Goal: Task Accomplishment & Management: Complete application form

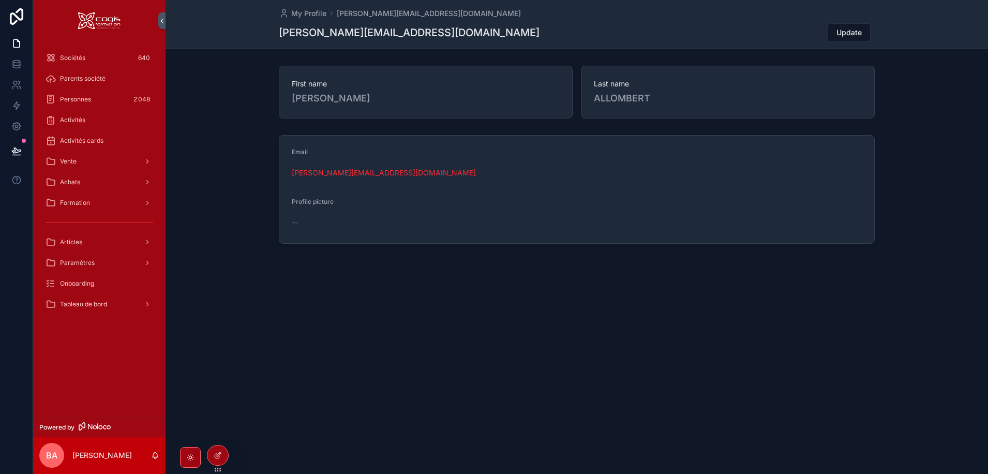
click at [70, 140] on span "Activités cards" at bounding box center [81, 141] width 43 height 8
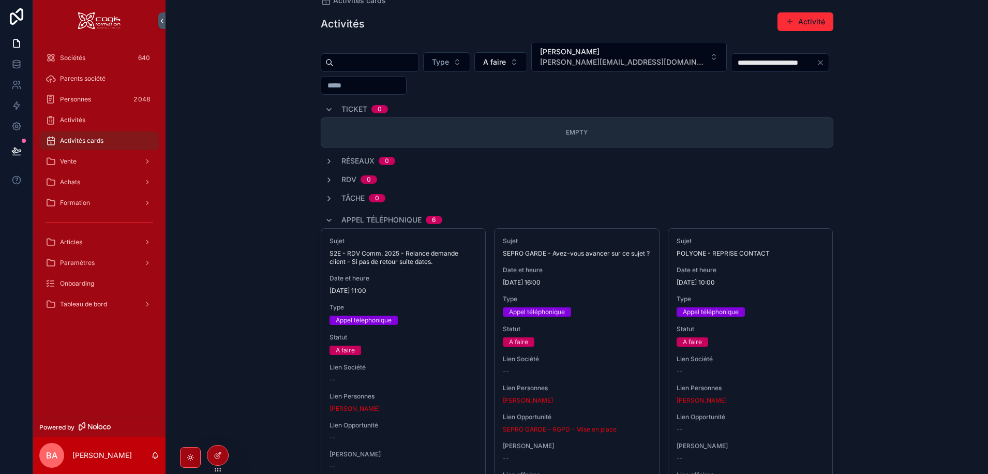
scroll to position [73, 0]
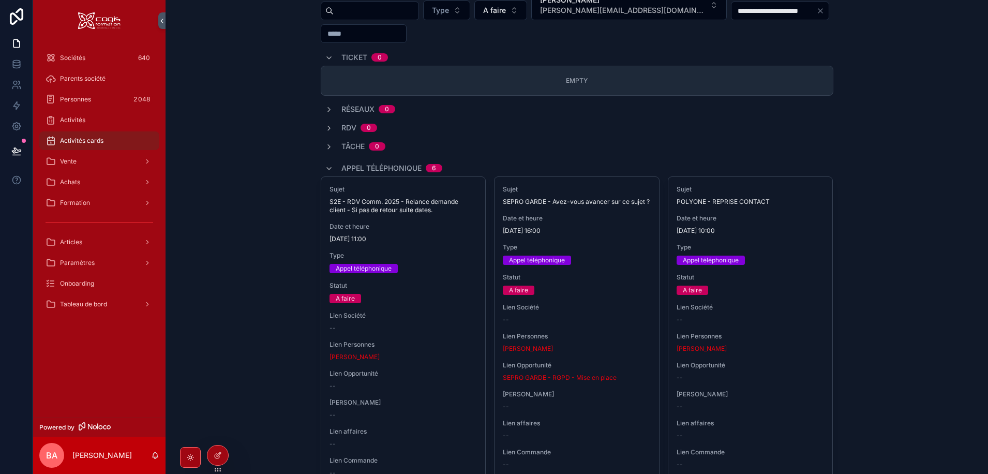
drag, startPoint x: 63, startPoint y: 162, endPoint x: 73, endPoint y: 166, distance: 11.0
click at [63, 162] on span "Vente" at bounding box center [68, 161] width 17 height 8
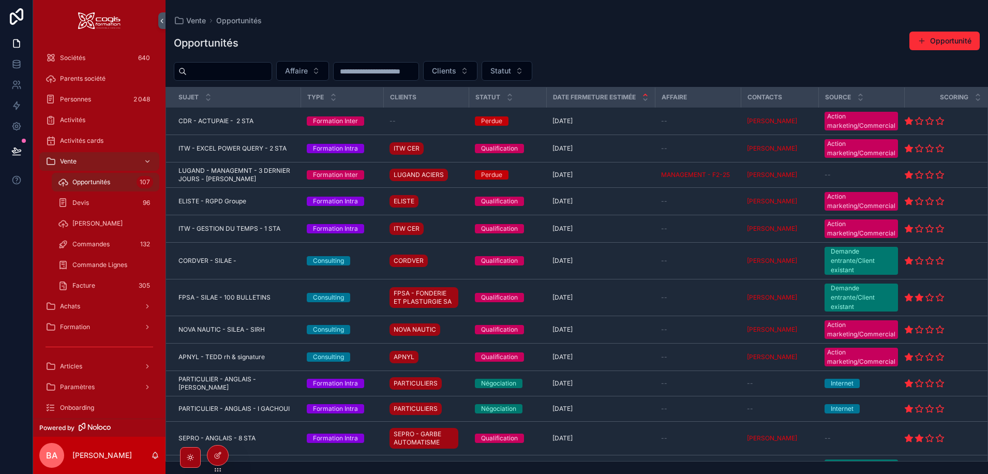
click at [532, 70] on button "Statut" at bounding box center [507, 71] width 51 height 20
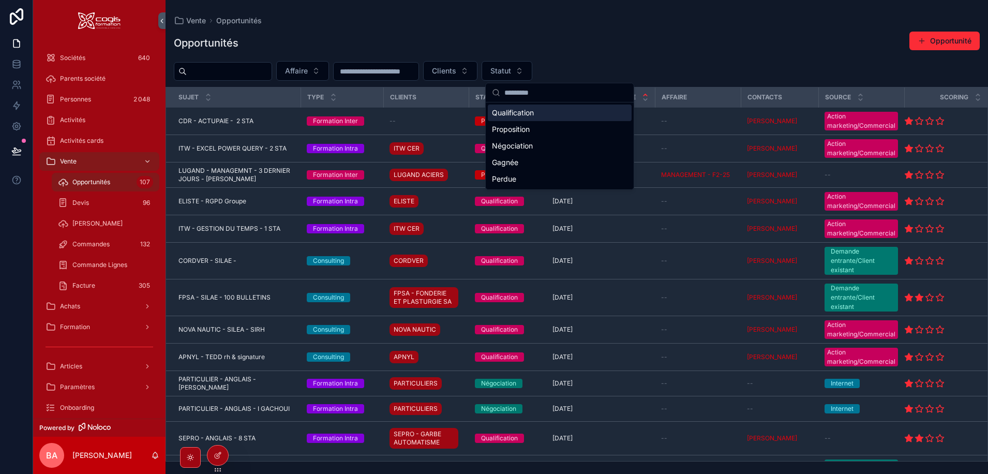
click at [512, 114] on div "Qualification" at bounding box center [560, 113] width 144 height 17
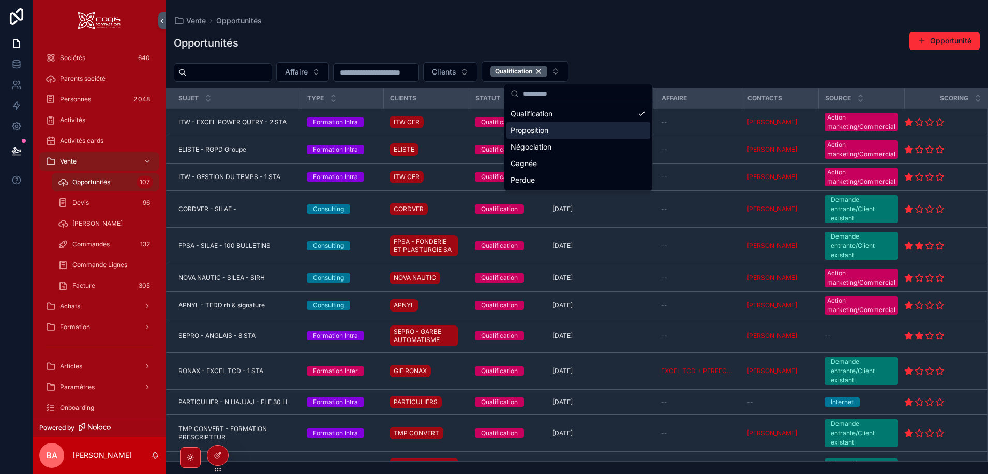
click at [518, 130] on div "Proposition" at bounding box center [578, 130] width 144 height 17
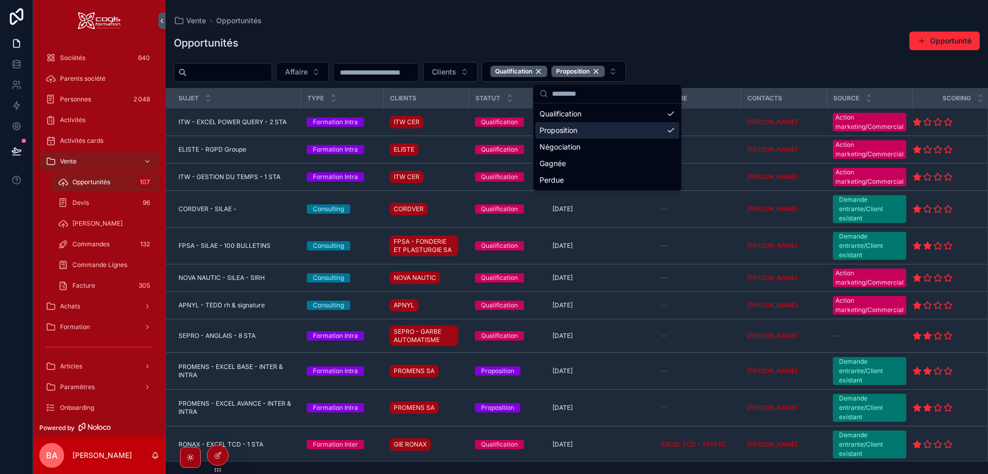
click at [571, 128] on div "Proposition" at bounding box center [607, 130] width 144 height 17
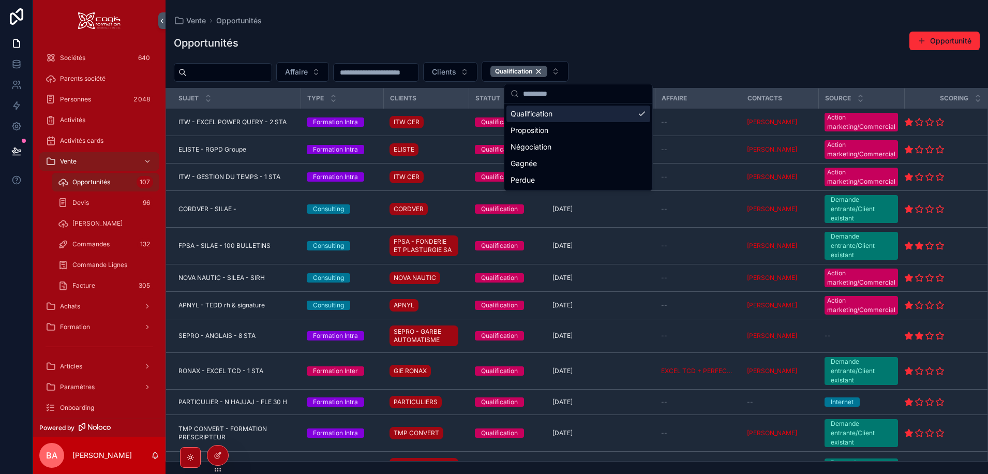
click at [699, 54] on div "Opportunités Opportunité" at bounding box center [577, 43] width 806 height 24
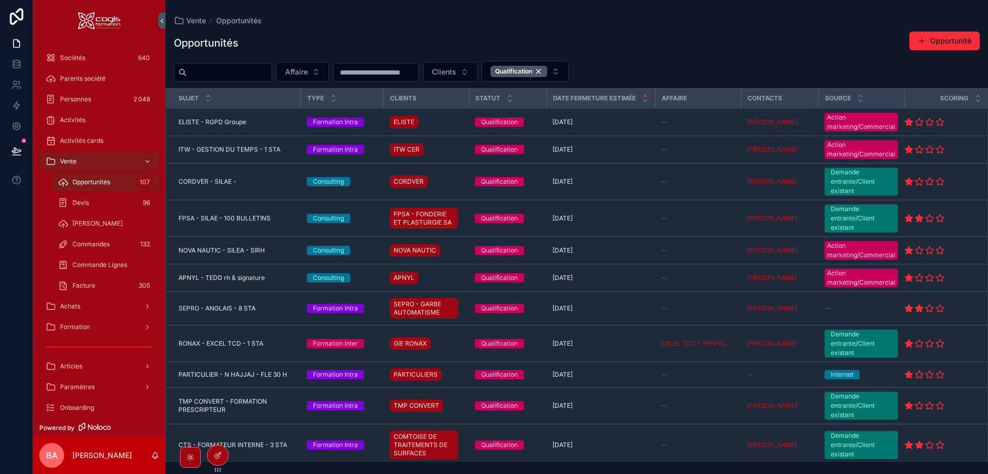
click at [219, 148] on span "ITW - GESTION DU TEMPS - 1 STA" at bounding box center [229, 149] width 102 height 8
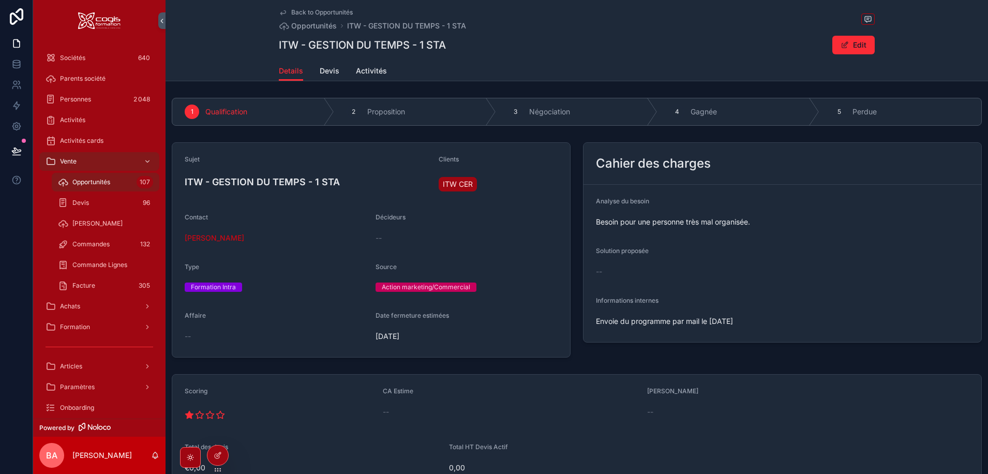
click at [330, 74] on span "Devis" at bounding box center [330, 71] width 20 height 10
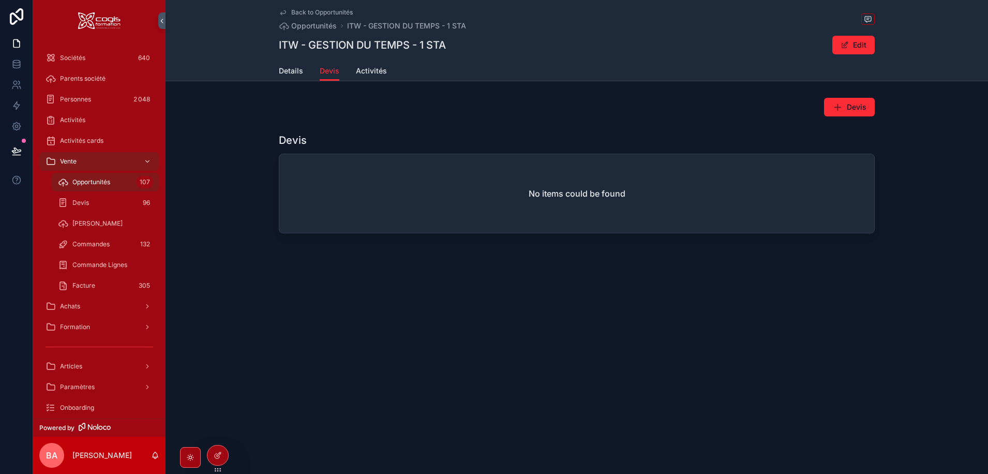
click at [286, 72] on span "Details" at bounding box center [291, 71] width 24 height 10
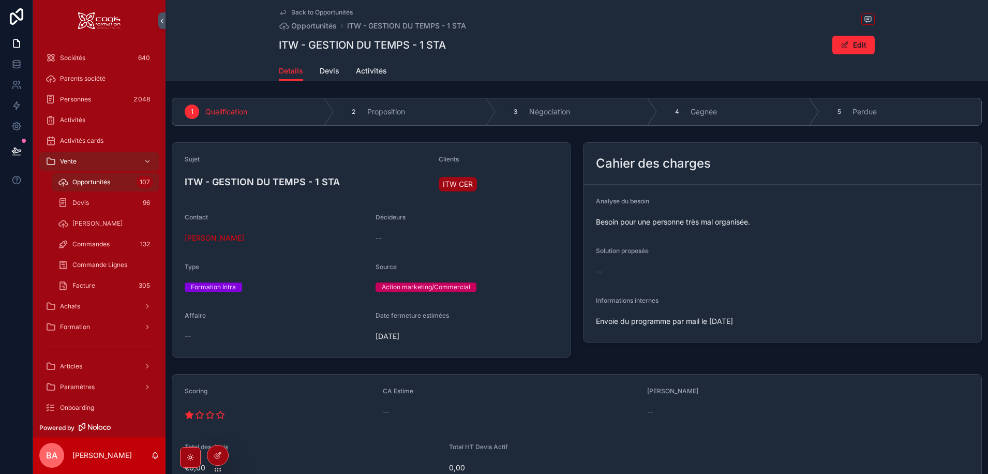
click at [363, 72] on span "Activités" at bounding box center [371, 71] width 31 height 10
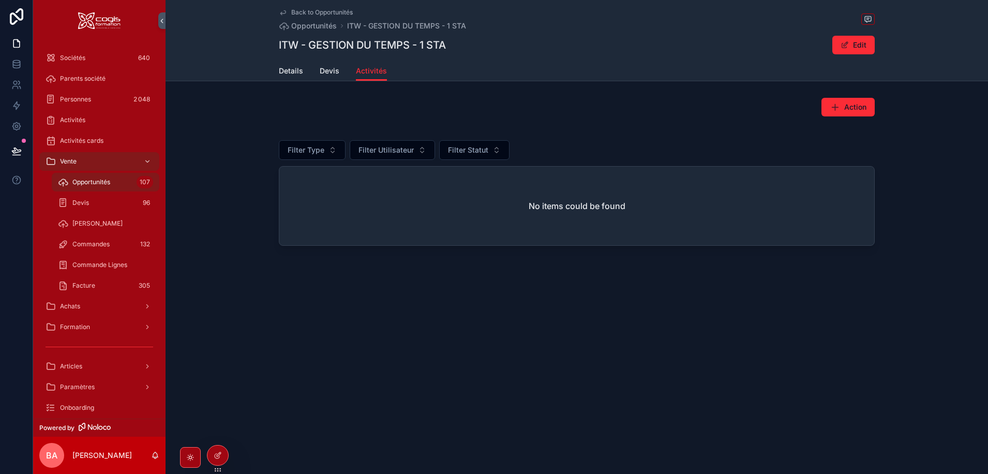
click at [285, 69] on span "Details" at bounding box center [291, 71] width 24 height 10
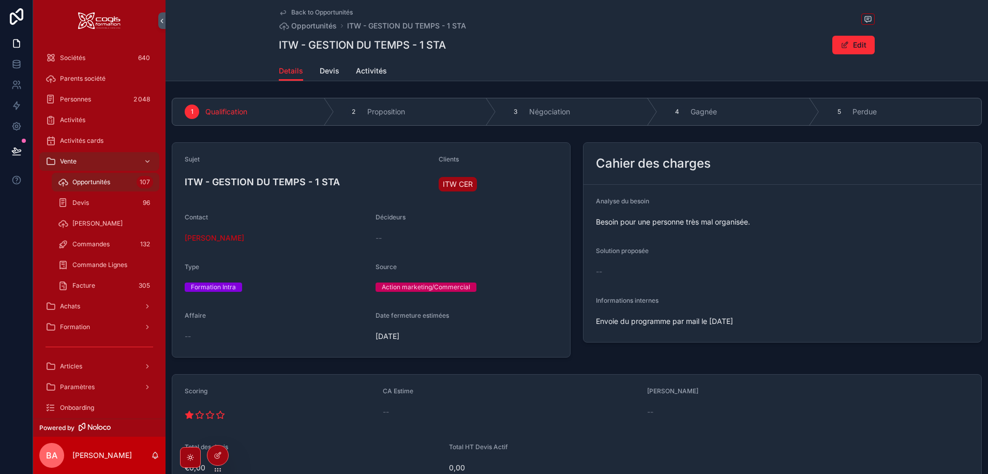
click at [0, 0] on icon "scrollable content" at bounding box center [0, 0] width 0 height 0
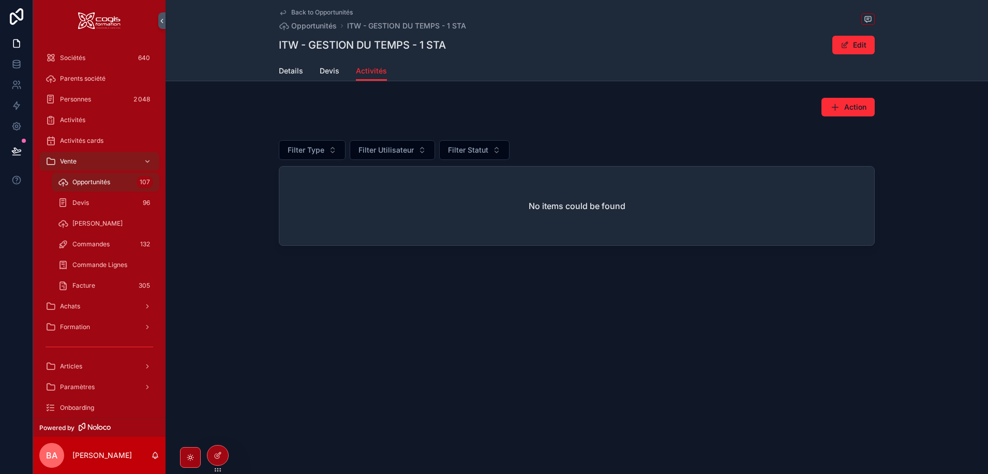
click at [318, 12] on span "Back to Opportunités" at bounding box center [322, 12] width 62 height 8
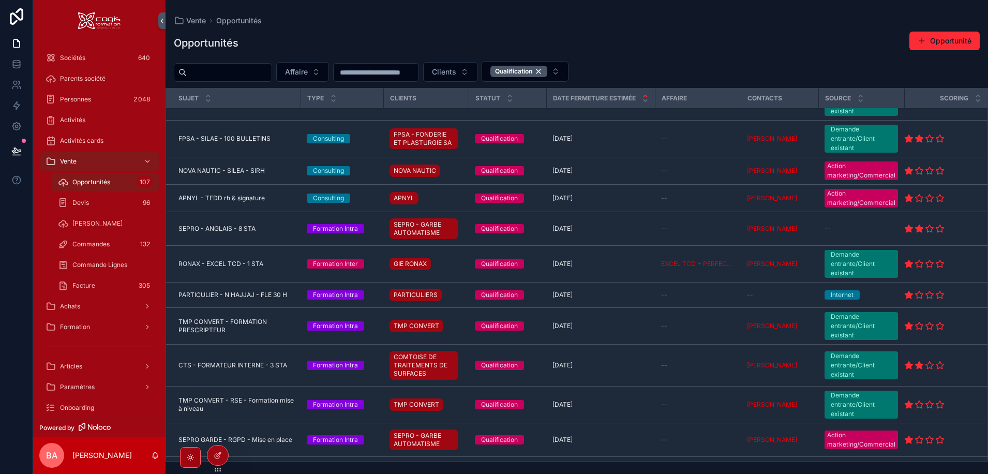
scroll to position [52, 0]
click at [208, 199] on span "APNYL - TEDD rh & signature" at bounding box center [221, 199] width 86 height 8
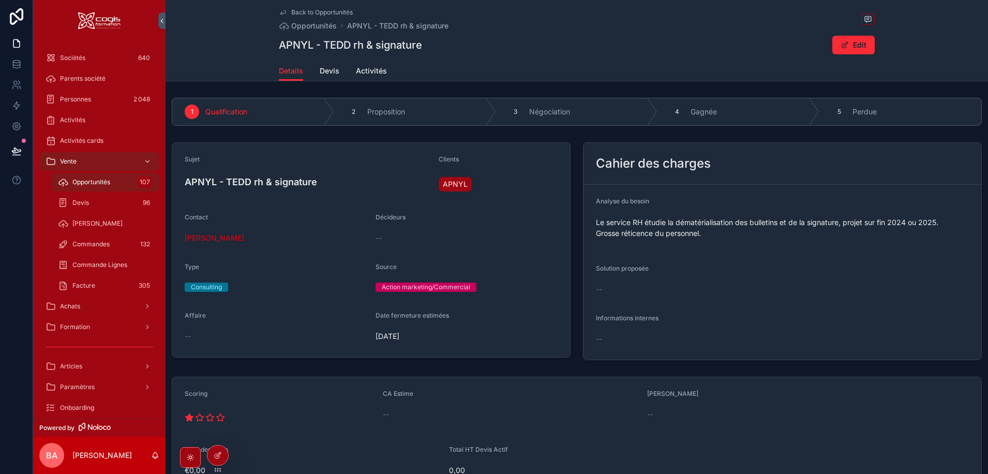
click at [320, 65] on link "Devis" at bounding box center [330, 72] width 20 height 21
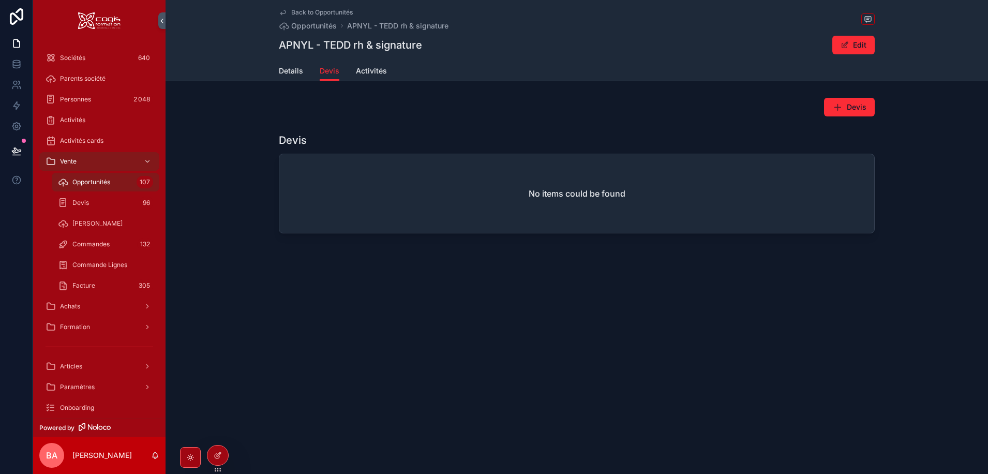
click at [285, 70] on span "Details" at bounding box center [291, 71] width 24 height 10
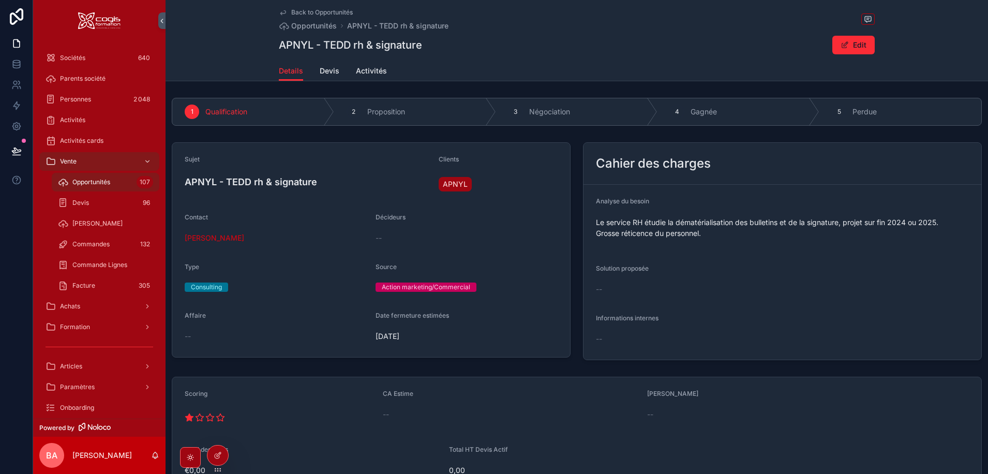
click at [457, 181] on span "APNYL" at bounding box center [455, 184] width 25 height 10
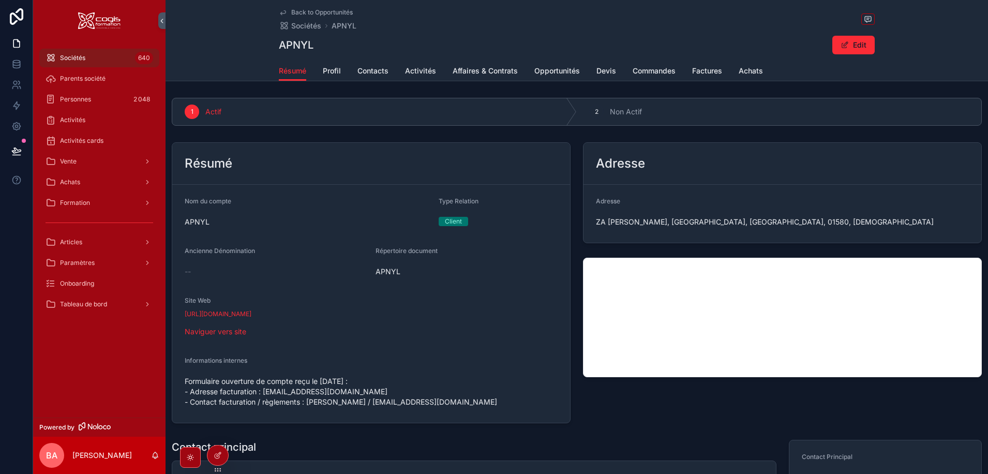
click at [568, 70] on span "Opportunités" at bounding box center [557, 71] width 46 height 10
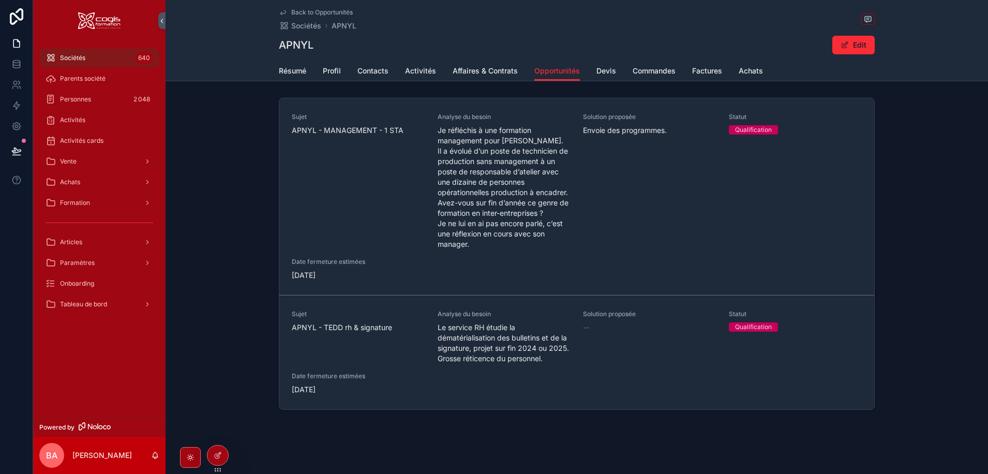
click at [501, 199] on span "Je réfléchis à une formation management pour Kevin LEGRAND. Il a évolué d’un po…" at bounding box center [504, 187] width 133 height 124
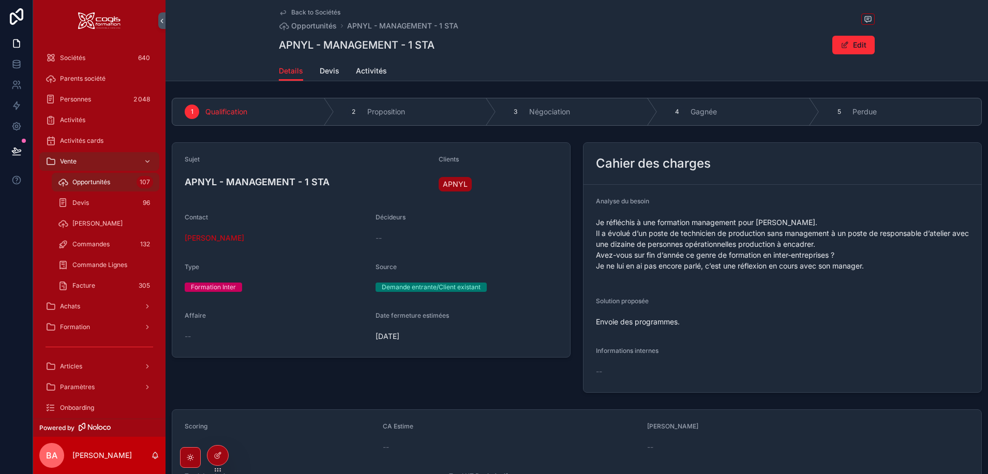
click at [326, 69] on span "Devis" at bounding box center [330, 71] width 20 height 10
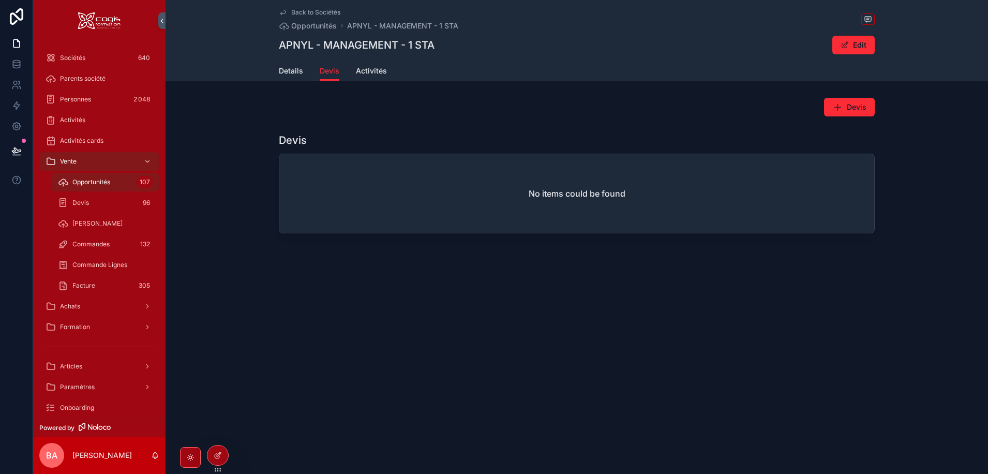
click at [280, 70] on span "Details" at bounding box center [291, 71] width 24 height 10
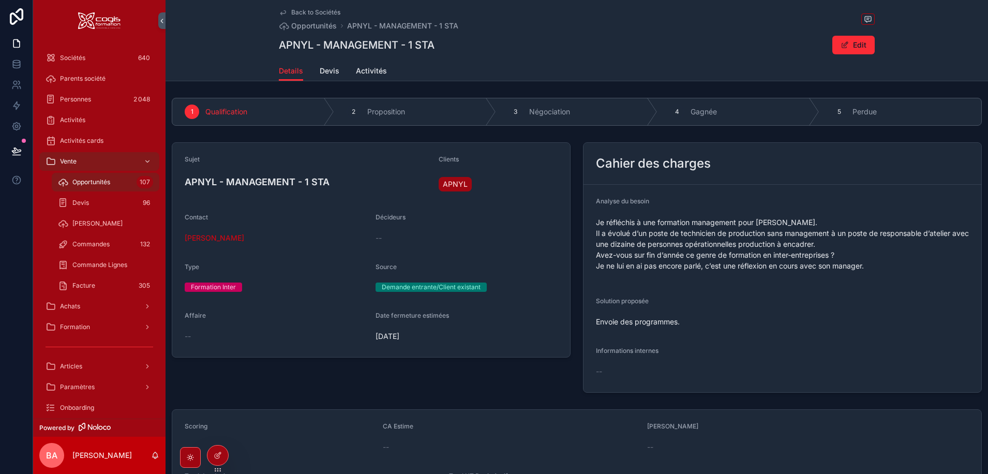
click at [227, 239] on span "Caroline VULLIERMET" at bounding box center [214, 238] width 59 height 10
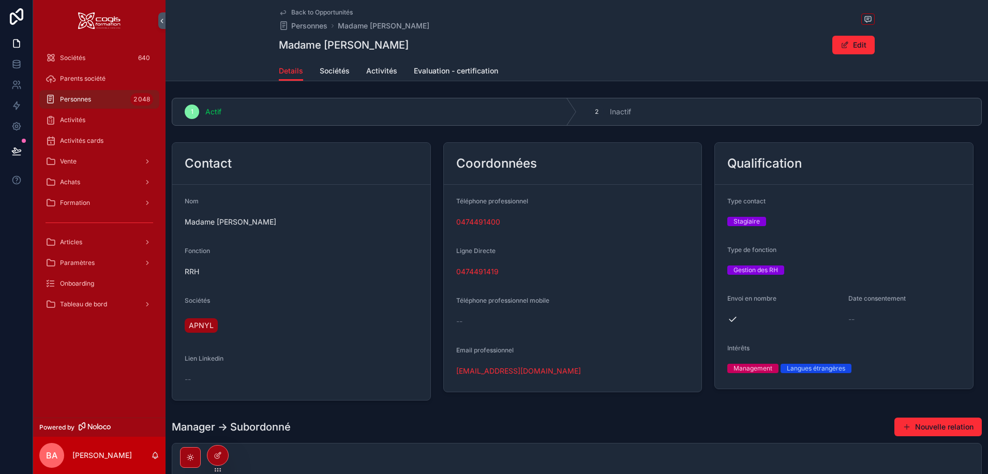
click at [485, 372] on link "ressourceshumaines@apnyl.com" at bounding box center [518, 371] width 125 height 10
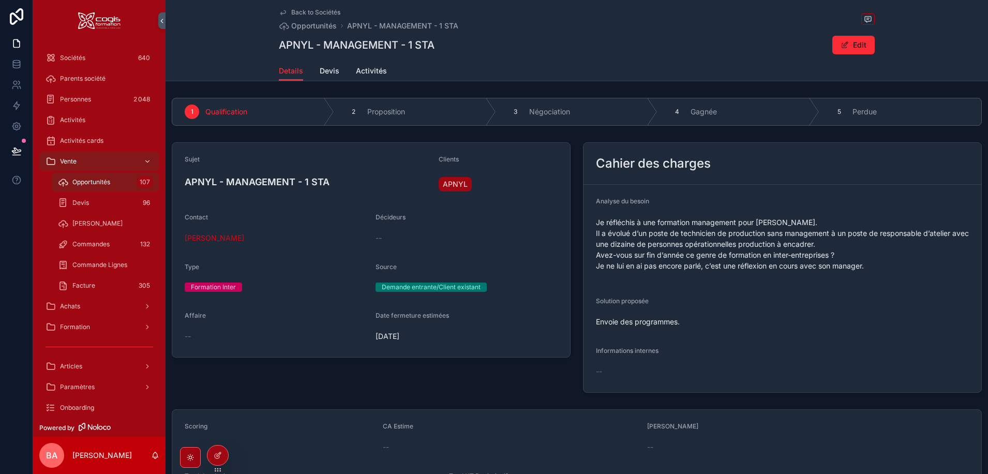
click at [458, 181] on span "APNYL" at bounding box center [455, 184] width 25 height 10
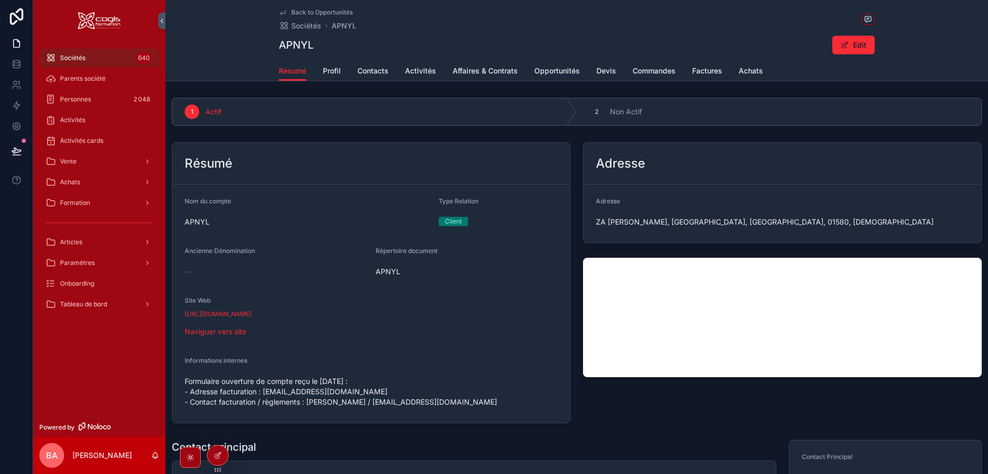
click at [543, 71] on span "Opportunités" at bounding box center [557, 71] width 46 height 10
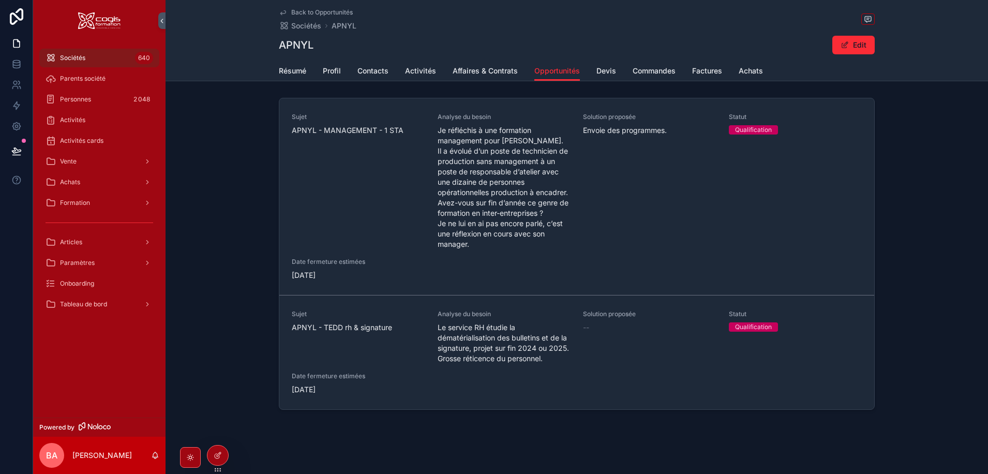
click at [315, 11] on span "Back to Opportunités" at bounding box center [322, 12] width 62 height 8
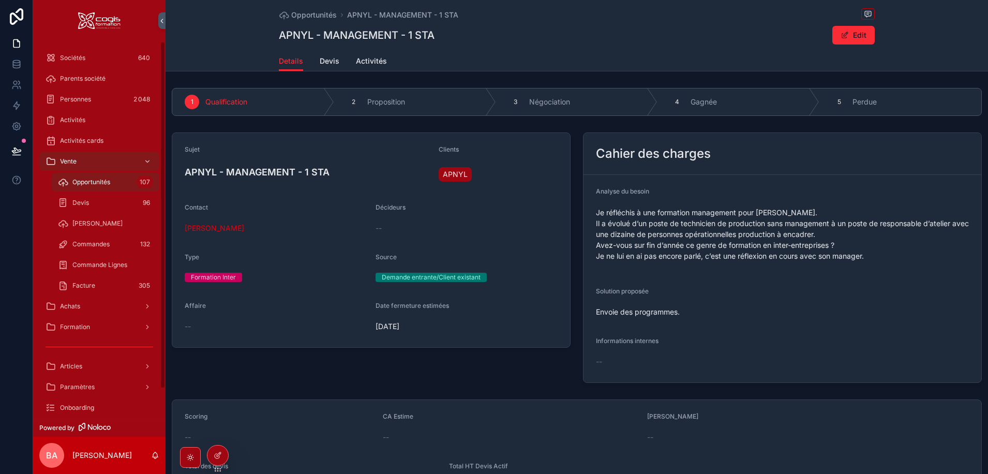
drag, startPoint x: 86, startPoint y: 179, endPoint x: 132, endPoint y: 184, distance: 46.3
click at [85, 179] on span "Opportunités" at bounding box center [91, 182] width 38 height 8
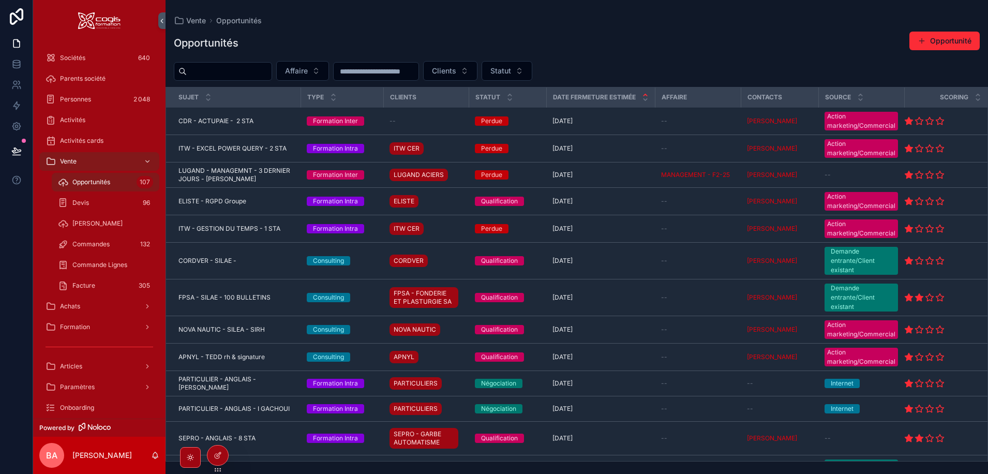
click at [532, 72] on button "Statut" at bounding box center [507, 71] width 51 height 20
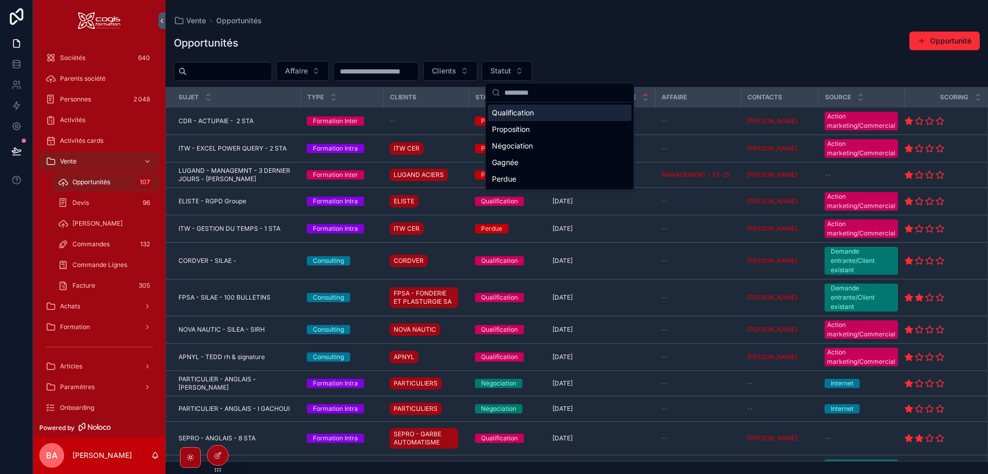
click at [499, 112] on div "Qualification" at bounding box center [560, 113] width 144 height 17
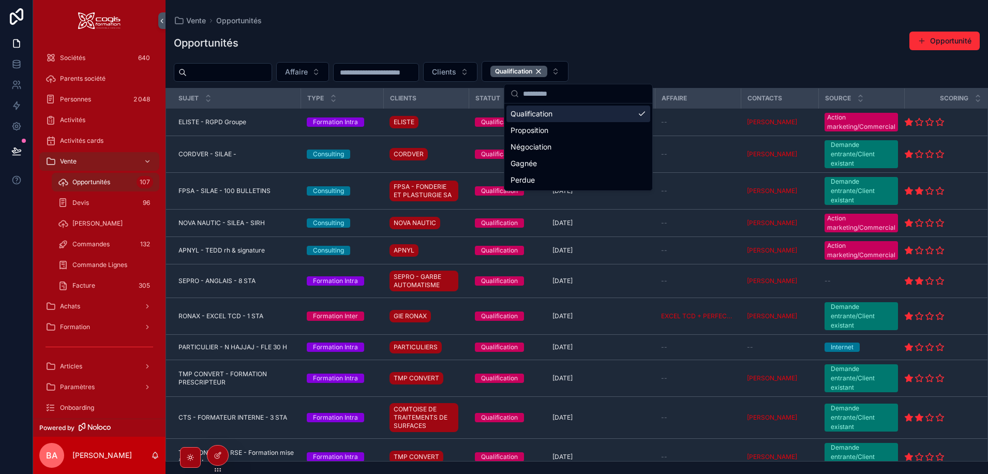
click at [727, 47] on div "Opportunités Opportunité" at bounding box center [577, 43] width 806 height 24
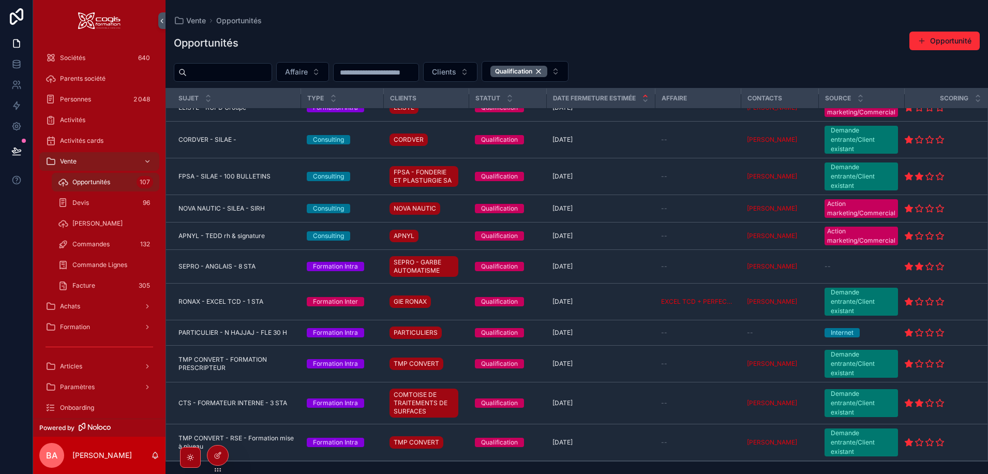
scroll to position [52, 0]
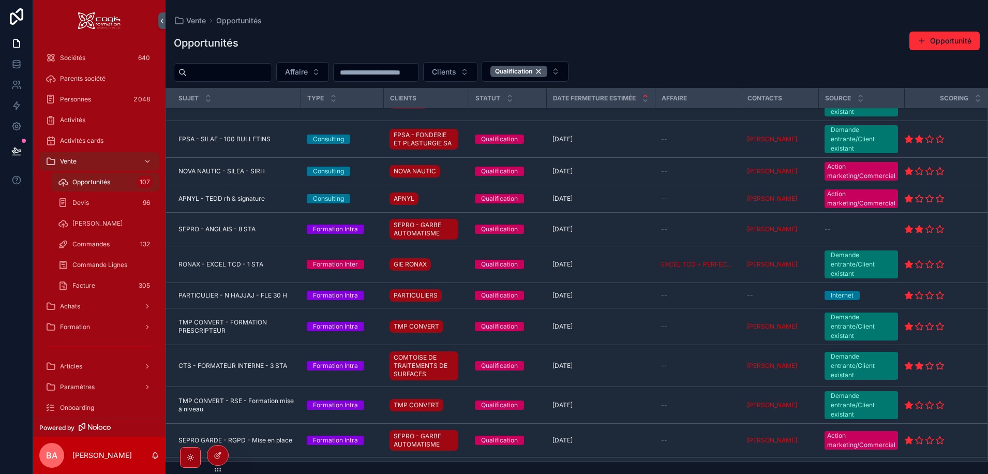
click at [209, 199] on span "APNYL - TEDD rh & signature" at bounding box center [221, 199] width 86 height 8
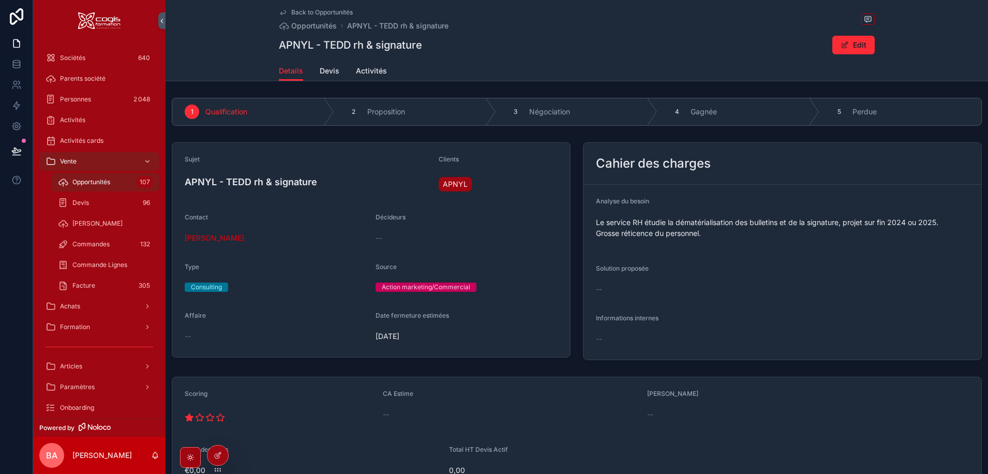
click at [856, 46] on button "Edit" at bounding box center [853, 45] width 42 height 19
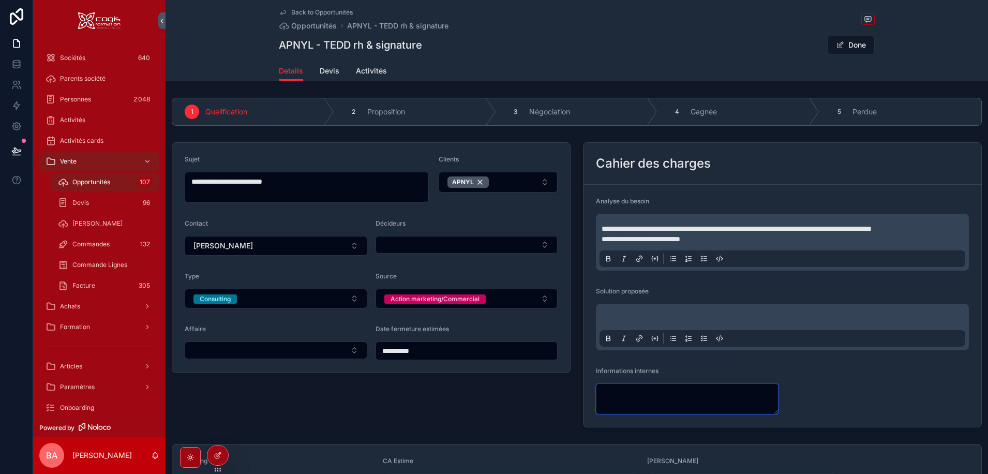
click at [661, 385] on textarea "scrollable content" at bounding box center [687, 398] width 183 height 31
type textarea "*"
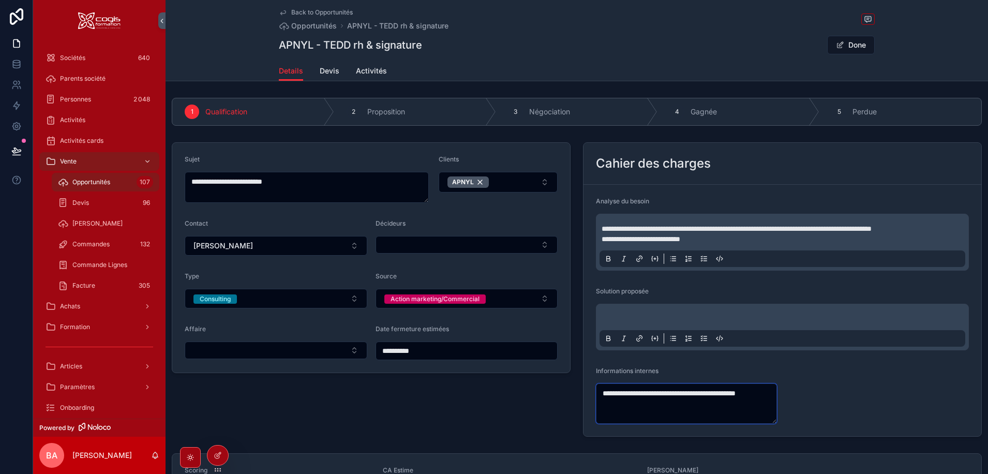
drag, startPoint x: 606, startPoint y: 405, endPoint x: 611, endPoint y: 407, distance: 5.6
click at [608, 406] on textarea "**********" at bounding box center [686, 403] width 181 height 40
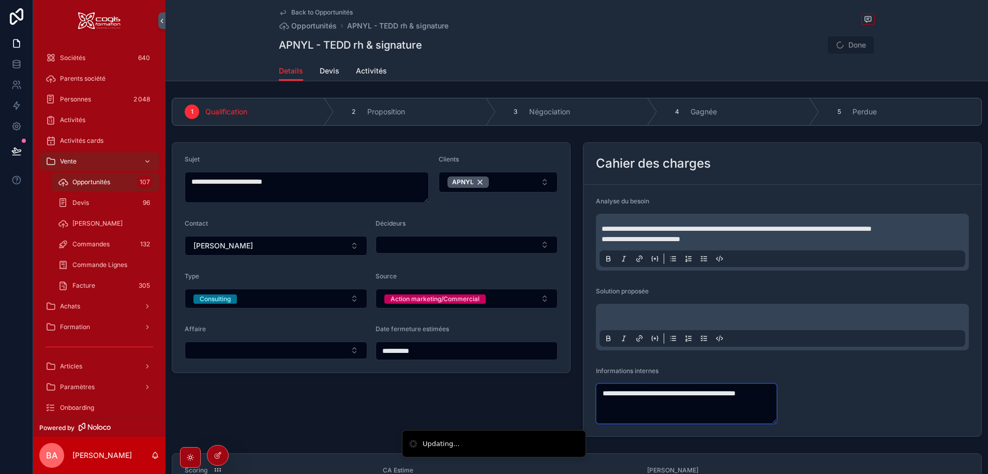
click at [749, 394] on textarea "**********" at bounding box center [686, 403] width 181 height 40
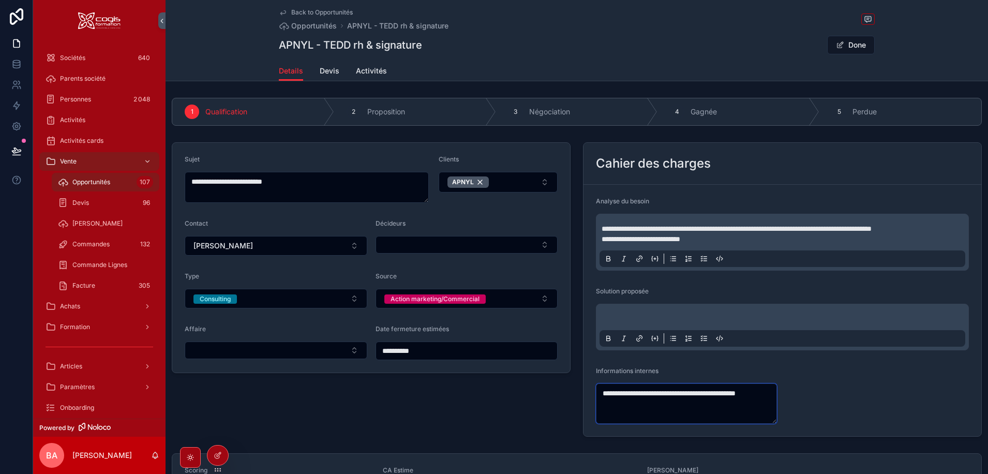
click at [745, 396] on textarea "**********" at bounding box center [686, 403] width 181 height 40
click at [599, 402] on textarea "**********" at bounding box center [686, 403] width 181 height 40
drag, startPoint x: 634, startPoint y: 405, endPoint x: 667, endPoint y: 404, distance: 33.6
click at [636, 404] on textarea "**********" at bounding box center [686, 403] width 181 height 40
drag, startPoint x: 642, startPoint y: 405, endPoint x: 595, endPoint y: 398, distance: 46.6
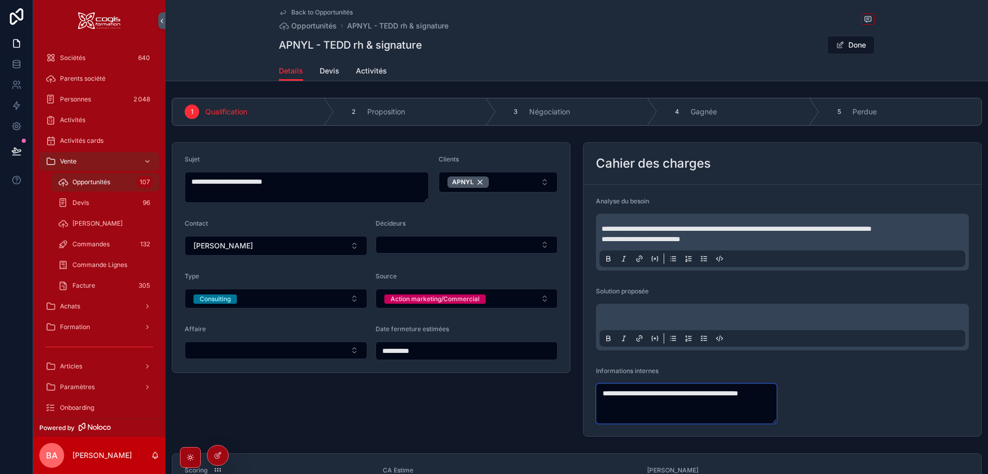
click at [596, 398] on textarea "**********" at bounding box center [686, 403] width 181 height 40
type textarea "**********"
click at [855, 43] on button "Done" at bounding box center [851, 45] width 48 height 19
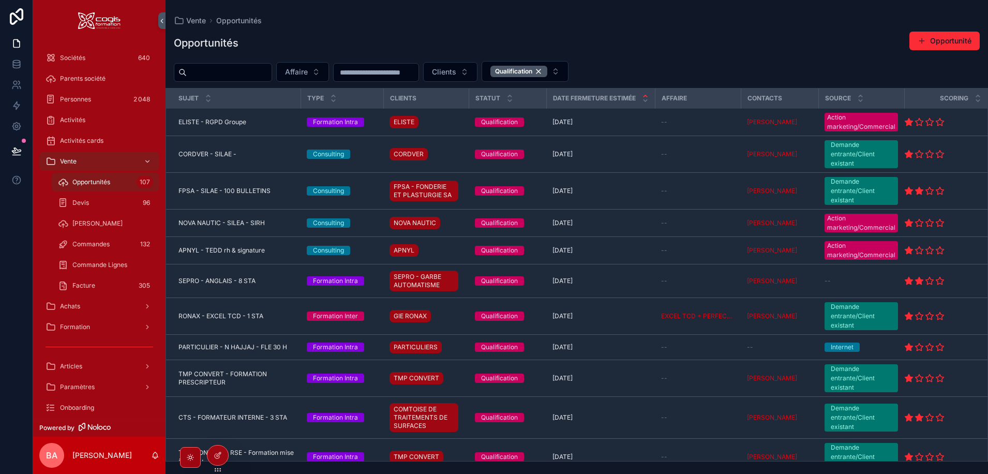
scroll to position [52, 0]
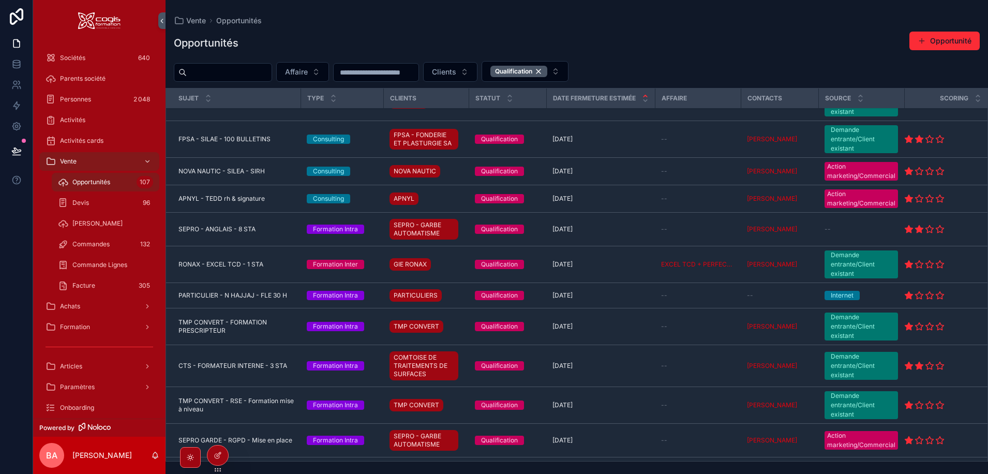
click at [214, 197] on span "APNYL - TEDD rh & signature" at bounding box center [221, 199] width 86 height 8
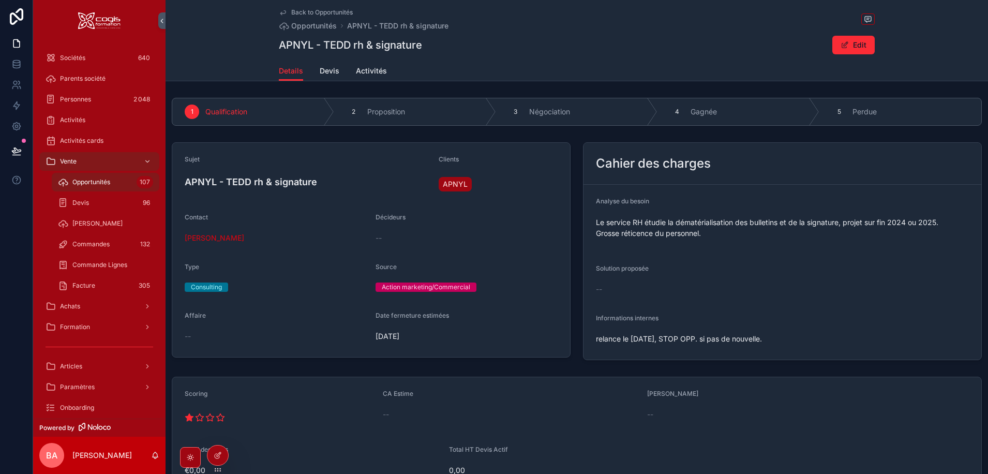
click at [450, 182] on span "APNYL" at bounding box center [455, 184] width 25 height 10
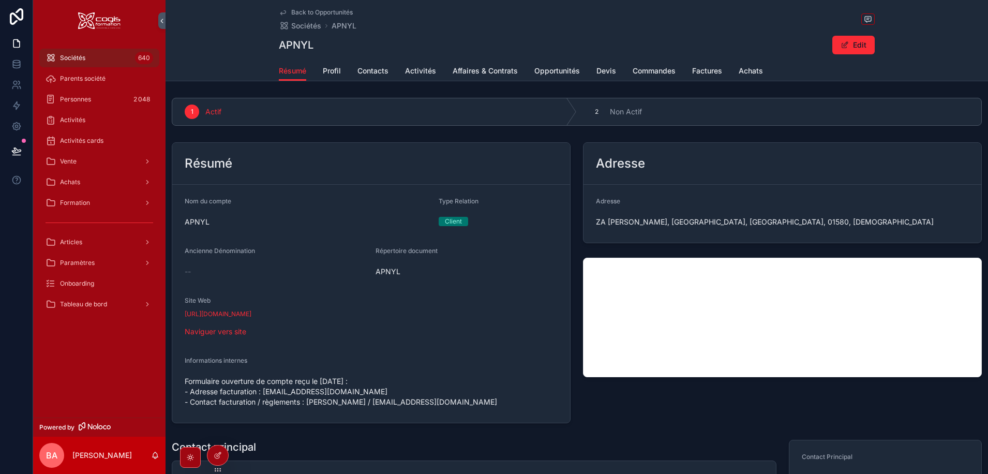
click at [541, 72] on span "Opportunités" at bounding box center [557, 71] width 46 height 10
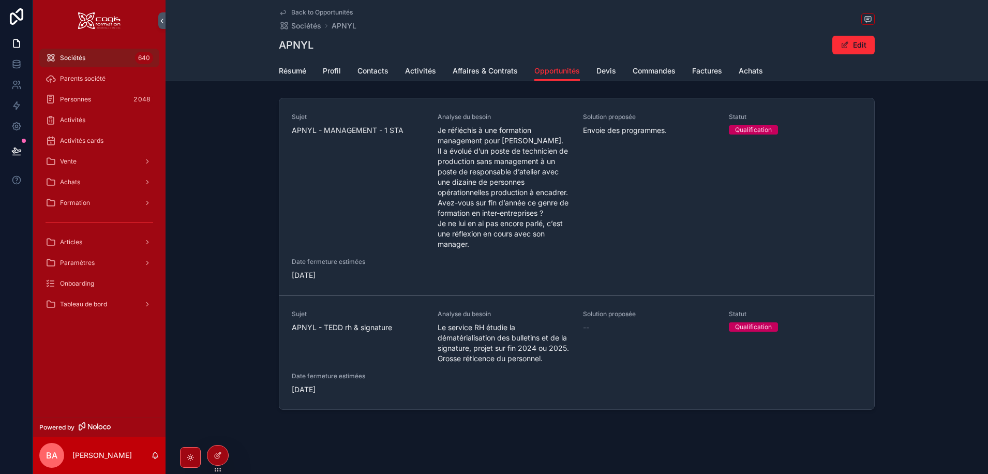
click at [354, 129] on span "APNYL - MANAGEMENT - 1 STA" at bounding box center [358, 130] width 133 height 10
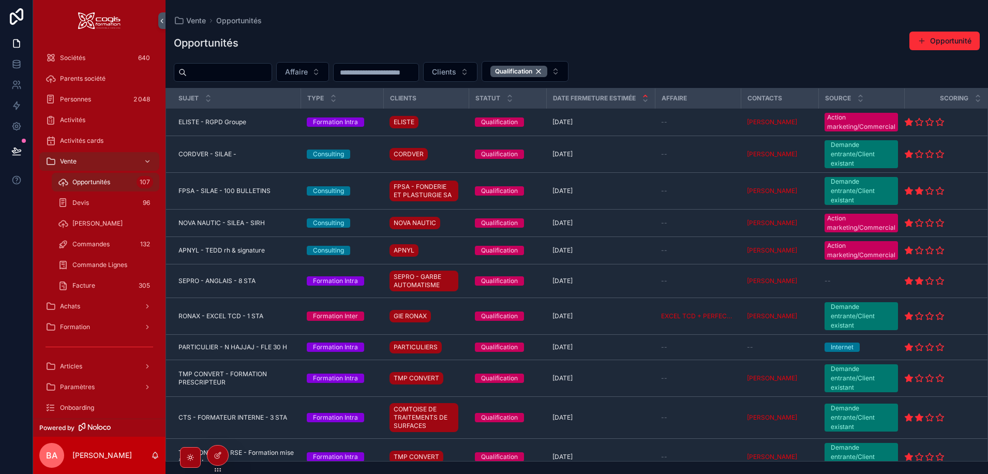
click at [208, 248] on span "APNYL - TEDD rh & signature" at bounding box center [221, 250] width 86 height 8
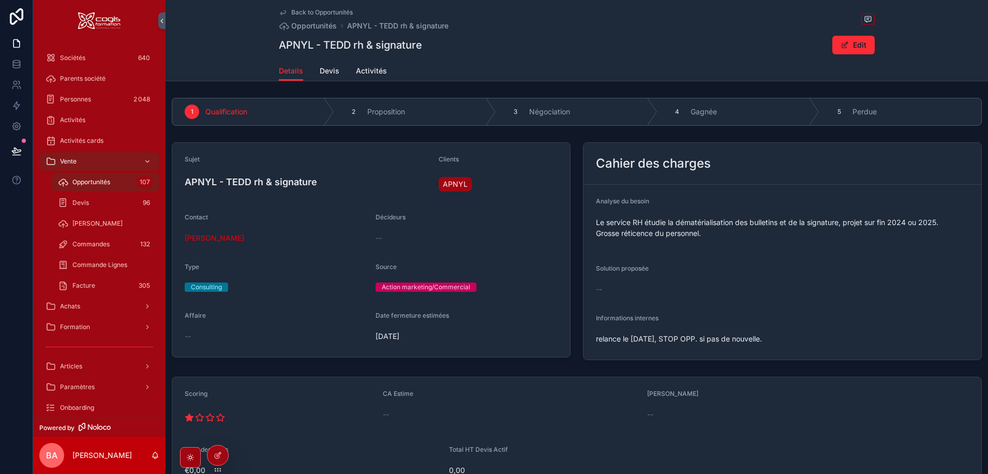
drag, startPoint x: 679, startPoint y: 350, endPoint x: 584, endPoint y: 338, distance: 95.9
click at [584, 338] on form "Analyse du besoin Le service RH étudie la dématérialisation des bulletins et de…" at bounding box center [783, 272] width 398 height 175
copy span "relance le 07/10/2025, STOP OPP. si pas de nouvelle."
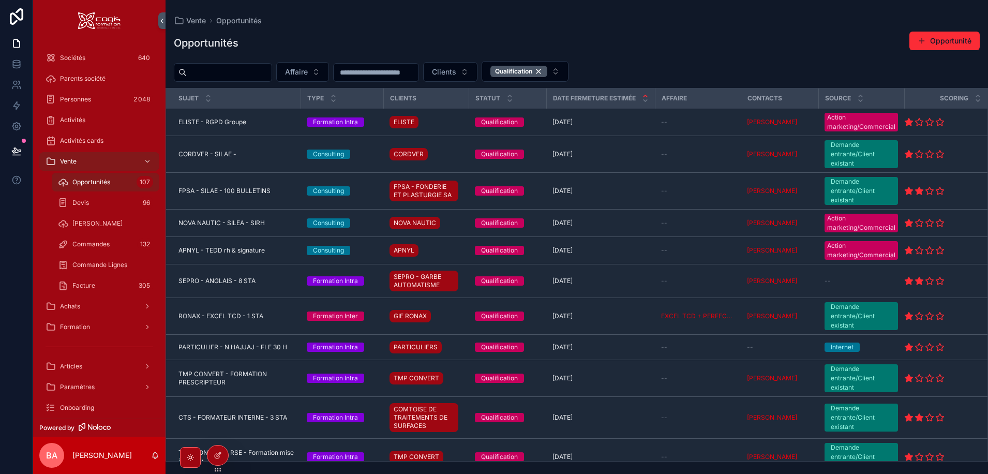
click at [210, 348] on span "PARTICULIER - N HAJJAJ - FLE 30 H" at bounding box center [232, 347] width 109 height 8
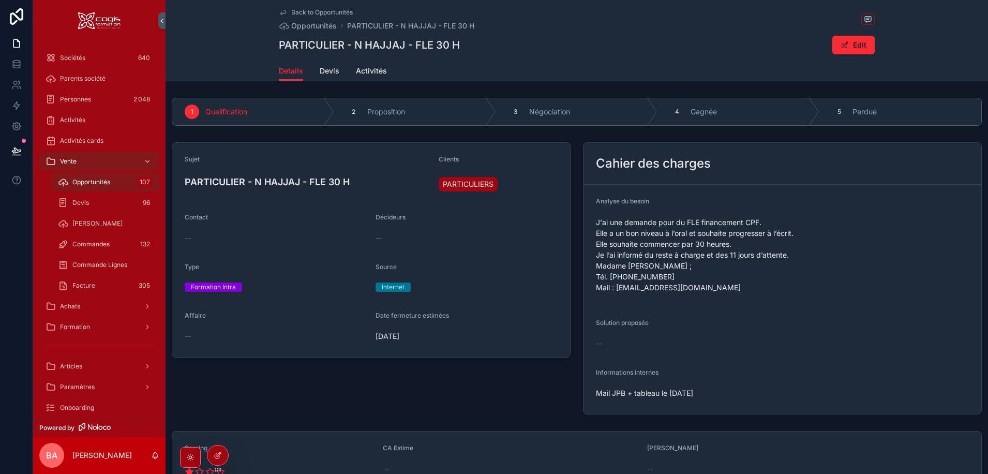
drag, startPoint x: 676, startPoint y: 111, endPoint x: 675, endPoint y: 132, distance: 21.3
click at [0, 0] on icon "scrollable content" at bounding box center [0, 0] width 0 height 0
click at [323, 70] on span "Devis" at bounding box center [330, 71] width 20 height 10
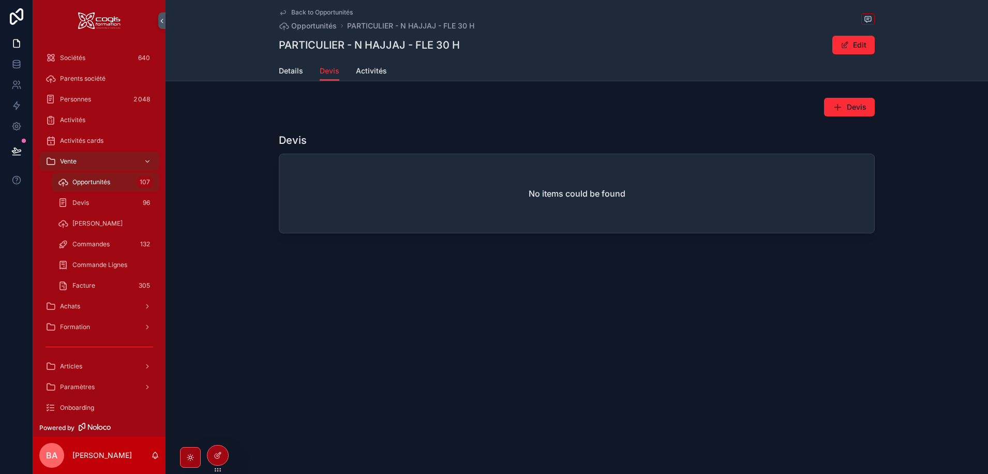
click at [371, 71] on span "Activités" at bounding box center [371, 71] width 31 height 10
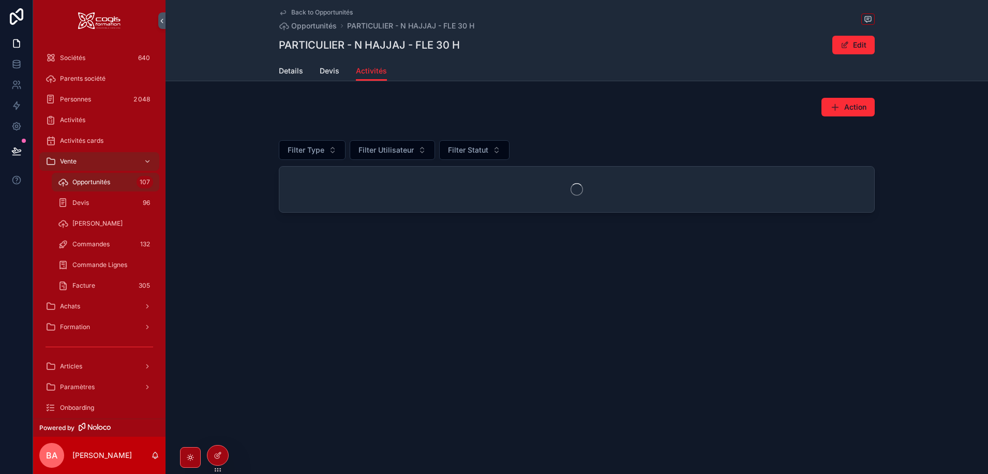
click at [293, 68] on span "Details" at bounding box center [291, 71] width 24 height 10
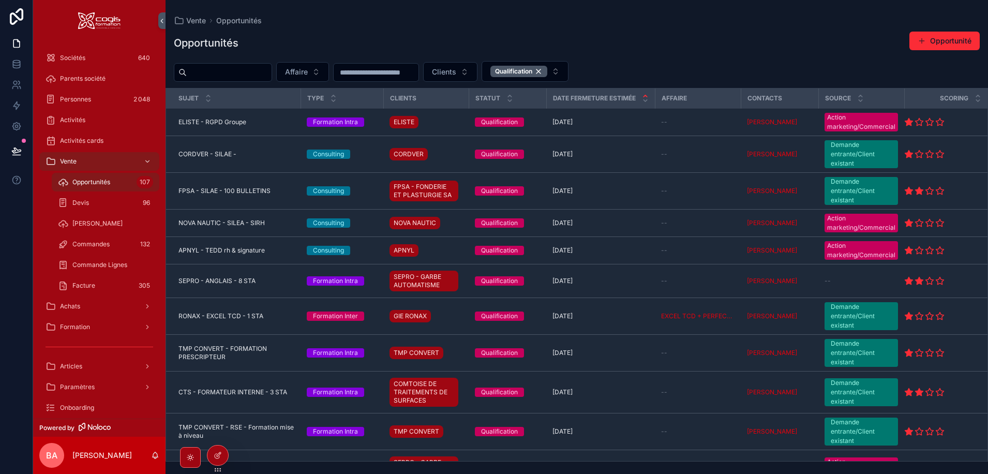
click at [221, 316] on span "RONAX - EXCEL TCD - 1 STA" at bounding box center [220, 316] width 85 height 8
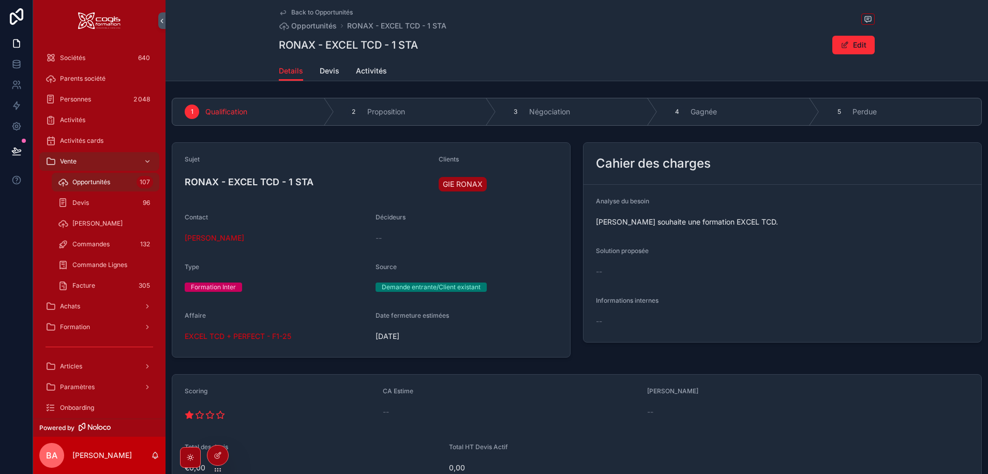
click at [320, 72] on span "Devis" at bounding box center [330, 71] width 20 height 10
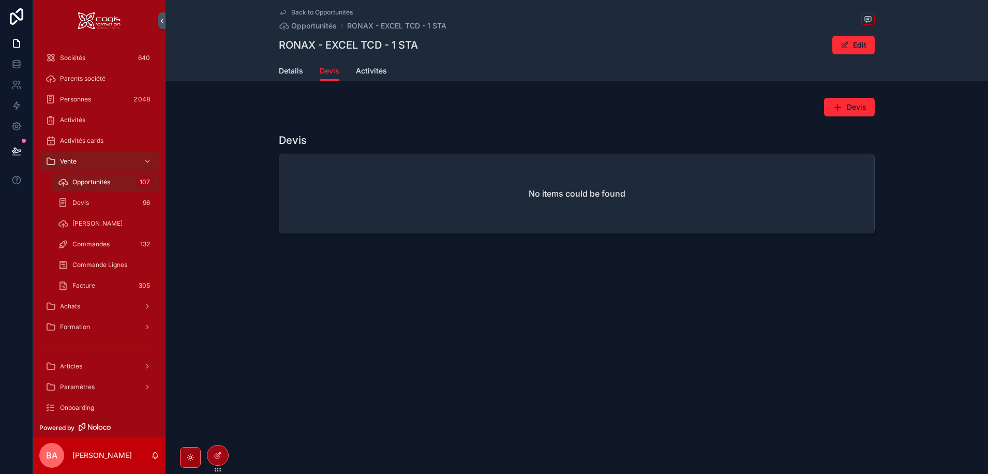
click at [286, 69] on span "Details" at bounding box center [291, 71] width 24 height 10
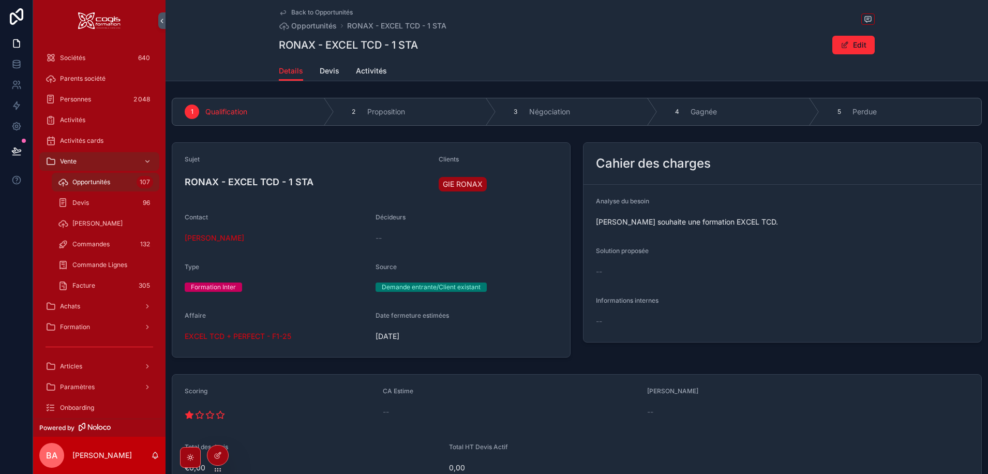
click at [372, 72] on span "Activités" at bounding box center [371, 71] width 31 height 10
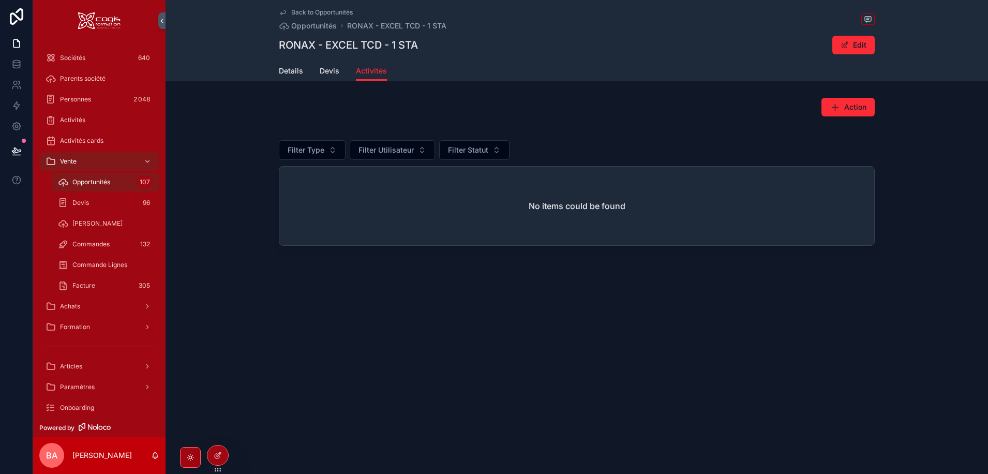
click at [289, 65] on link "Details" at bounding box center [291, 72] width 24 height 21
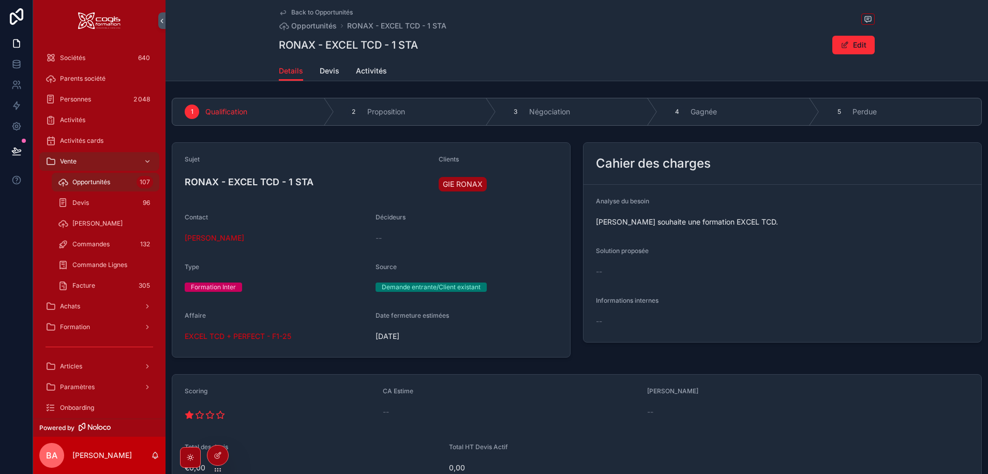
click at [320, 68] on span "Devis" at bounding box center [330, 71] width 20 height 10
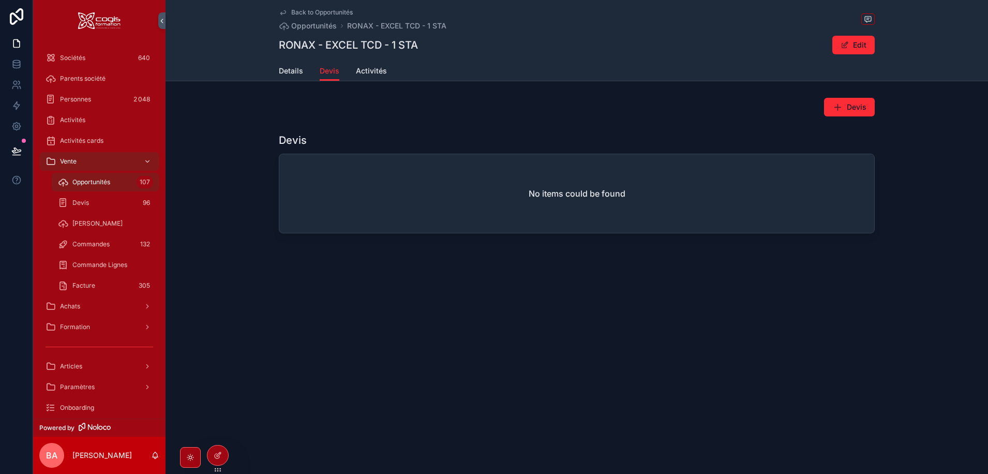
click at [287, 69] on span "Details" at bounding box center [291, 71] width 24 height 10
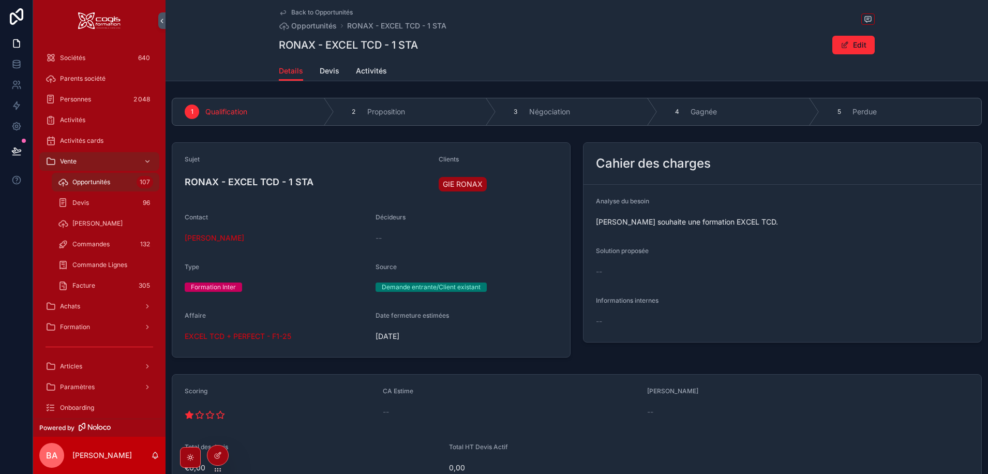
click at [243, 336] on span "EXCEL TCD + PERFECT - F1-25" at bounding box center [238, 336] width 107 height 10
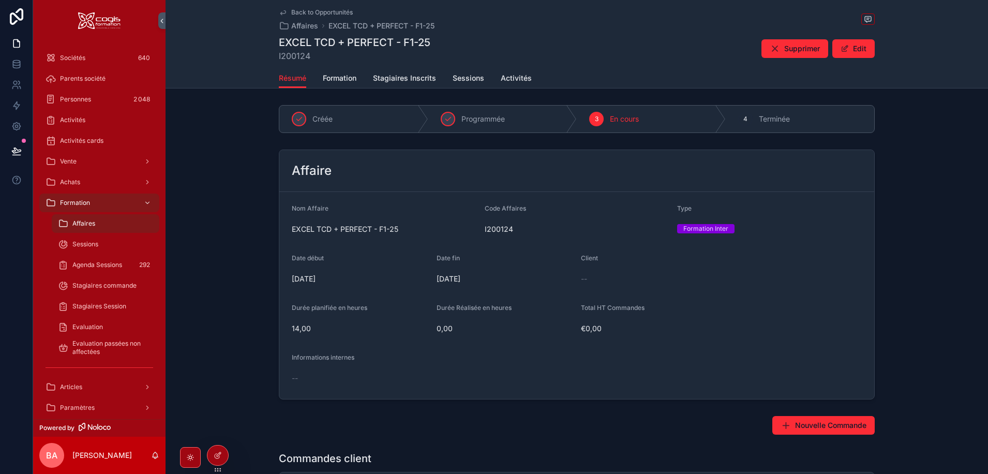
click at [346, 73] on span "Formation" at bounding box center [340, 78] width 34 height 10
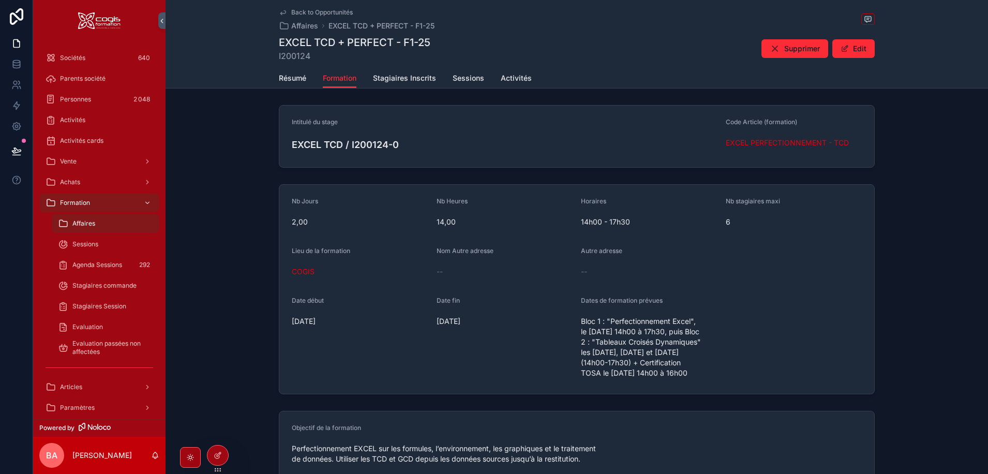
click at [290, 78] on span "Résumé" at bounding box center [292, 78] width 27 height 10
click at [287, 74] on span "Résumé" at bounding box center [292, 78] width 27 height 10
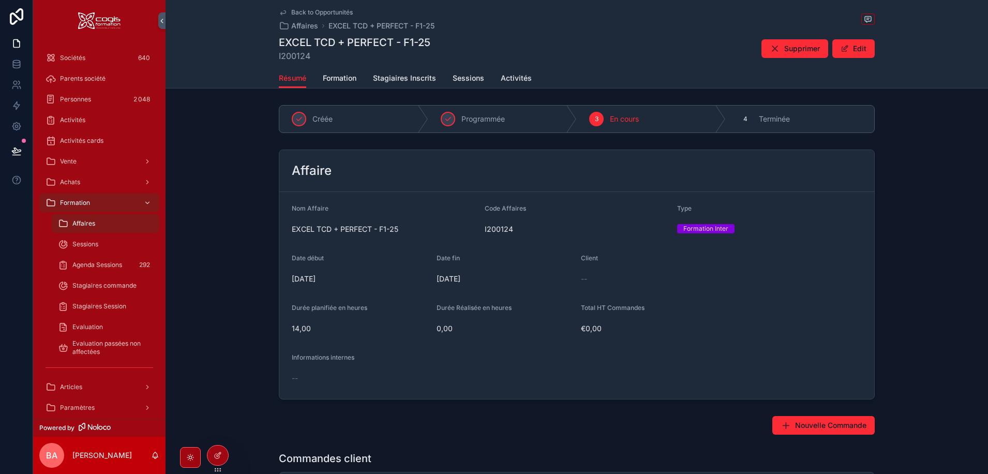
click at [336, 76] on span "Formation" at bounding box center [340, 78] width 34 height 10
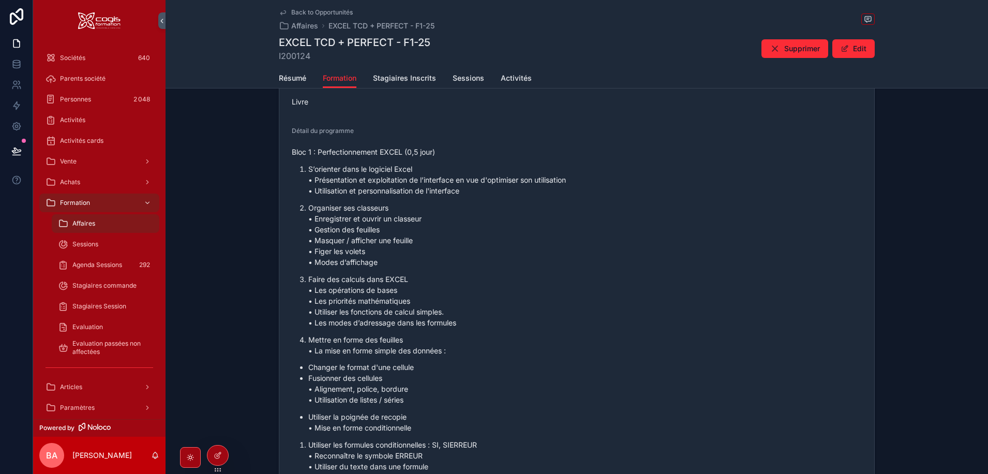
scroll to position [621, 0]
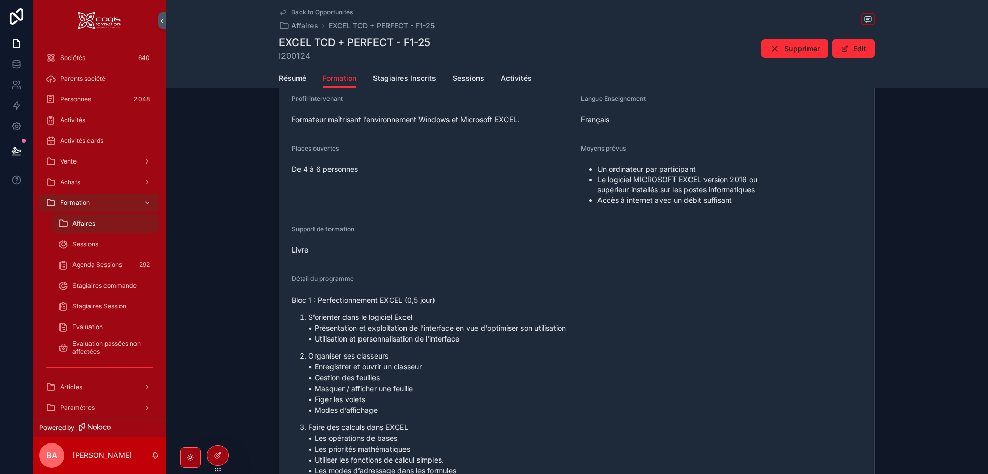
click at [290, 79] on span "Résumé" at bounding box center [292, 78] width 27 height 10
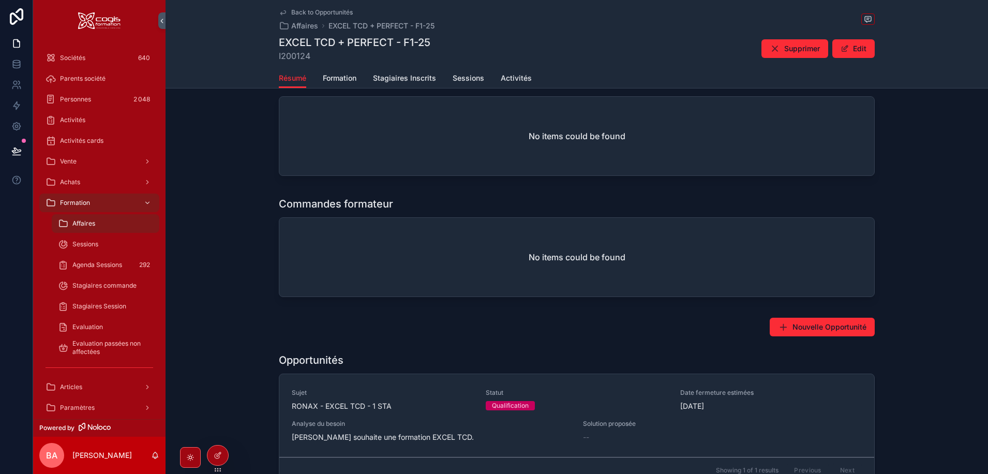
scroll to position [459, 0]
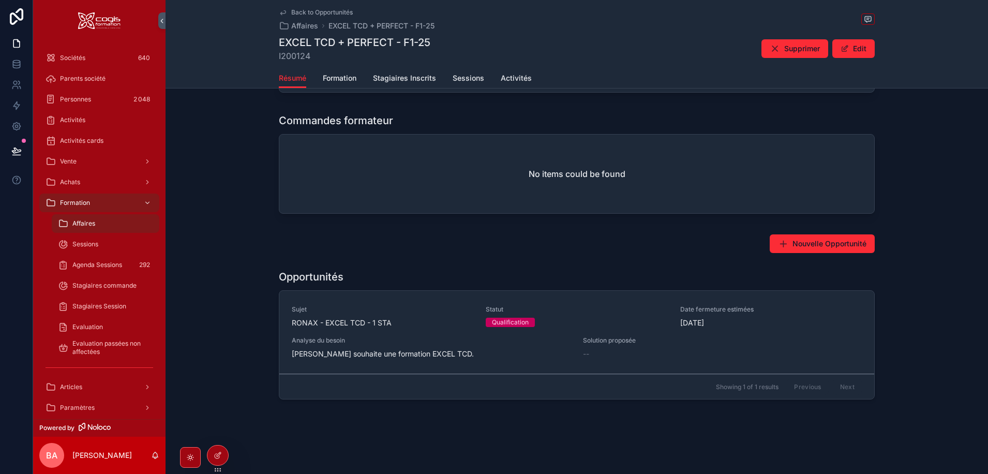
click at [327, 321] on span "RONAX - EXCEL TCD - 1 STA" at bounding box center [383, 323] width 182 height 10
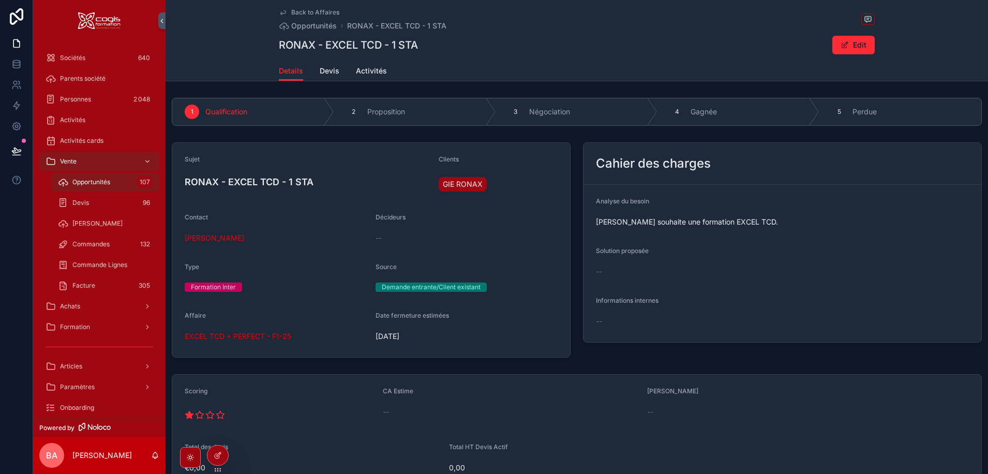
click at [326, 69] on span "Devis" at bounding box center [330, 71] width 20 height 10
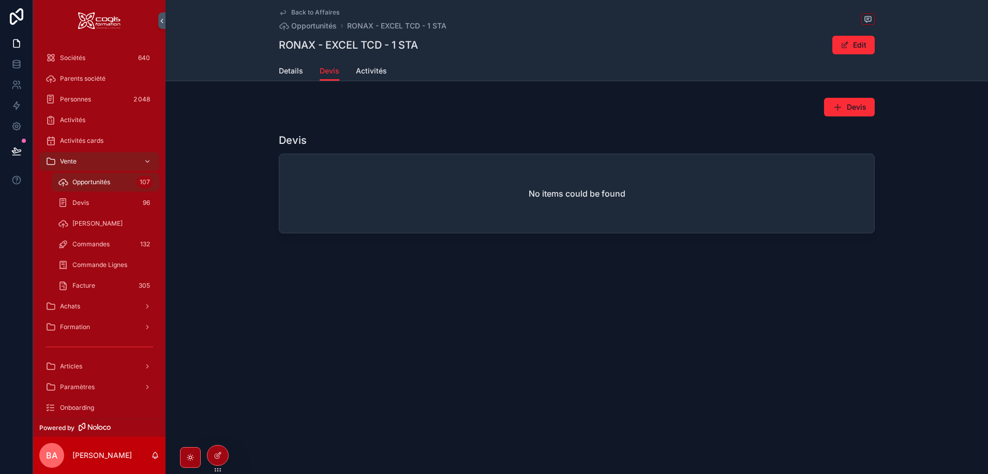
click at [846, 102] on button "Devis" at bounding box center [849, 107] width 51 height 19
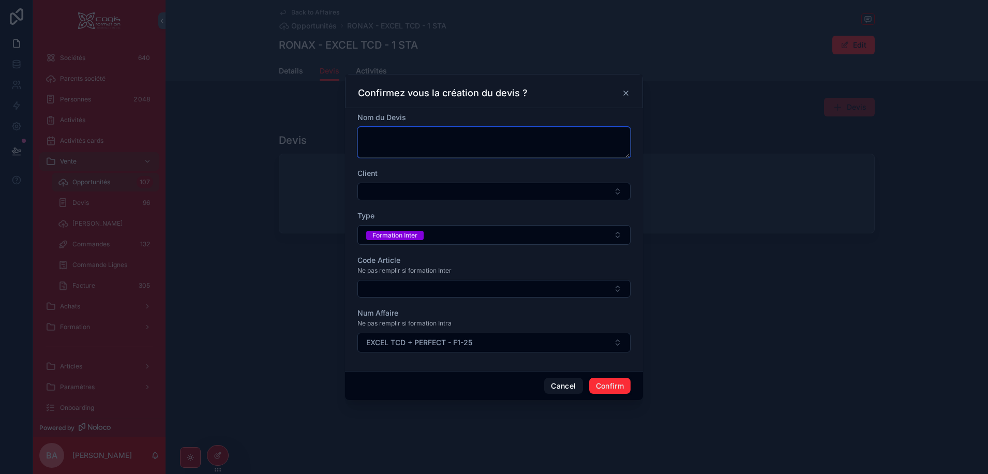
click at [428, 132] on textarea at bounding box center [493, 142] width 273 height 31
type textarea "**********"
click at [408, 193] on button "Select Button" at bounding box center [493, 192] width 273 height 18
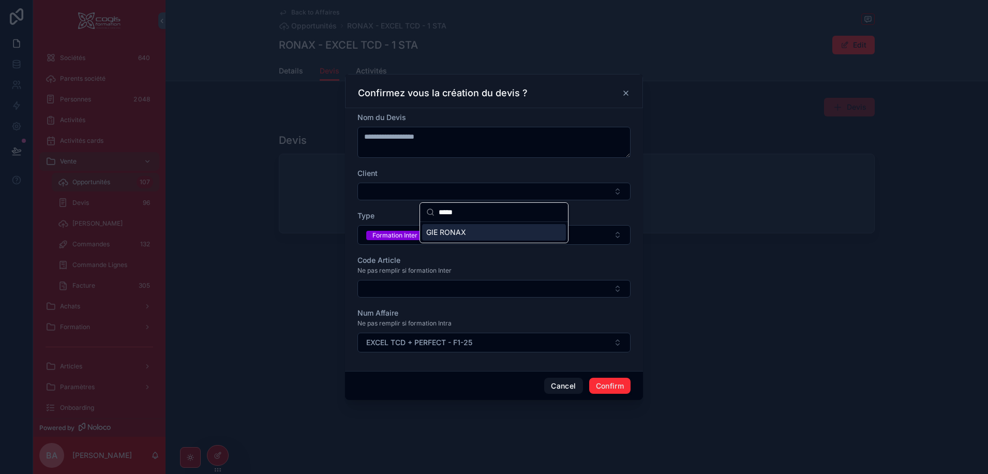
type input "*****"
click at [452, 235] on span "GIE RONAX" at bounding box center [446, 232] width 40 height 10
click at [410, 286] on button "Select Button" at bounding box center [493, 290] width 273 height 18
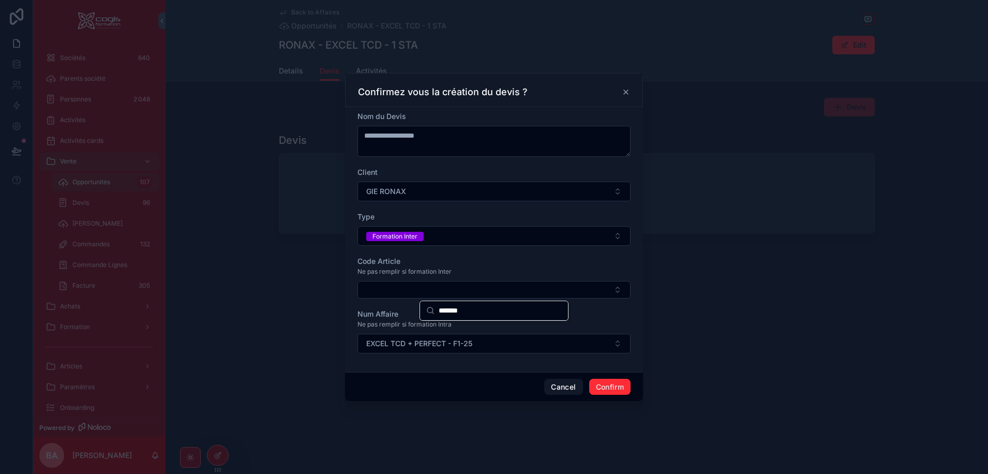
drag, startPoint x: 483, startPoint y: 312, endPoint x: 412, endPoint y: 312, distance: 70.9
click at [412, 312] on div "**********" at bounding box center [494, 237] width 988 height 474
drag, startPoint x: 484, startPoint y: 309, endPoint x: 457, endPoint y: 308, distance: 26.4
click at [458, 308] on input "*******" at bounding box center [500, 310] width 123 height 19
click at [456, 307] on input "*******" at bounding box center [500, 310] width 123 height 19
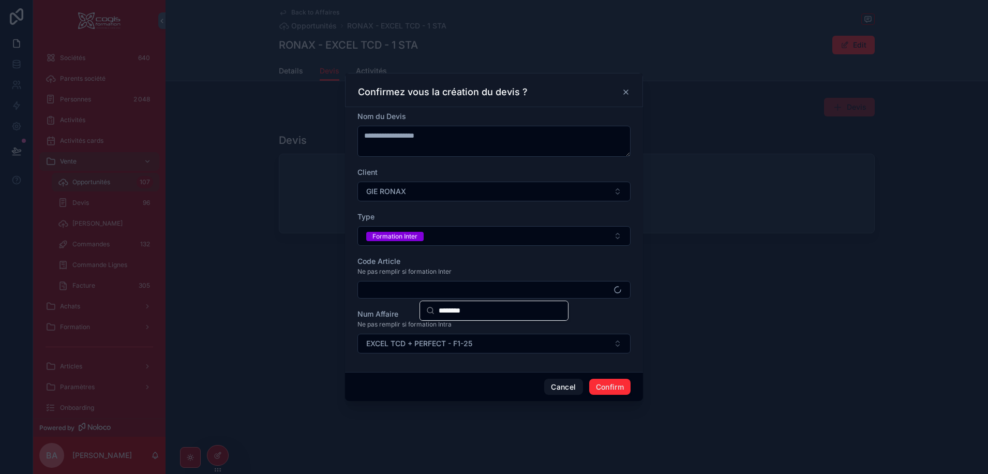
click at [487, 311] on input "********" at bounding box center [500, 310] width 123 height 19
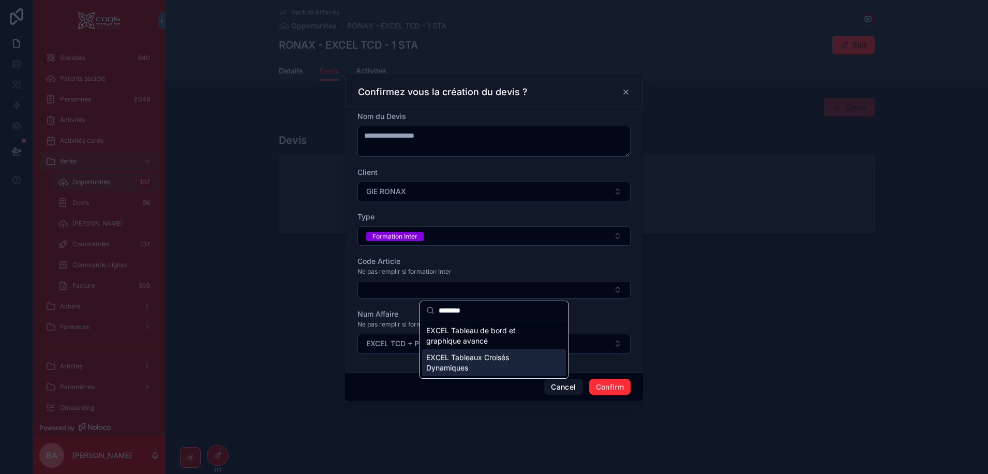
type input "********"
click at [478, 357] on span "EXCEL Tableaux Croisés Dynamiques" at bounding box center [487, 362] width 123 height 21
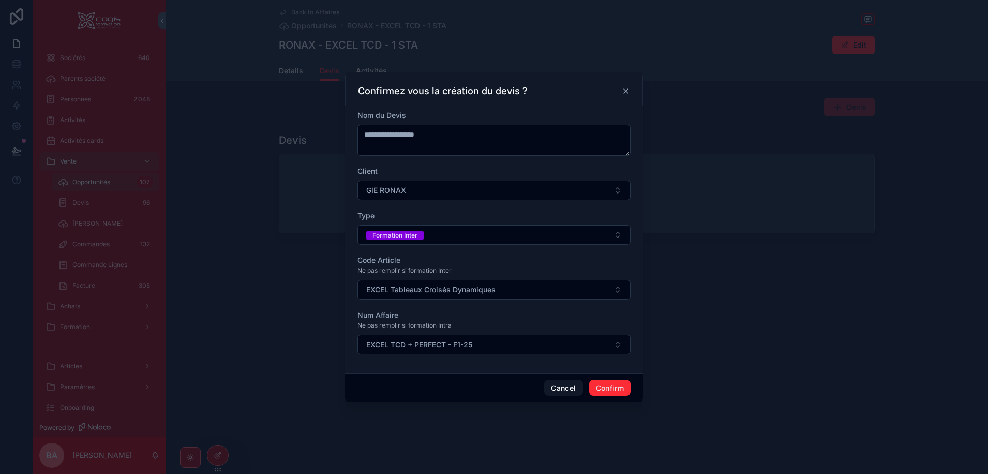
click at [617, 391] on button "Confirm" at bounding box center [609, 388] width 41 height 17
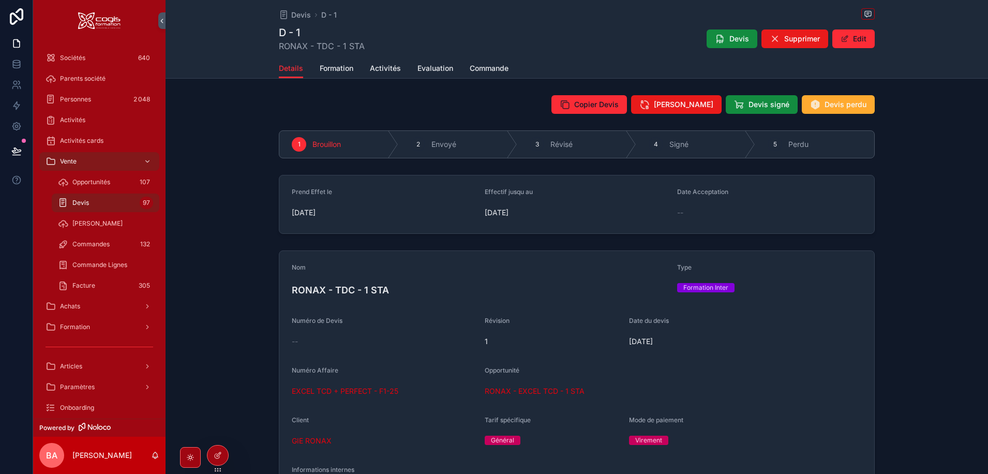
click at [329, 66] on span "Formation" at bounding box center [337, 68] width 34 height 10
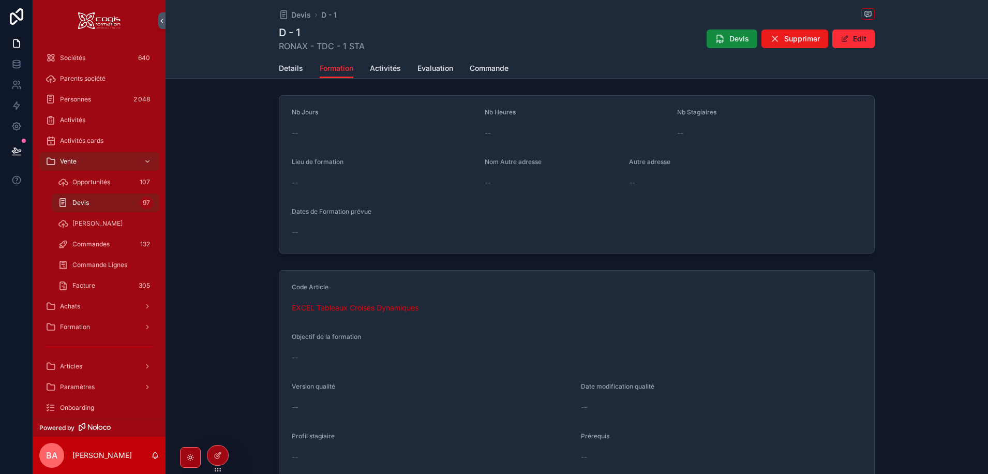
click at [279, 68] on span "Details" at bounding box center [291, 68] width 24 height 10
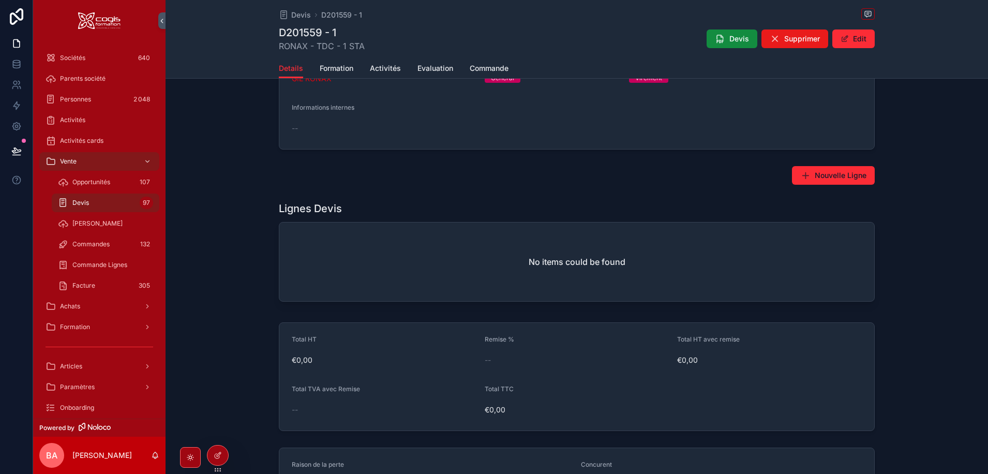
scroll to position [414, 0]
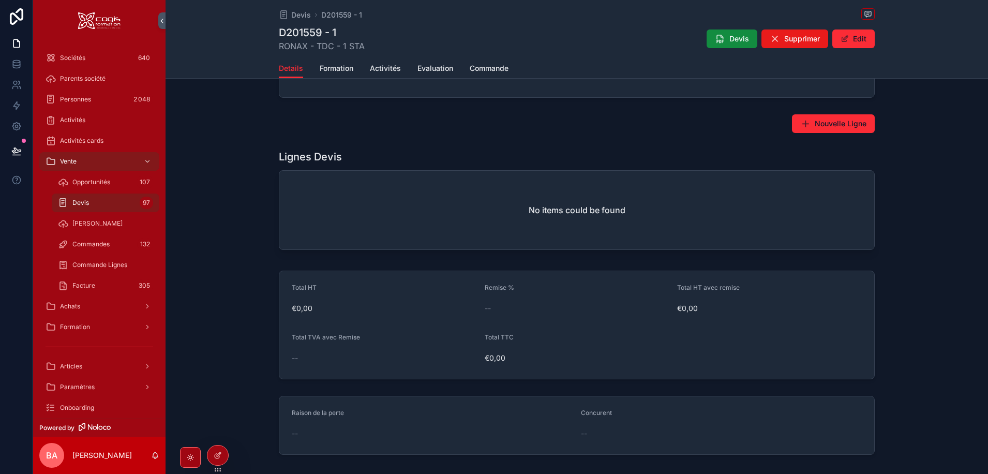
click at [829, 120] on span "Nouvelle Ligne" at bounding box center [841, 123] width 52 height 10
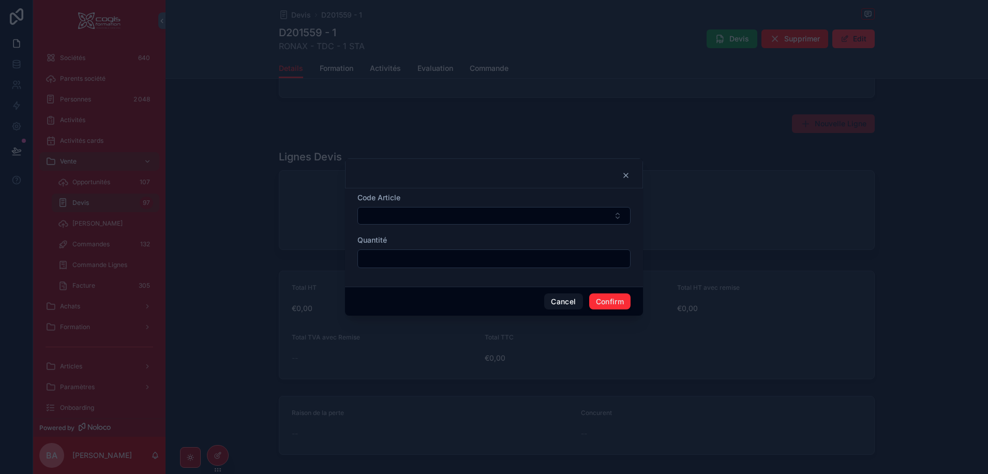
click at [538, 216] on button "Select Button" at bounding box center [493, 216] width 273 height 18
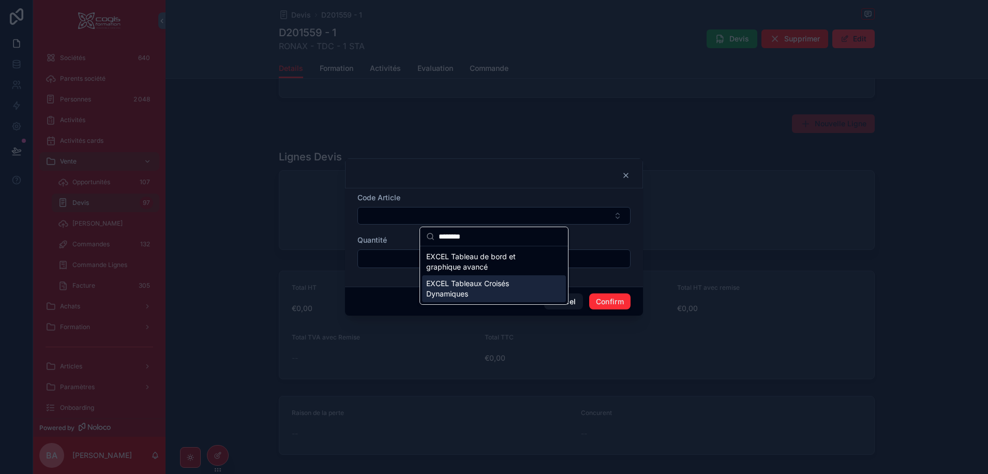
type input "********"
click at [454, 288] on span "EXCEL Tableaux Croisés Dynamiques" at bounding box center [487, 288] width 123 height 21
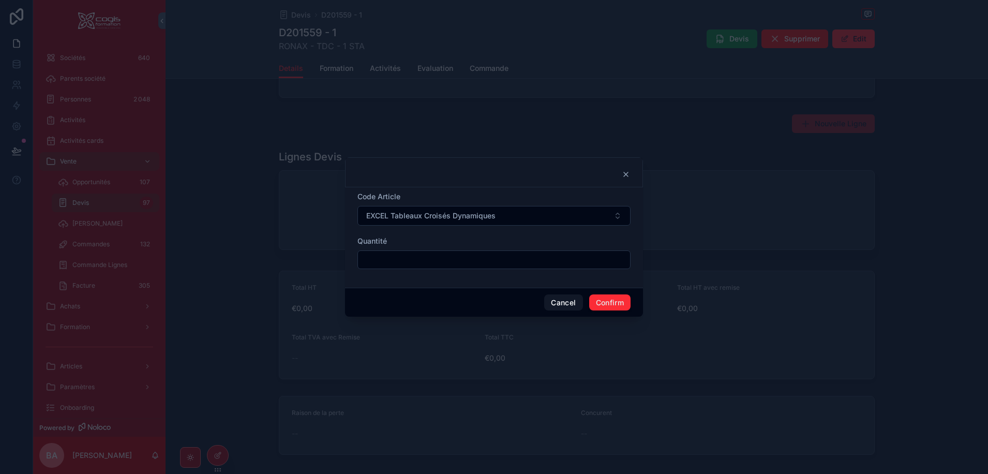
click at [386, 263] on input "text" at bounding box center [494, 259] width 272 height 14
type input "****"
click at [613, 305] on button "Confirm" at bounding box center [609, 302] width 41 height 17
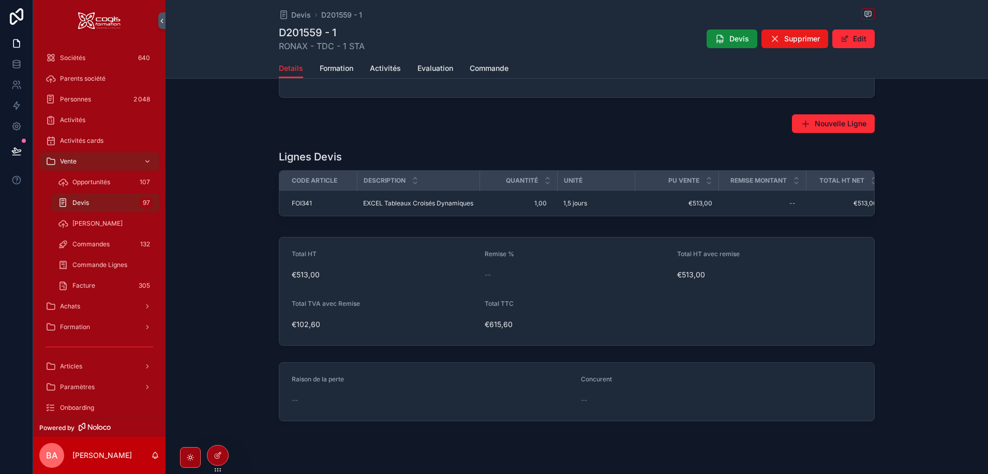
click at [445, 204] on span "EXCEL Tableaux Croisés Dynamiques" at bounding box center [418, 203] width 110 height 8
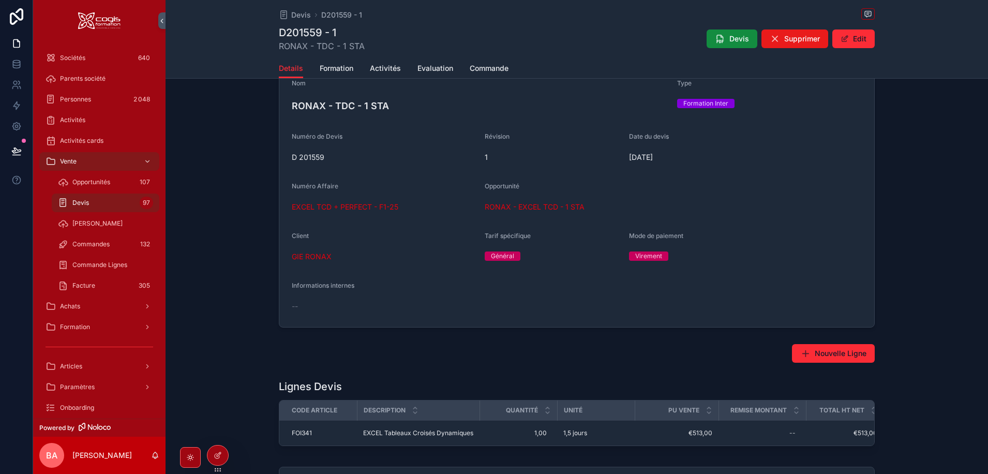
scroll to position [281, 0]
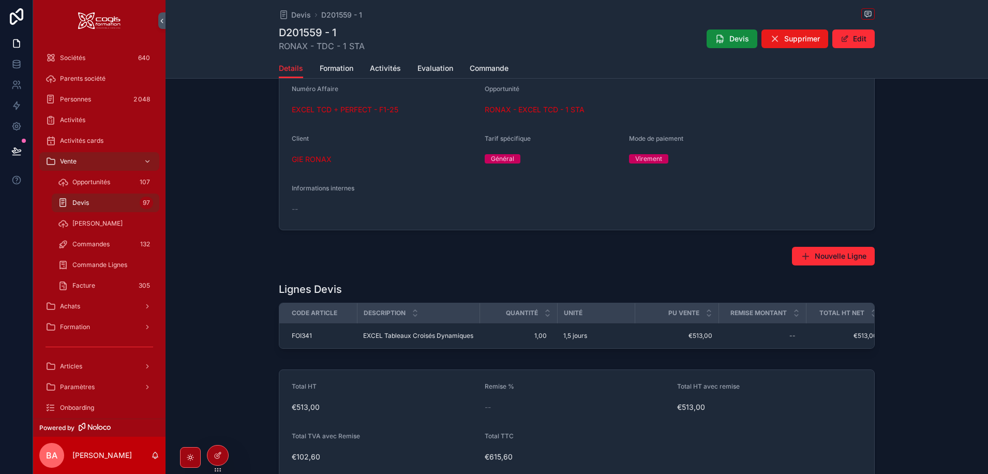
click at [0, 0] on span "Ajouter articles liés" at bounding box center [0, 0] width 0 height 0
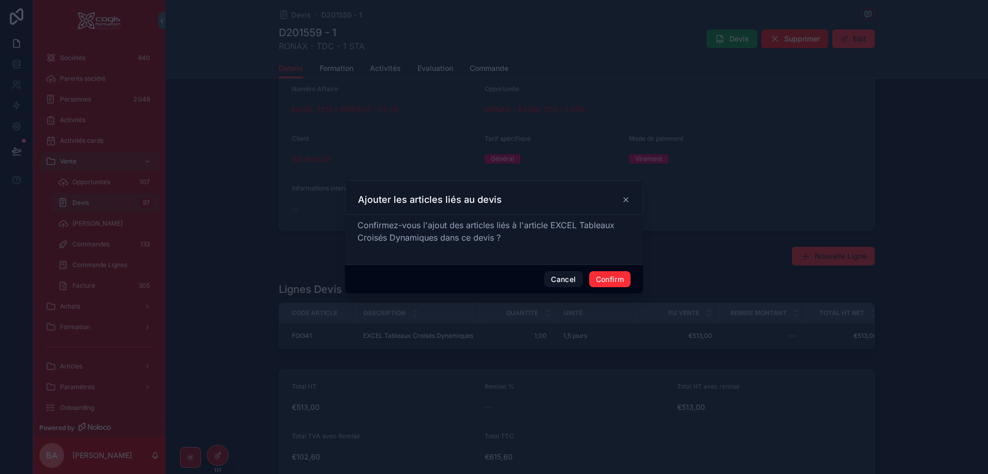
click at [617, 273] on button "Confirm" at bounding box center [609, 279] width 41 height 17
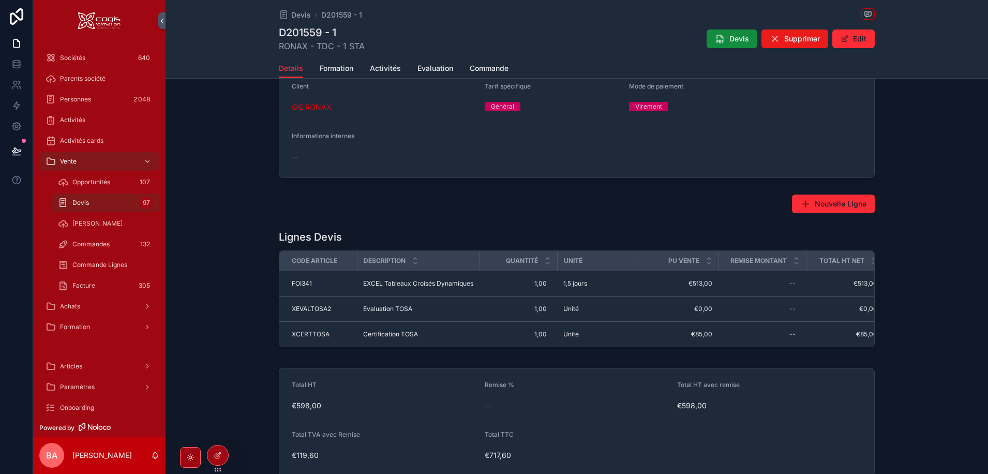
scroll to position [333, 0]
click at [832, 198] on button "Nouvelle Ligne" at bounding box center [833, 204] width 83 height 19
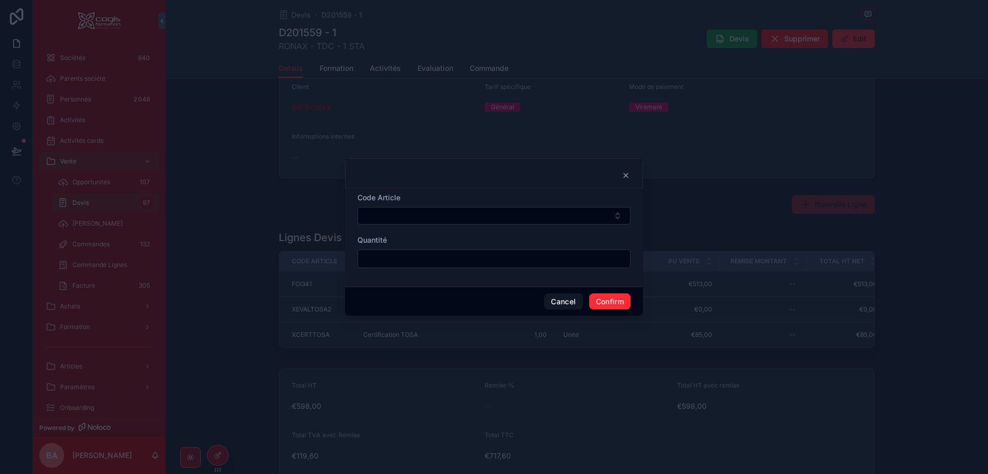
click at [448, 211] on button "Select Button" at bounding box center [493, 216] width 273 height 18
type input "*"
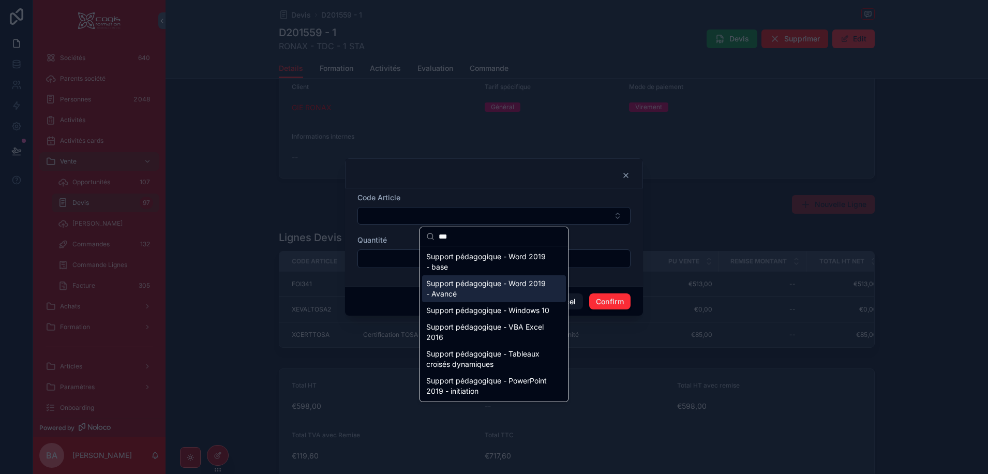
scroll to position [52, 0]
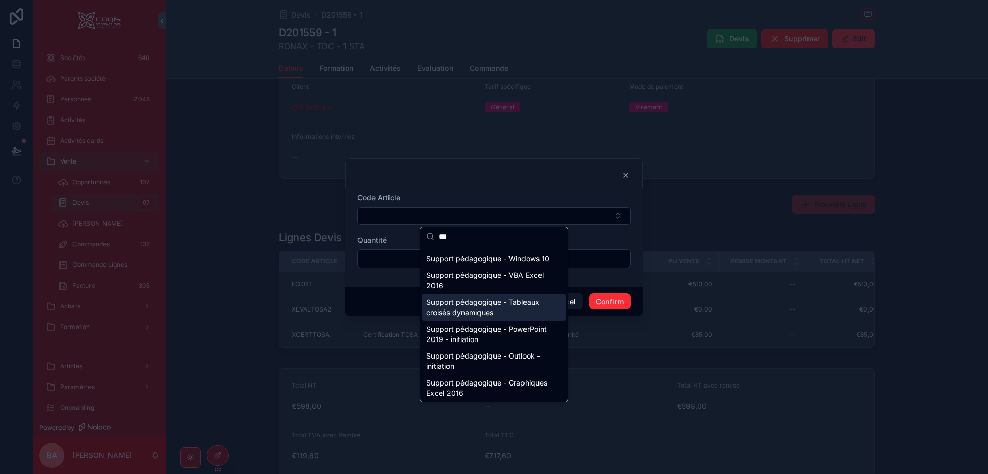
type input "***"
click at [478, 316] on span "Support pédagogique - Tableaux croisés dynamiques" at bounding box center [487, 307] width 123 height 21
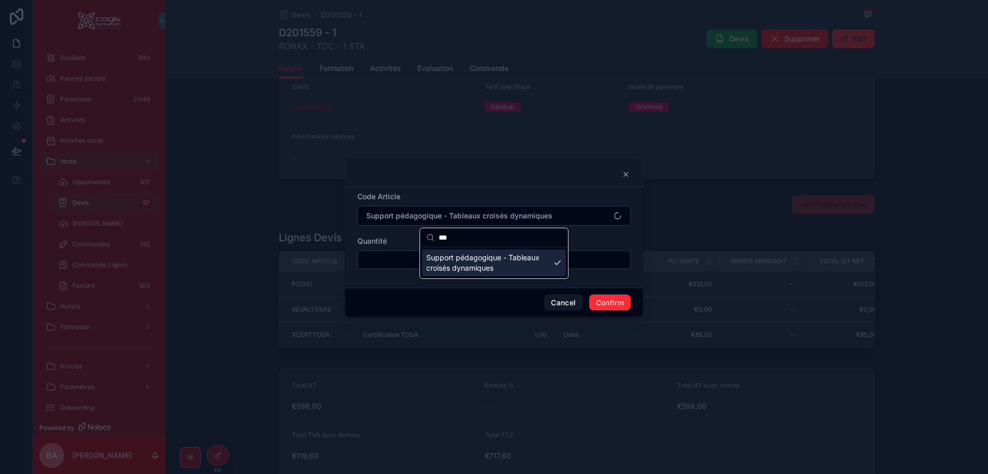
scroll to position [0, 0]
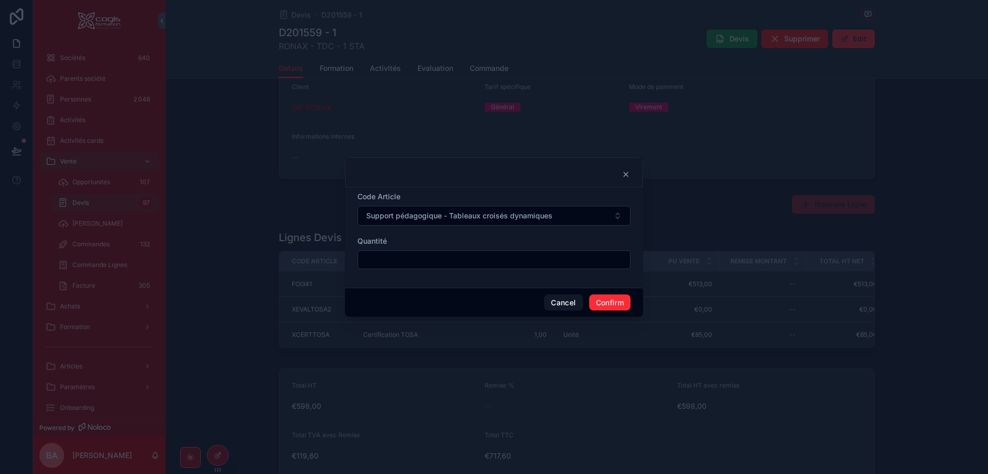
click at [421, 265] on input "text" at bounding box center [494, 259] width 272 height 14
type input "****"
click at [608, 302] on button "Confirm" at bounding box center [609, 302] width 41 height 17
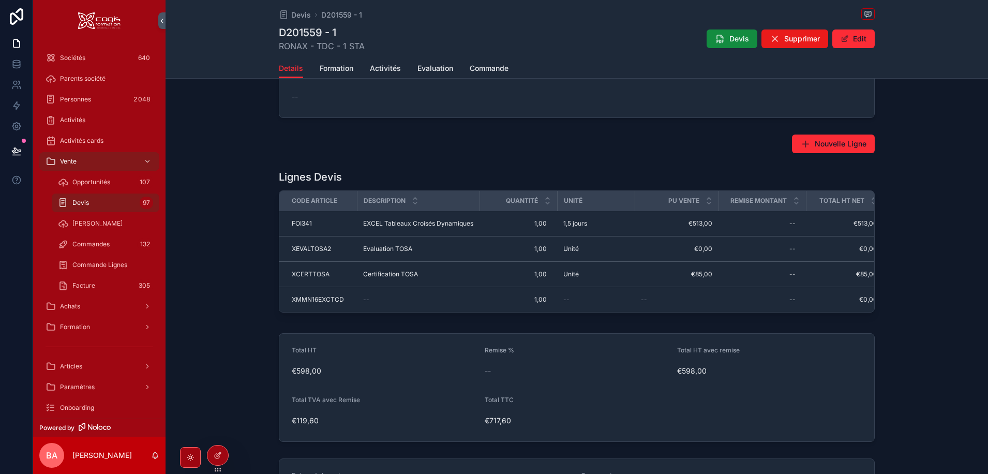
scroll to position [384, 0]
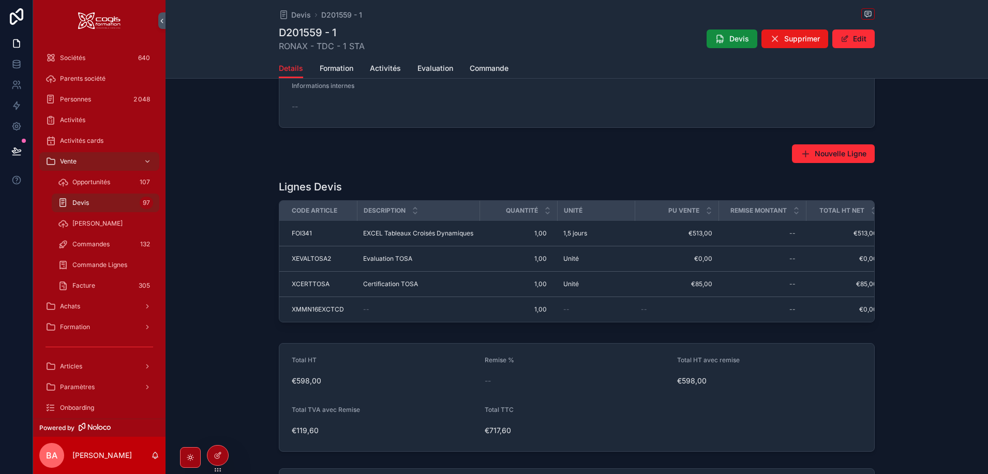
click at [503, 381] on div "--" at bounding box center [577, 381] width 185 height 10
click at [497, 386] on div "--" at bounding box center [577, 381] width 185 height 10
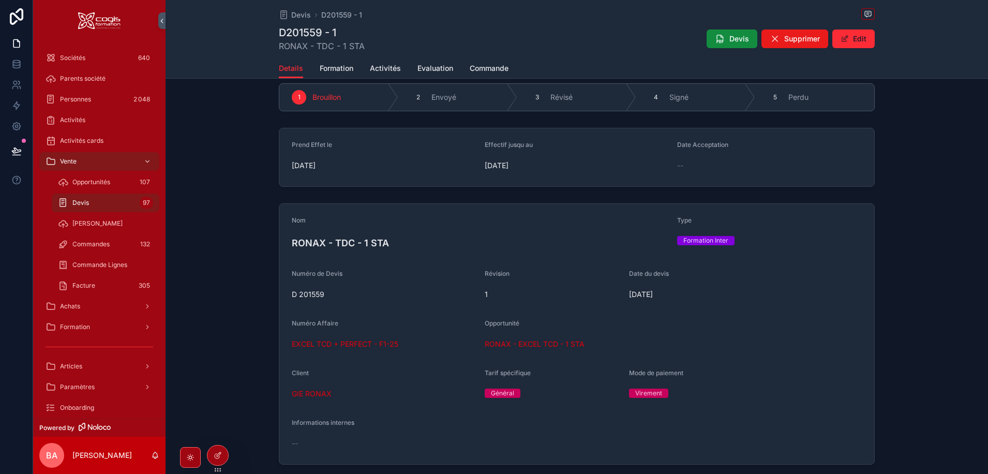
scroll to position [0, 0]
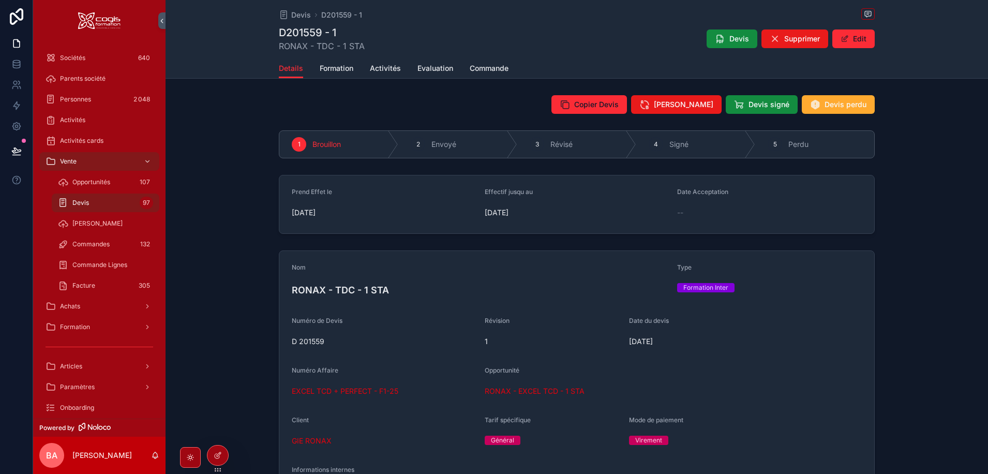
click at [317, 440] on span "GIE RONAX" at bounding box center [312, 441] width 40 height 10
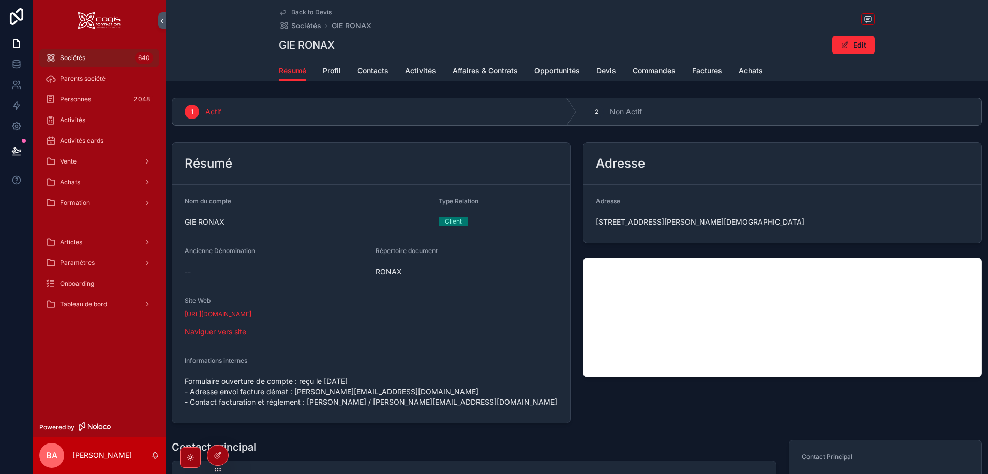
click at [331, 71] on span "Profil" at bounding box center [332, 71] width 18 height 10
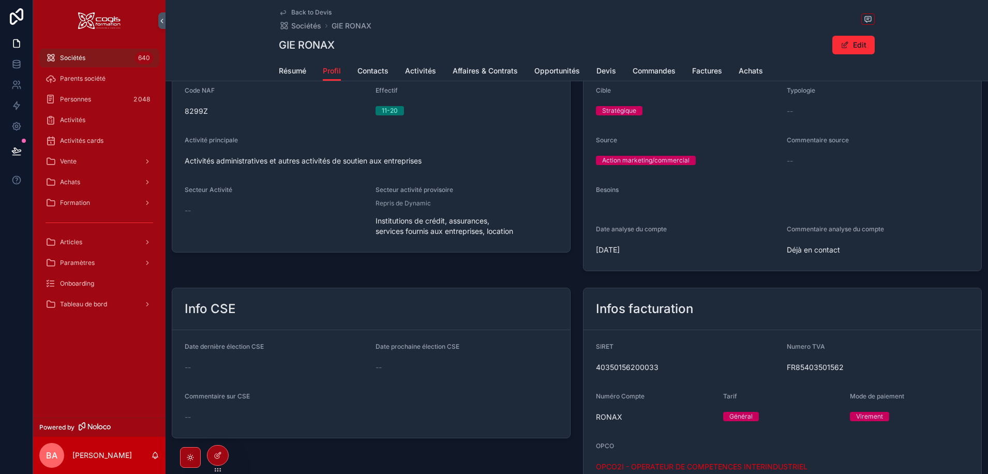
scroll to position [200, 0]
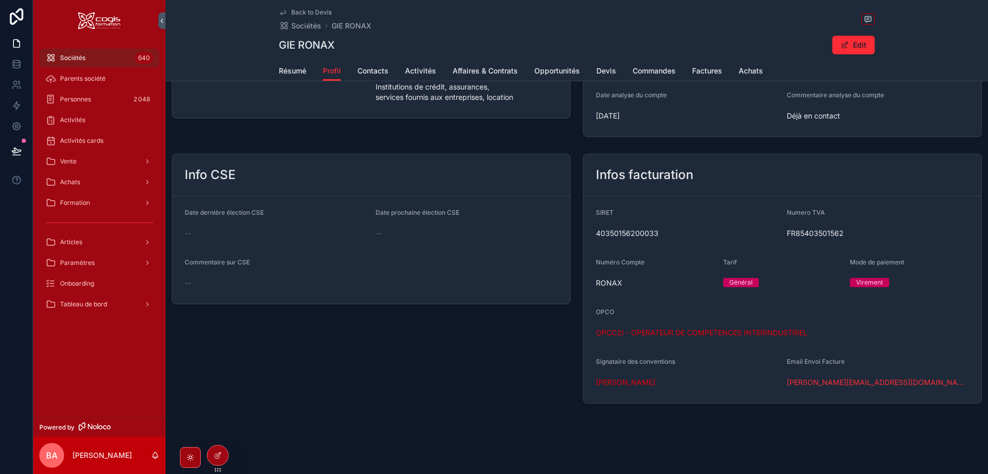
click at [855, 40] on button "Edit" at bounding box center [853, 45] width 42 height 19
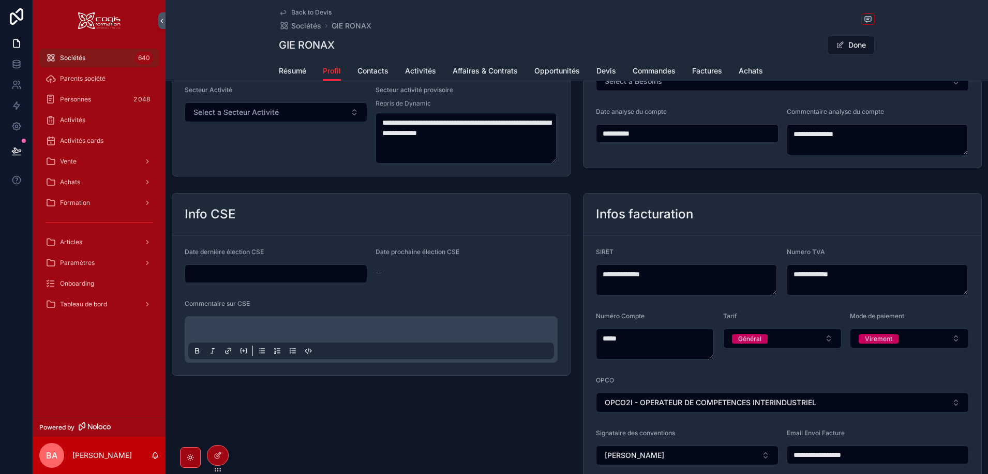
click at [824, 334] on button "Général" at bounding box center [782, 339] width 119 height 20
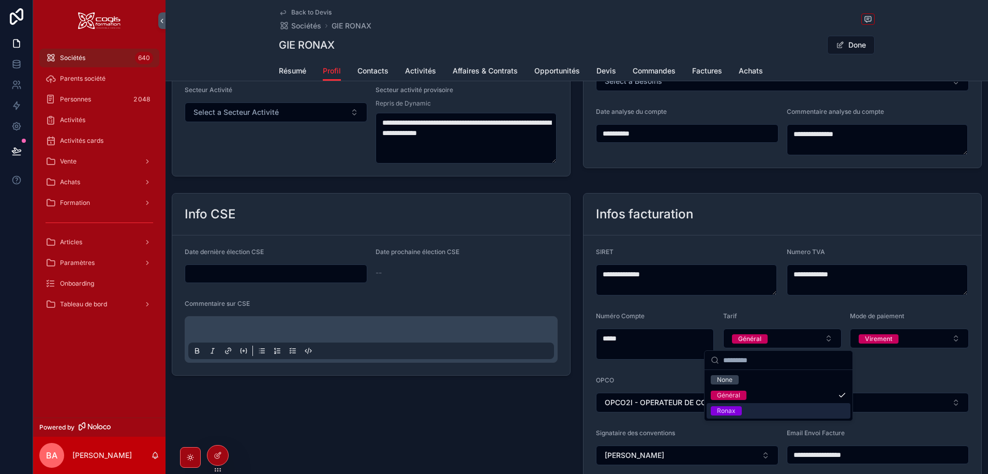
click at [715, 410] on span "Ronax" at bounding box center [726, 410] width 31 height 9
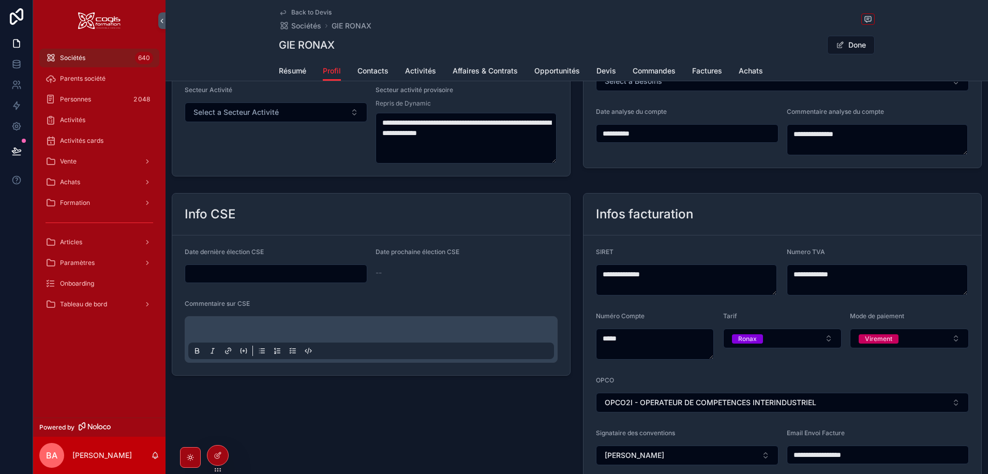
click at [848, 47] on button "Done" at bounding box center [851, 45] width 48 height 19
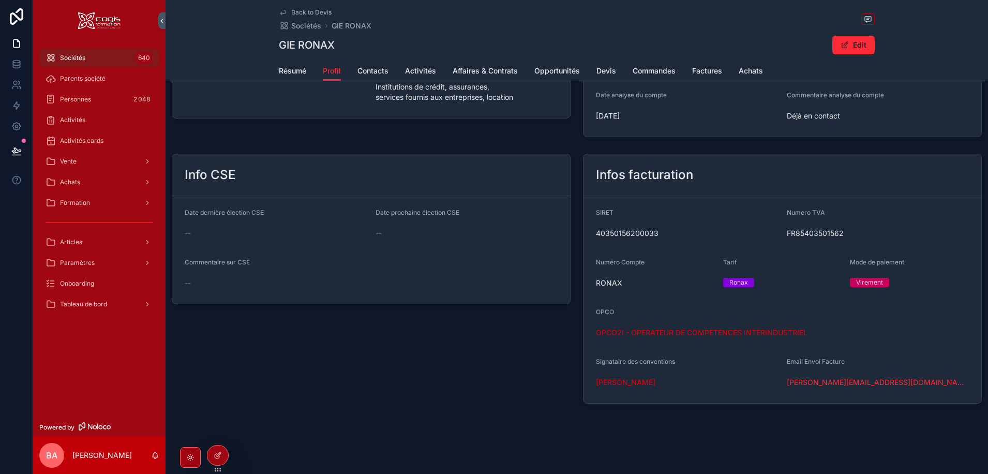
scroll to position [200, 0]
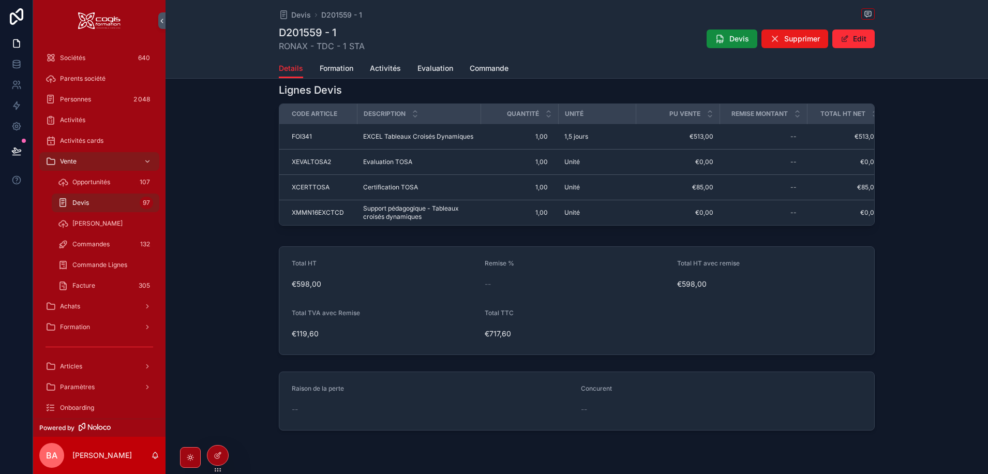
scroll to position [513, 0]
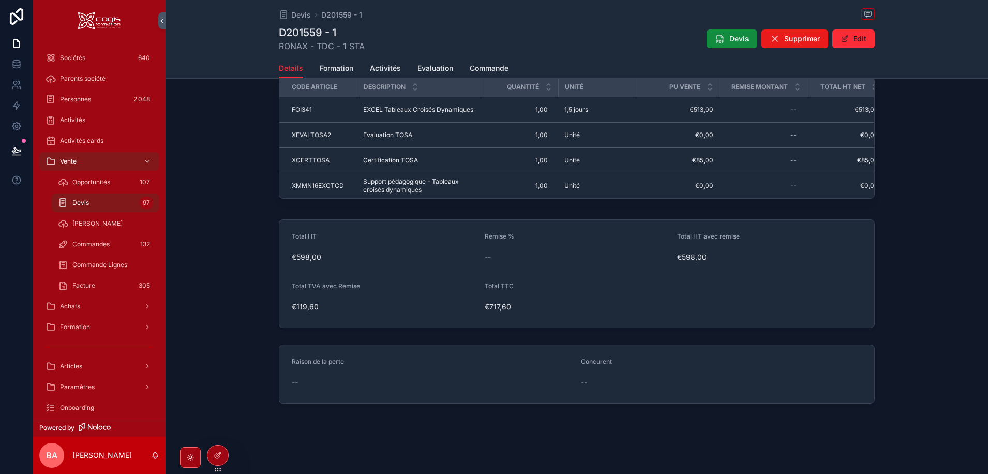
click at [854, 37] on button "Edit" at bounding box center [853, 38] width 42 height 19
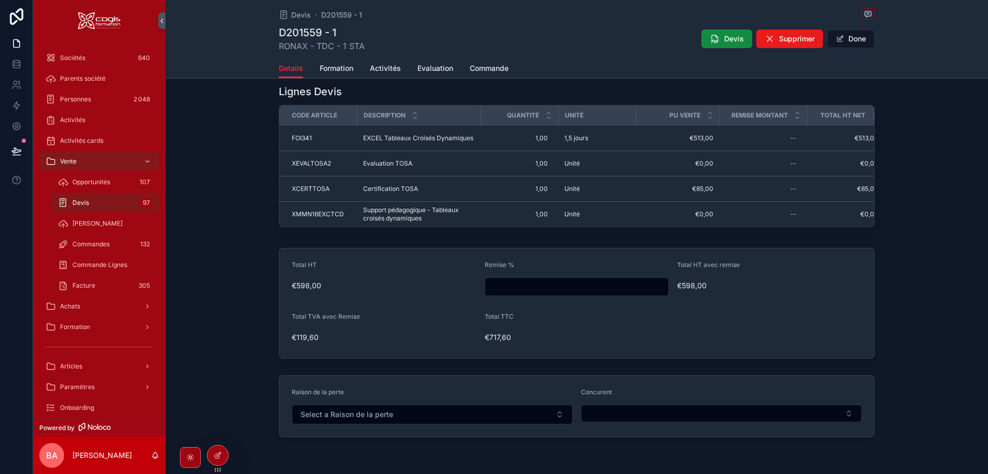
click at [530, 290] on input "scrollable content" at bounding box center [577, 286] width 184 height 14
type input "*****"
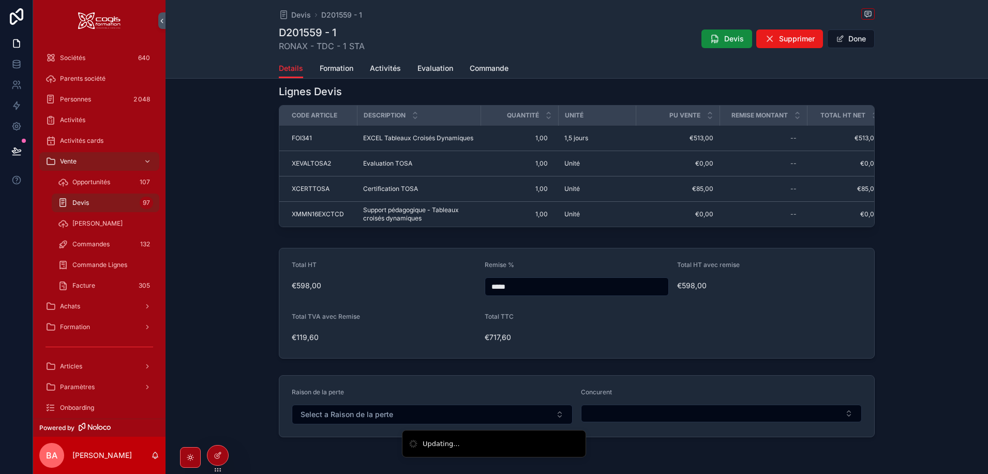
click at [845, 36] on button "Done" at bounding box center [851, 38] width 48 height 19
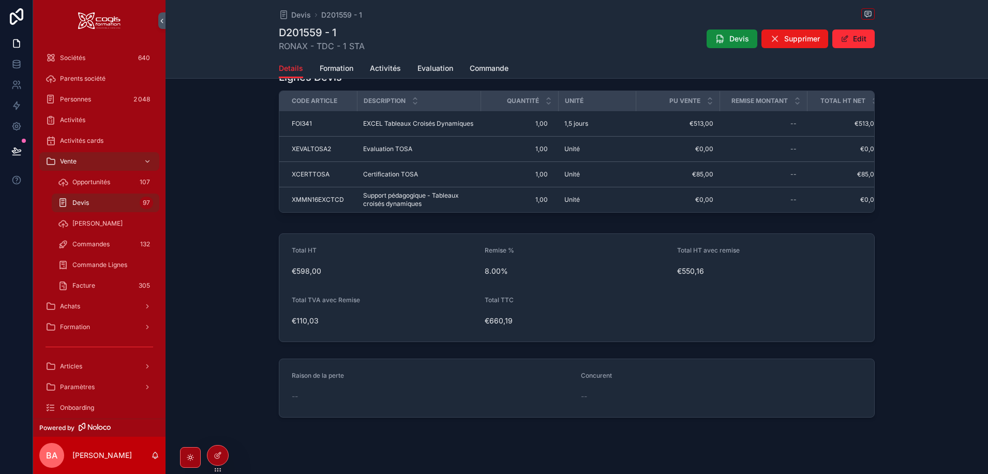
click at [755, 341] on form "Total HT €598,00 Remise % 8.00% Total HT avec remise €550,16 Total TVA avec Rem…" at bounding box center [576, 288] width 595 height 108
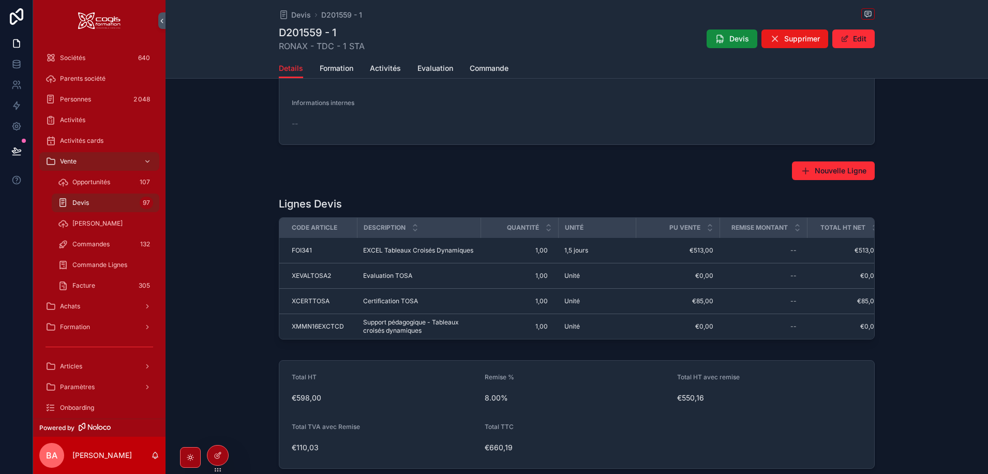
scroll to position [466, 0]
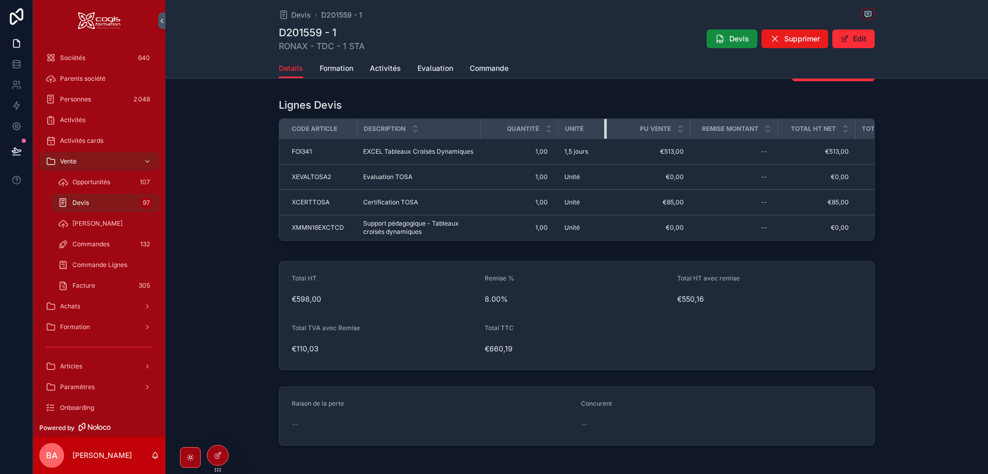
drag, startPoint x: 631, startPoint y: 125, endPoint x: 601, endPoint y: 129, distance: 29.8
click at [604, 129] on div "scrollable content" at bounding box center [606, 129] width 4 height 20
drag, startPoint x: 686, startPoint y: 132, endPoint x: 655, endPoint y: 133, distance: 31.1
click at [655, 133] on th "PU vente" at bounding box center [634, 129] width 57 height 20
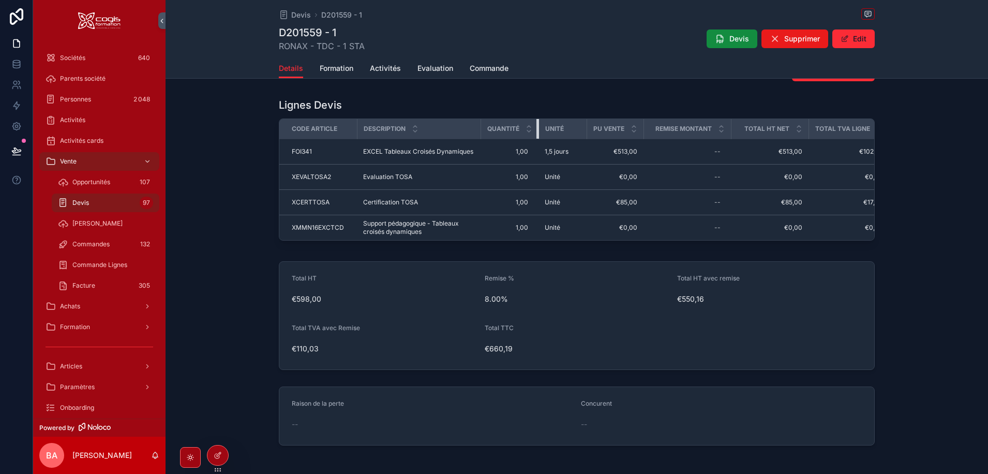
drag, startPoint x: 555, startPoint y: 128, endPoint x: 531, endPoint y: 128, distance: 23.8
click at [531, 128] on th "Quantité" at bounding box center [510, 129] width 58 height 20
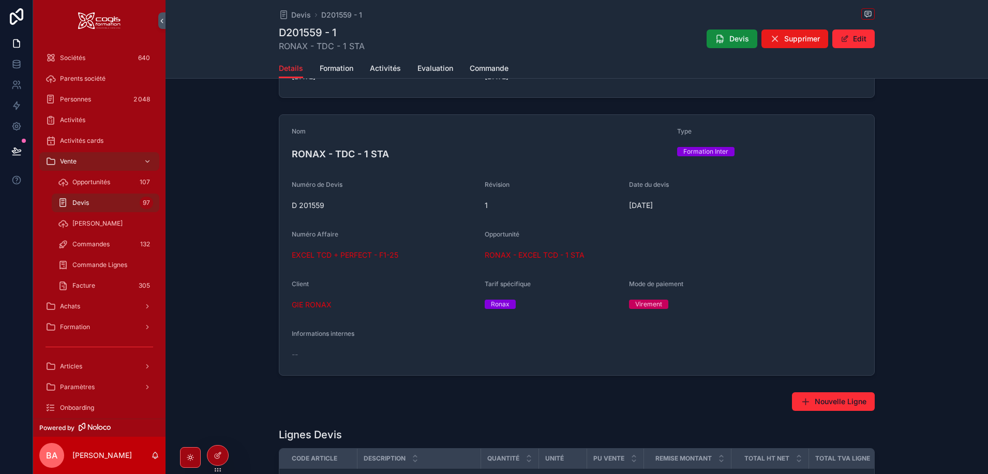
scroll to position [0, 0]
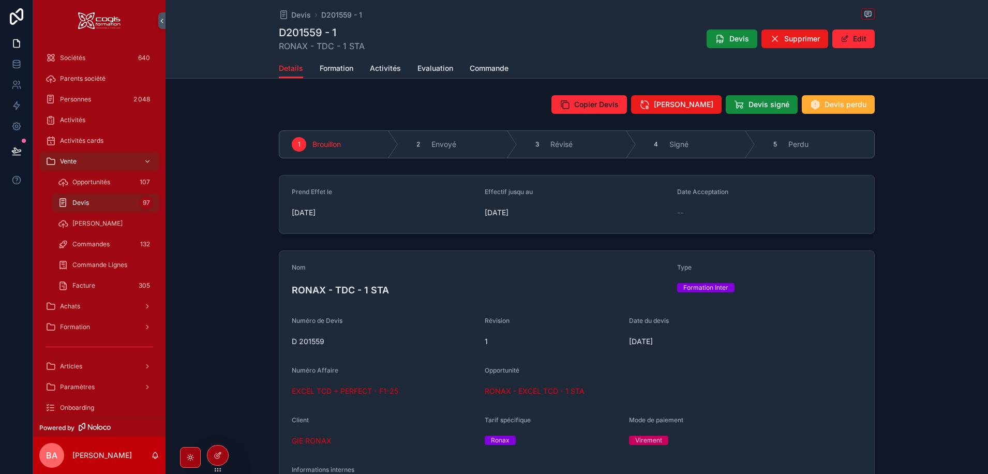
click at [331, 64] on span "Formation" at bounding box center [337, 68] width 34 height 10
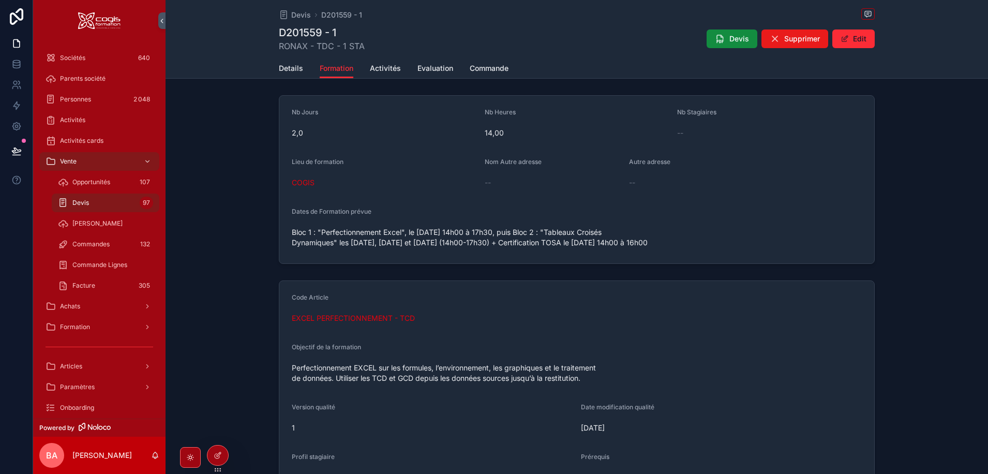
click at [694, 231] on span "Bloc 1 : "Perfectionnement Excel", le 20/11/2025 de 14h00 à 17h30, puis Bloc 2 …" at bounding box center [577, 237] width 570 height 21
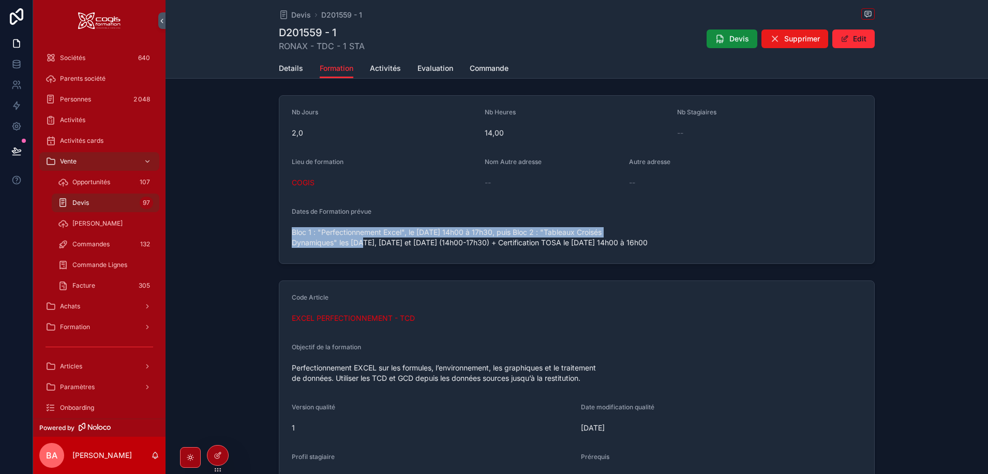
drag, startPoint x: 682, startPoint y: 231, endPoint x: 267, endPoint y: 232, distance: 414.9
click at [267, 232] on div "Nb Jours 2,0 Nb Heures 14,00 Nb Stagiaires -- Lieu de formation COGIS Nom Autre…" at bounding box center [577, 179] width 823 height 177
click at [841, 35] on span "scrollable content" at bounding box center [845, 39] width 8 height 8
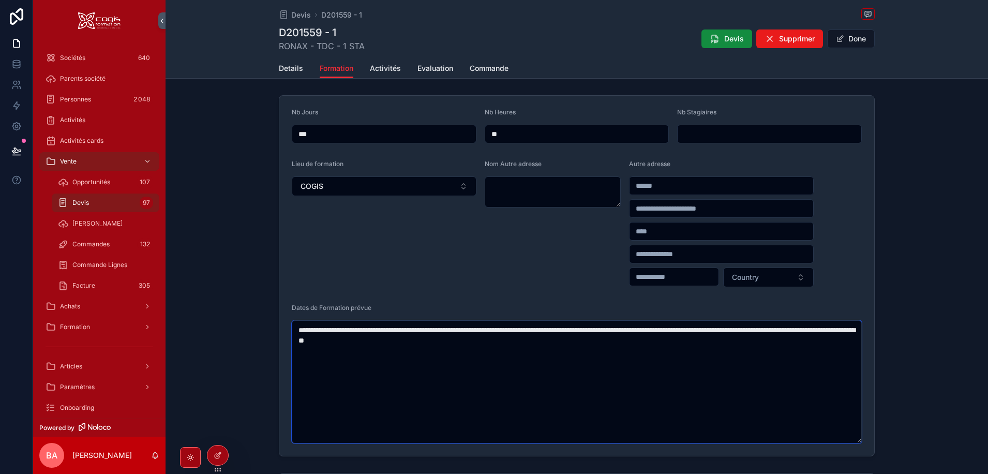
drag, startPoint x: 682, startPoint y: 330, endPoint x: 274, endPoint y: 317, distance: 407.9
click at [274, 317] on div "**********" at bounding box center [577, 275] width 823 height 369
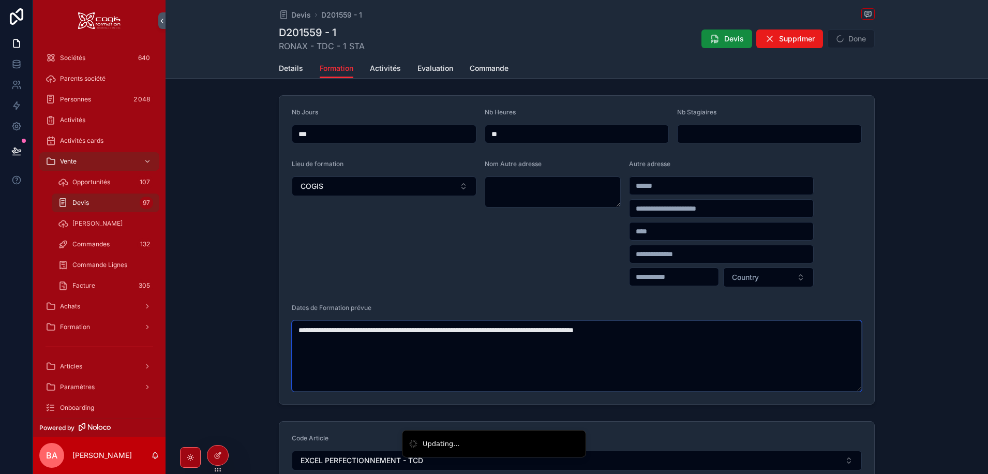
type textarea "**********"
click at [847, 37] on button "Done" at bounding box center [851, 38] width 48 height 19
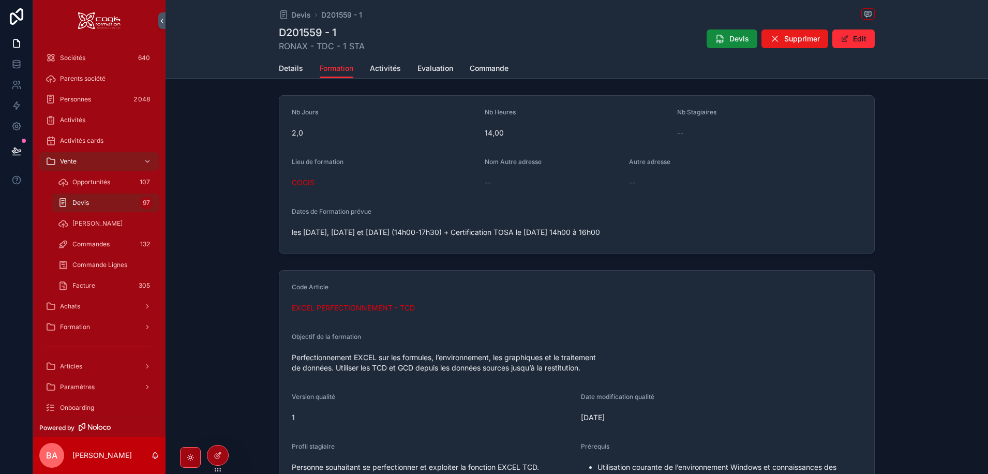
click at [700, 129] on div "--" at bounding box center [769, 133] width 185 height 10
click at [860, 36] on button "Edit" at bounding box center [853, 38] width 42 height 19
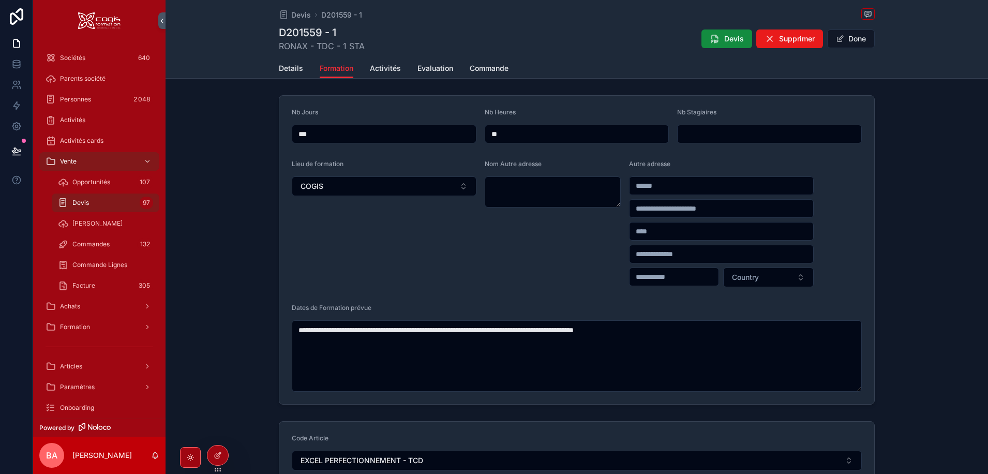
click at [708, 136] on input "scrollable content" at bounding box center [770, 134] width 184 height 14
type input "*"
click at [849, 37] on button "Done" at bounding box center [851, 38] width 48 height 19
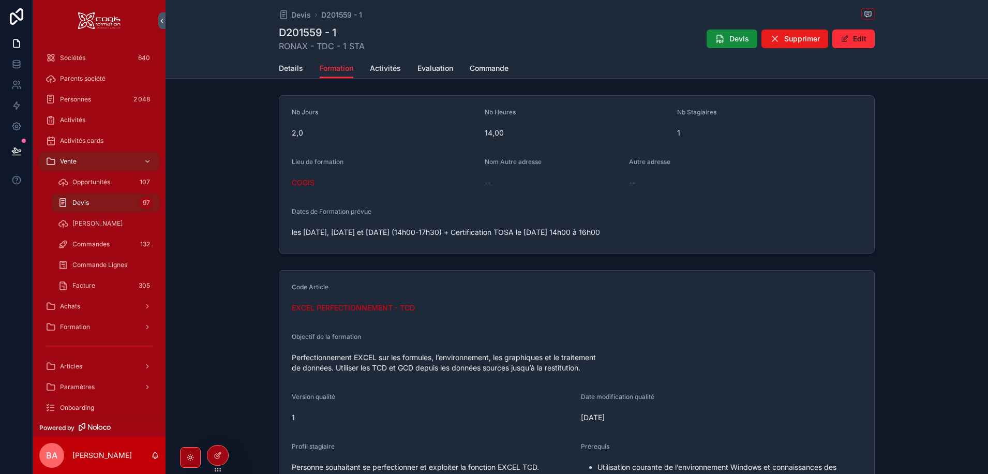
click at [279, 69] on span "Details" at bounding box center [291, 68] width 24 height 10
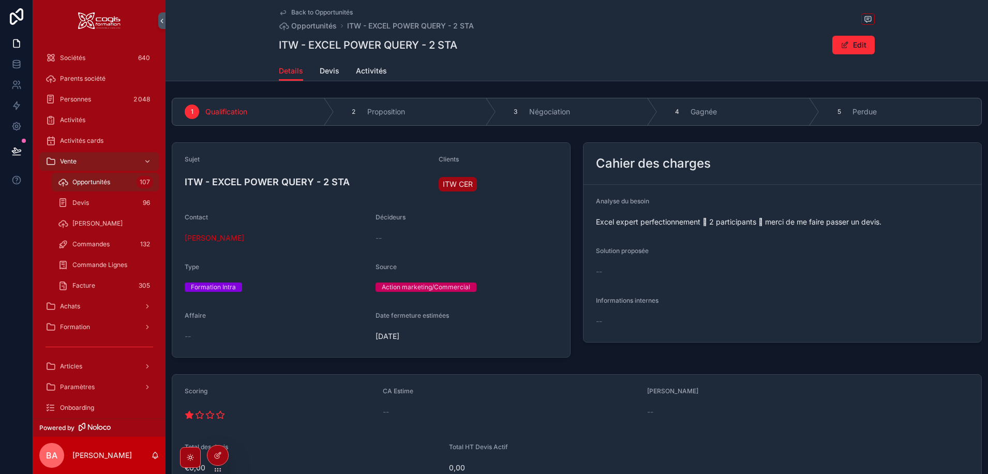
click at [320, 69] on span "Devis" at bounding box center [330, 71] width 20 height 10
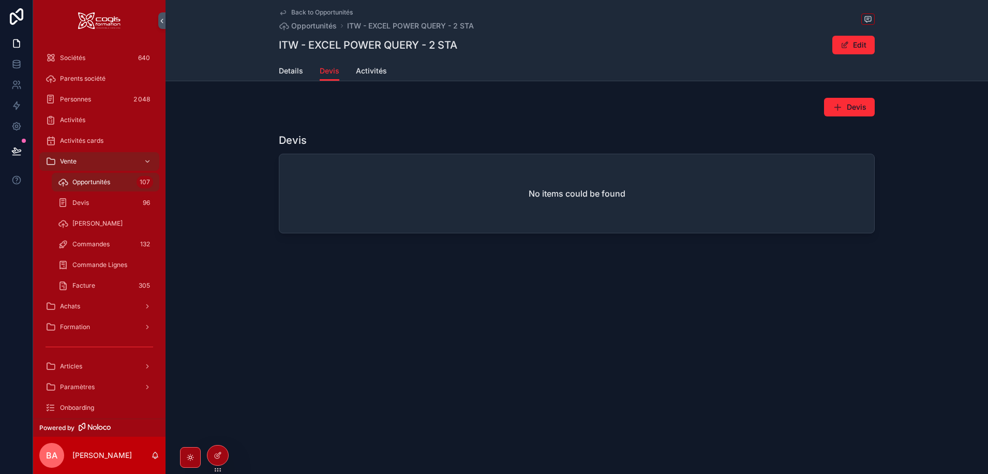
click at [285, 69] on span "Details" at bounding box center [291, 71] width 24 height 10
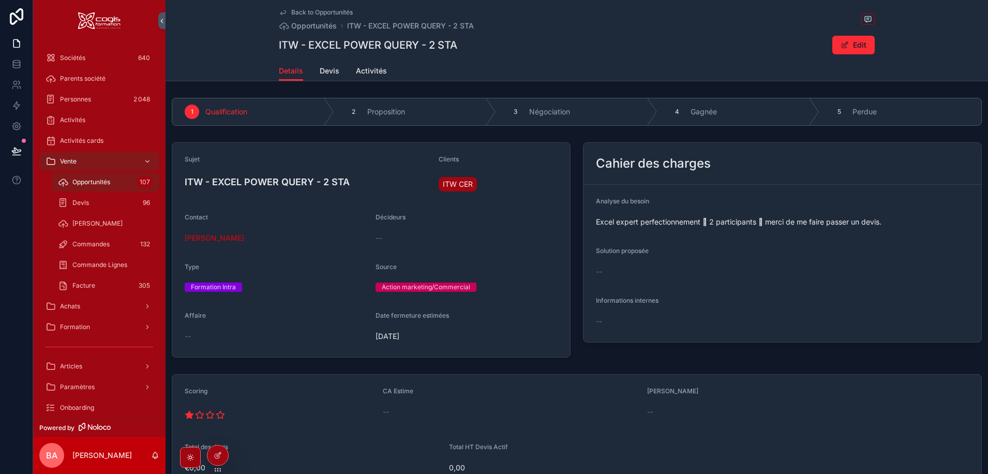
click at [0, 0] on icon "scrollable content" at bounding box center [0, 0] width 0 height 0
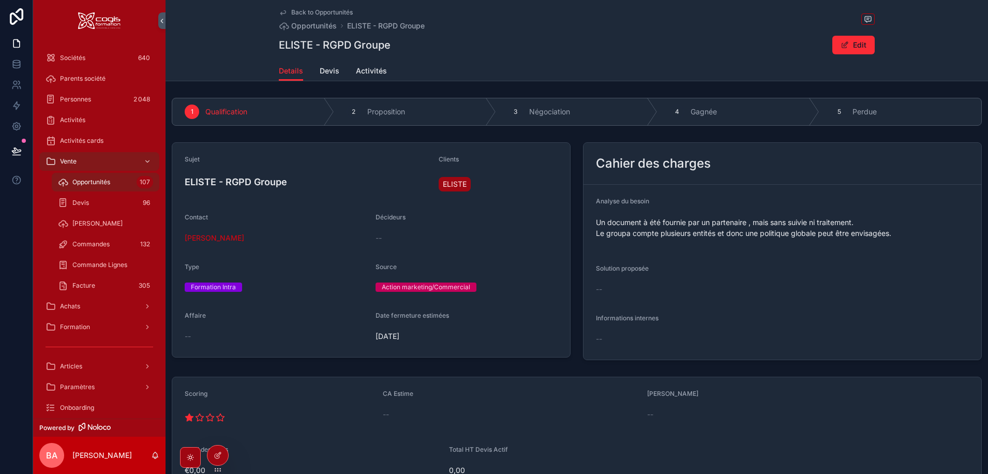
click at [222, 238] on span "[PERSON_NAME]" at bounding box center [214, 238] width 59 height 10
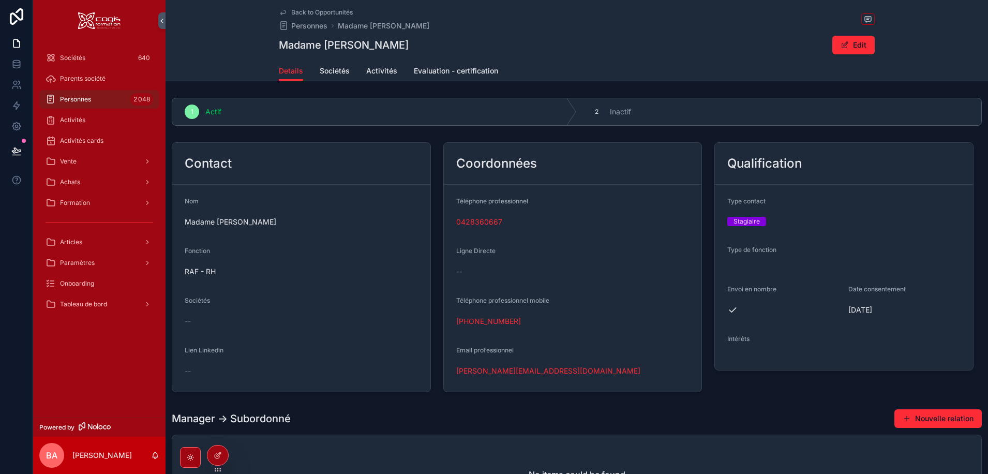
click at [488, 371] on link "nadine@eliste.fr" at bounding box center [548, 371] width 184 height 10
click at [389, 66] on span "Activités" at bounding box center [381, 71] width 31 height 10
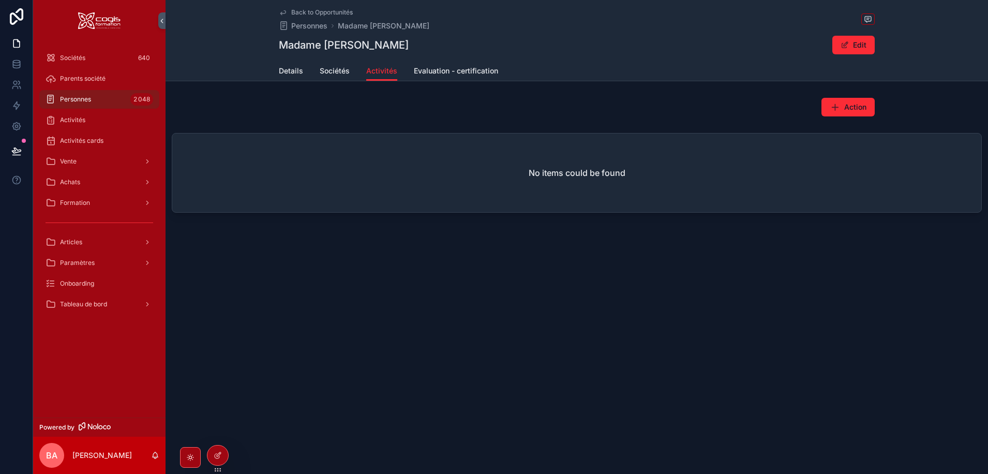
click at [288, 68] on span "Details" at bounding box center [291, 71] width 24 height 10
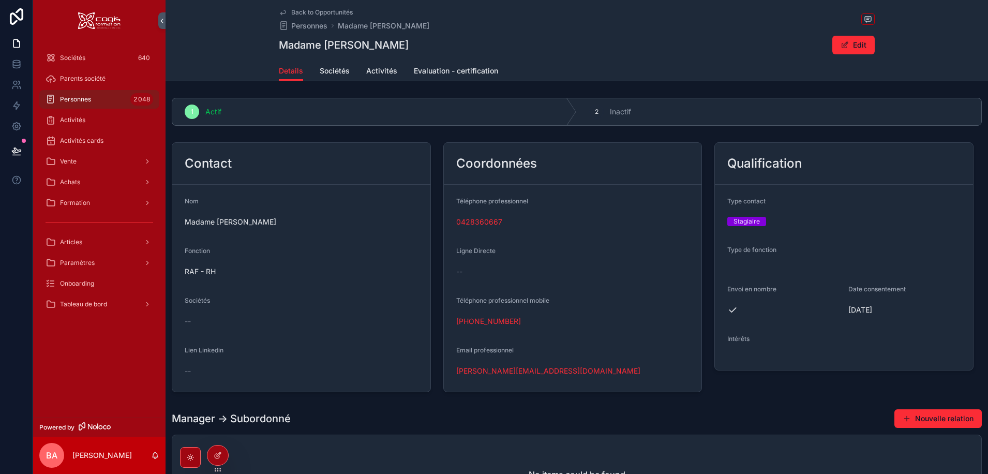
click at [844, 47] on span "scrollable content" at bounding box center [845, 45] width 8 height 8
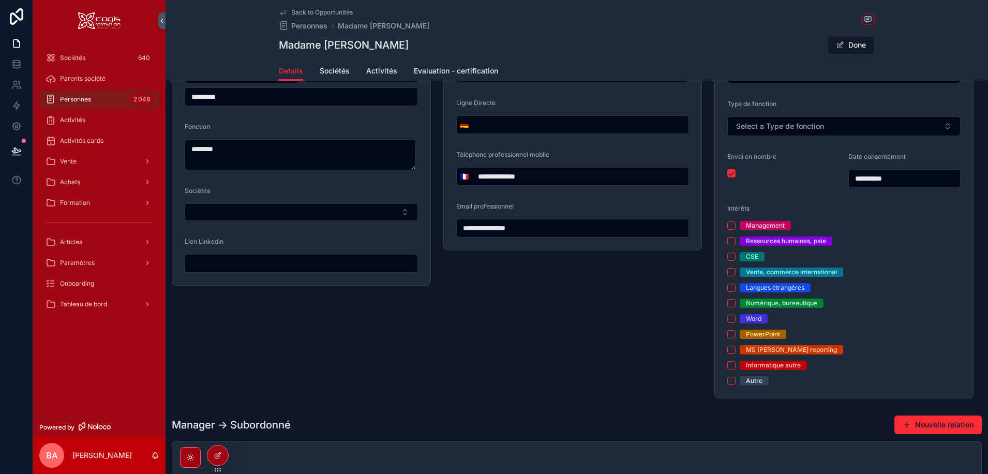
scroll to position [52, 0]
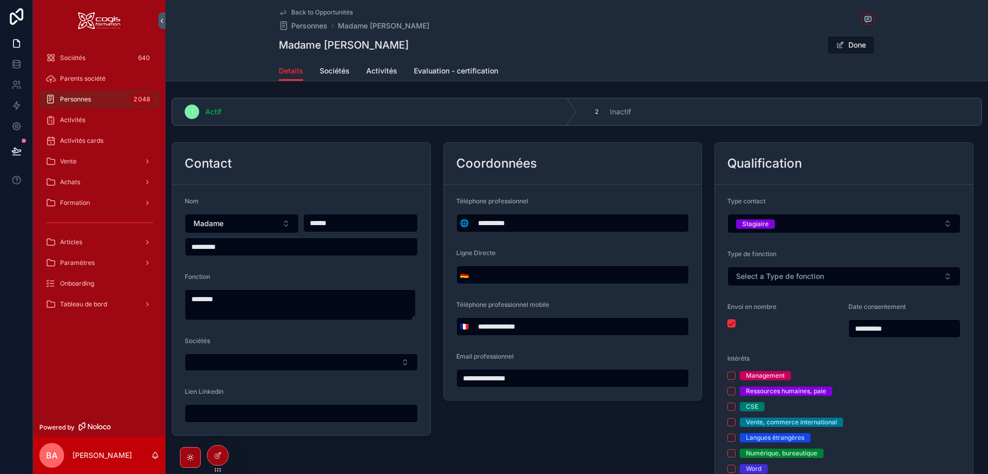
type input "**********"
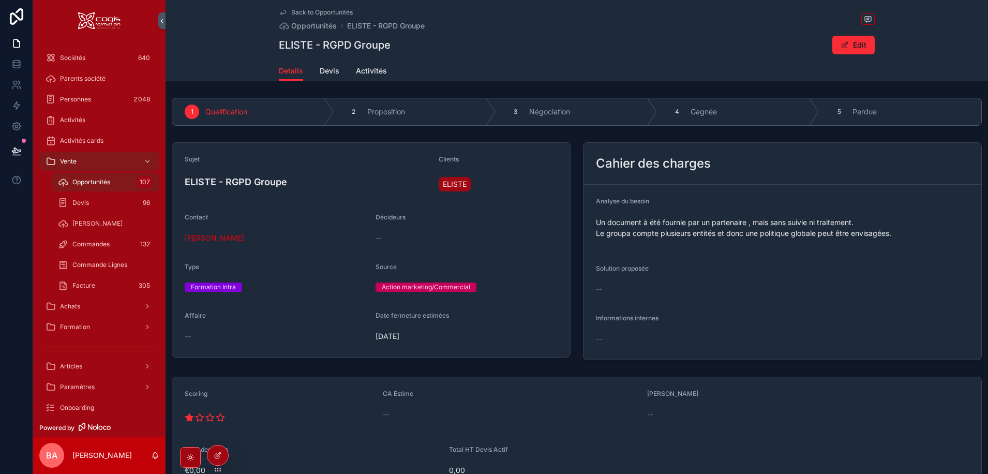
click at [371, 74] on span "Activités" at bounding box center [371, 71] width 31 height 10
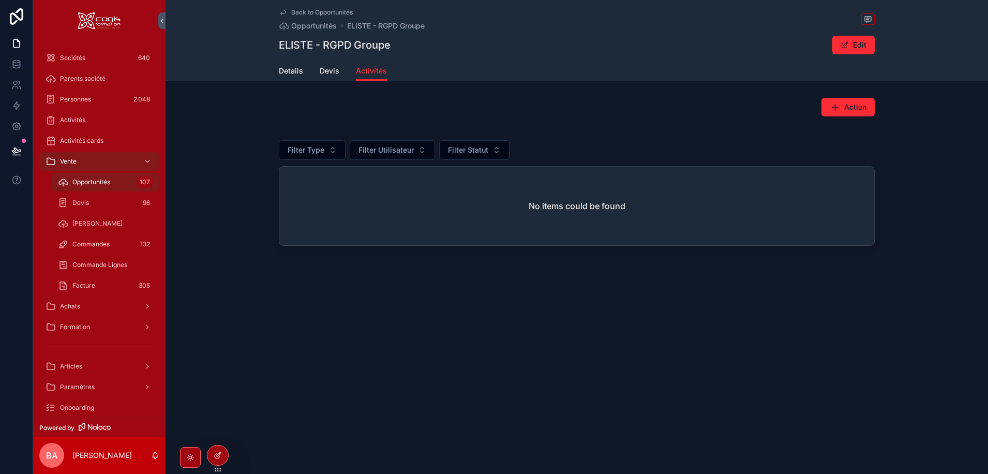
click at [291, 68] on span "Details" at bounding box center [291, 71] width 24 height 10
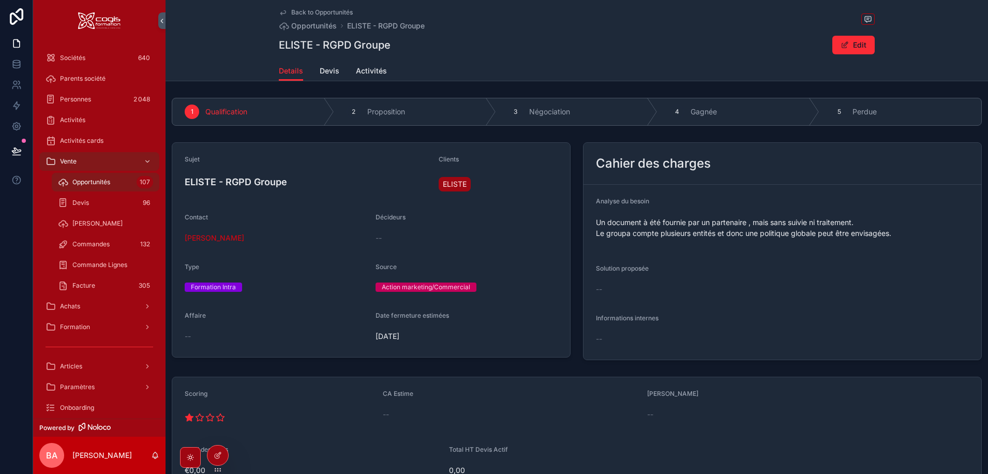
click at [622, 337] on div "--" at bounding box center [687, 339] width 183 height 10
drag, startPoint x: 846, startPoint y: 42, endPoint x: 847, endPoint y: 53, distance: 10.4
click at [847, 42] on button "Edit" at bounding box center [853, 45] width 42 height 19
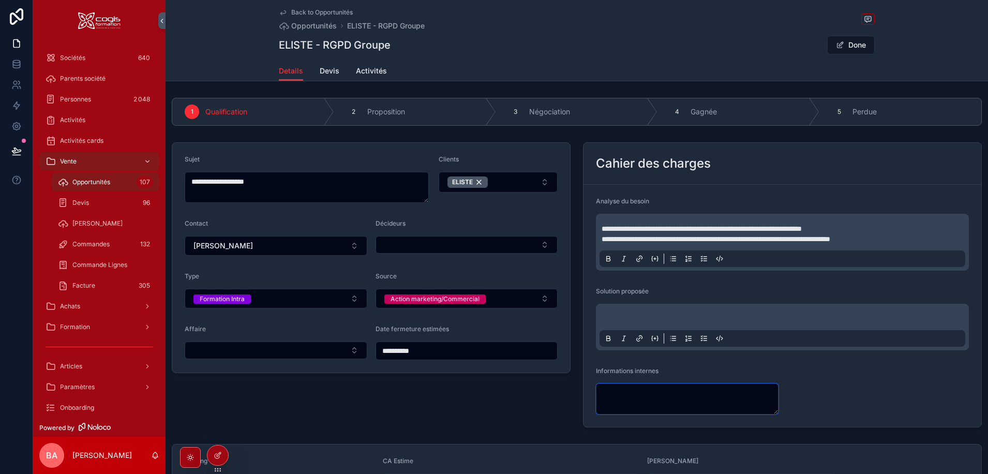
click at [640, 400] on textarea "scrollable content" at bounding box center [687, 398] width 183 height 31
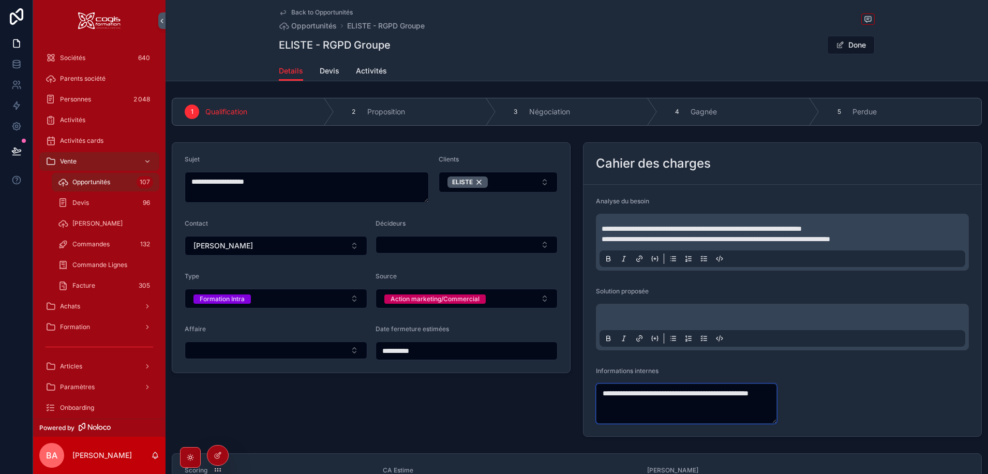
click at [747, 394] on textarea "**********" at bounding box center [686, 403] width 181 height 40
click at [708, 408] on textarea "**********" at bounding box center [686, 403] width 181 height 40
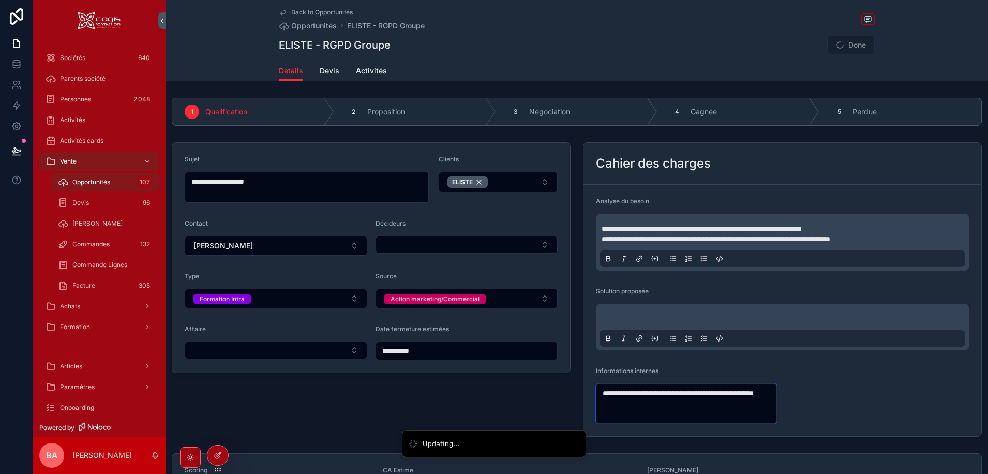
type textarea "**********"
click at [845, 43] on span "Done" at bounding box center [851, 45] width 48 height 19
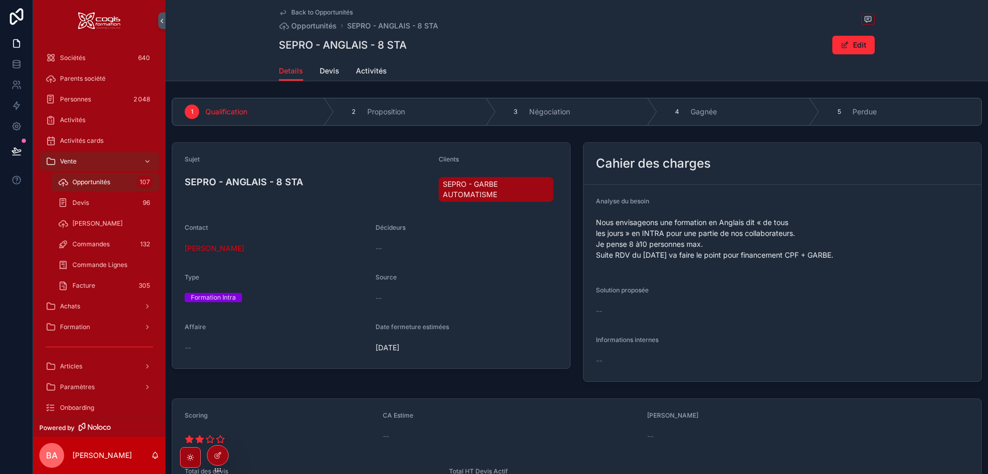
drag, startPoint x: 243, startPoint y: 249, endPoint x: 214, endPoint y: 251, distance: 29.0
click at [214, 251] on div "Nathalie BOËLE" at bounding box center [276, 248] width 183 height 10
copy span "BOËLE"
click at [642, 354] on div "--" at bounding box center [687, 360] width 183 height 17
click at [608, 364] on div "--" at bounding box center [687, 360] width 183 height 10
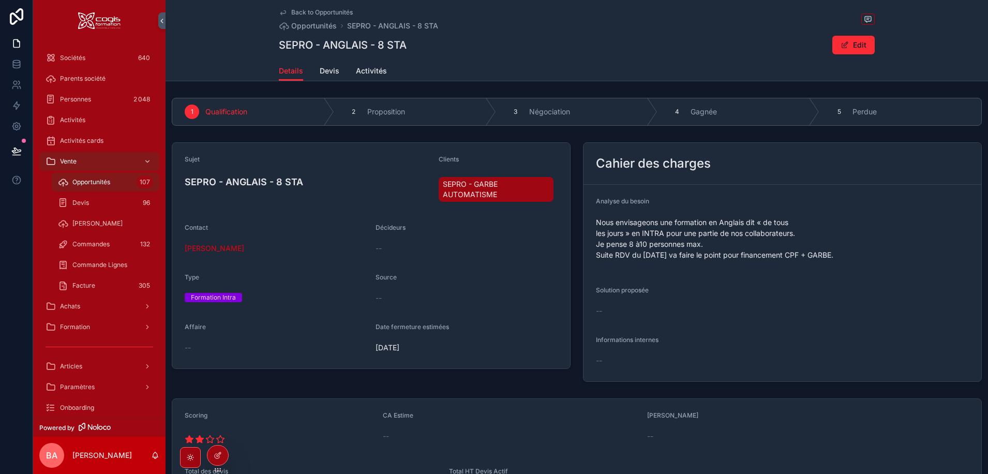
click at [607, 362] on div "--" at bounding box center [687, 360] width 183 height 10
click at [873, 49] on div "Back to Opportunités Opportunités SEPRO - ANGLAIS - 8 STA SEPRO - ANGLAIS - 8 S…" at bounding box center [577, 40] width 823 height 81
click at [852, 47] on button "Edit" at bounding box center [853, 45] width 42 height 19
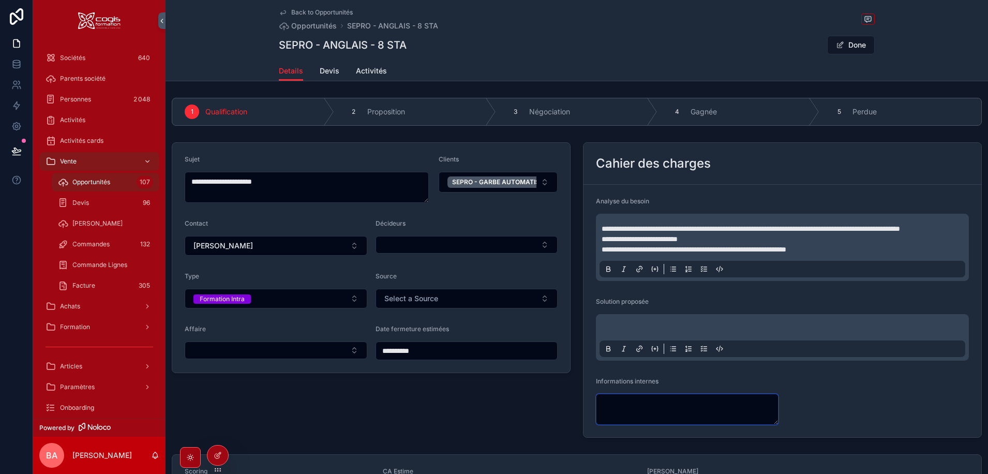
click at [639, 423] on textarea "scrollable content" at bounding box center [687, 409] width 183 height 31
paste textarea "**********"
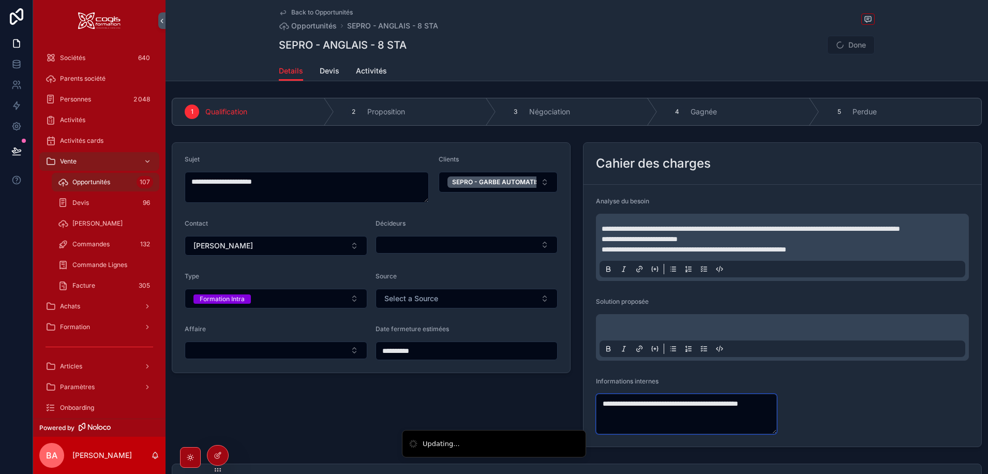
drag, startPoint x: 603, startPoint y: 411, endPoint x: 601, endPoint y: 416, distance: 5.6
click at [601, 413] on textarea "**********" at bounding box center [686, 414] width 181 height 40
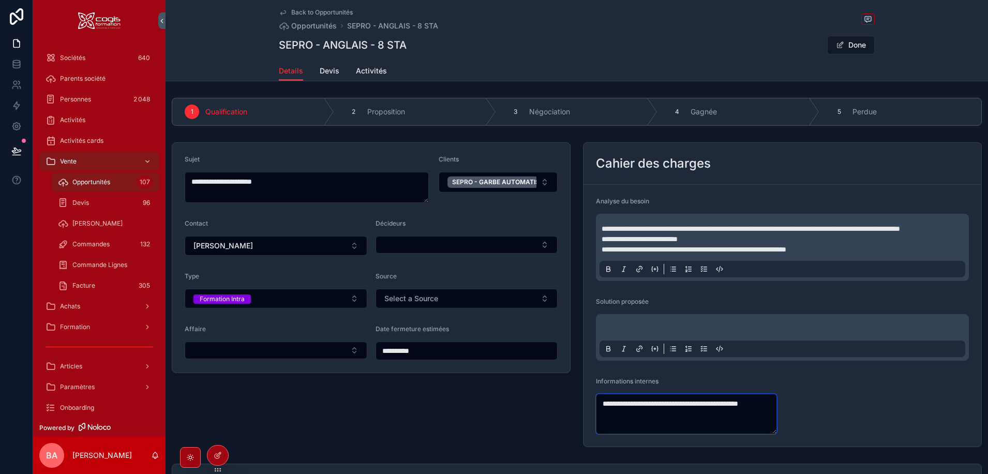
click at [648, 431] on textarea "**********" at bounding box center [686, 414] width 181 height 40
drag, startPoint x: 645, startPoint y: 428, endPoint x: 575, endPoint y: 414, distance: 70.7
click at [577, 414] on div "**********" at bounding box center [782, 294] width 411 height 313
type textarea "**********"
click at [845, 42] on button "Done" at bounding box center [851, 45] width 48 height 19
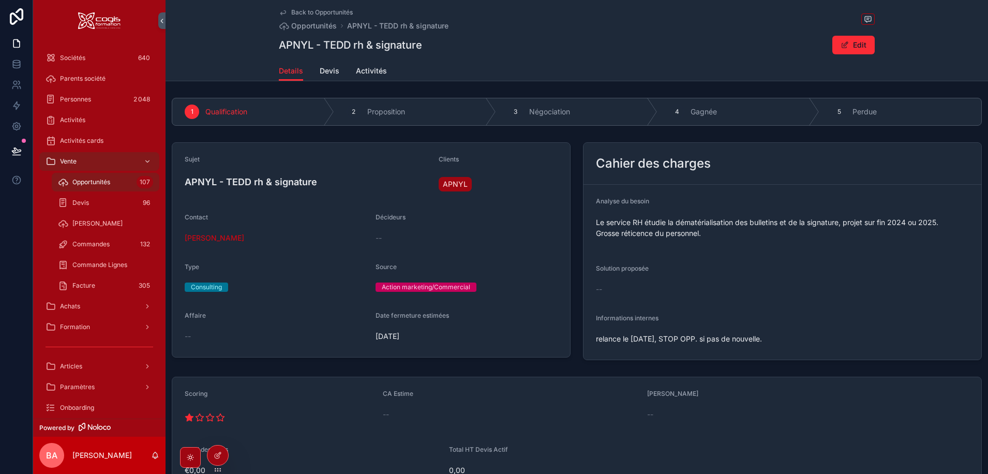
click at [455, 180] on span "APNYL" at bounding box center [455, 184] width 25 height 10
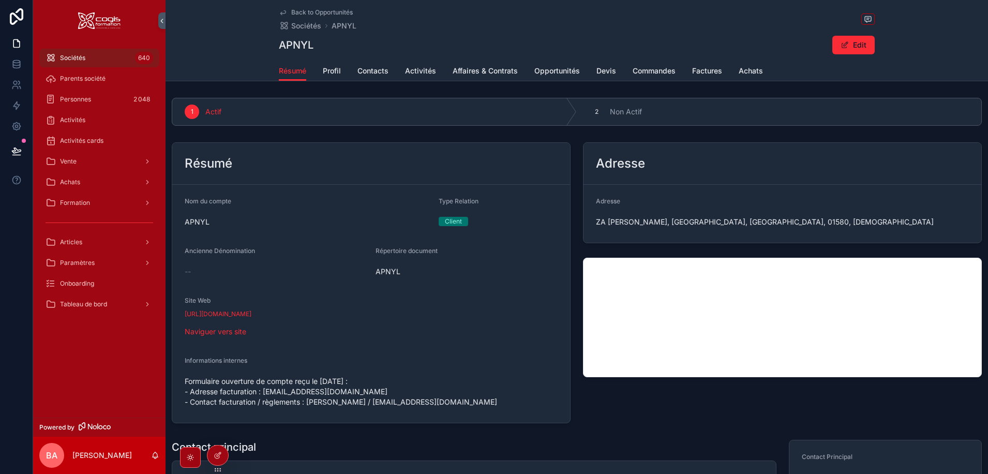
click at [545, 68] on span "Opportunités" at bounding box center [557, 71] width 46 height 10
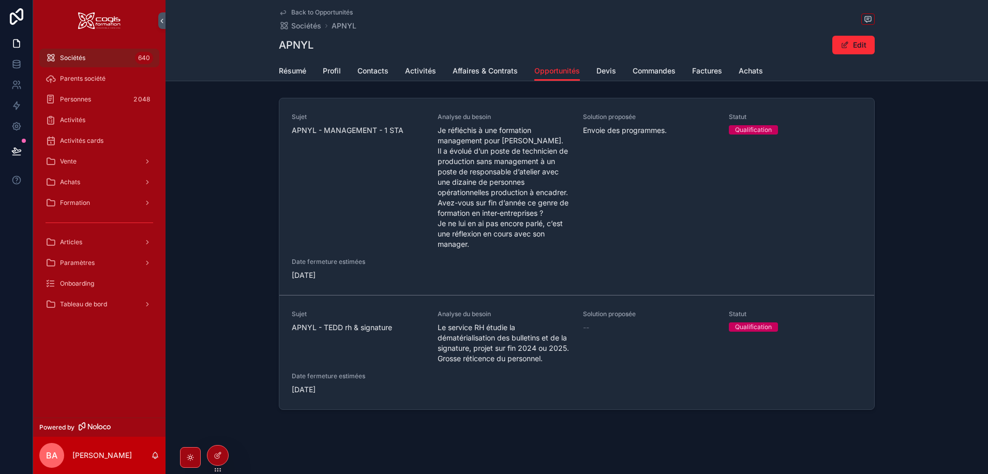
click at [371, 163] on div "Sujet APNYL - MANAGEMENT - 1 STA" at bounding box center [358, 181] width 133 height 137
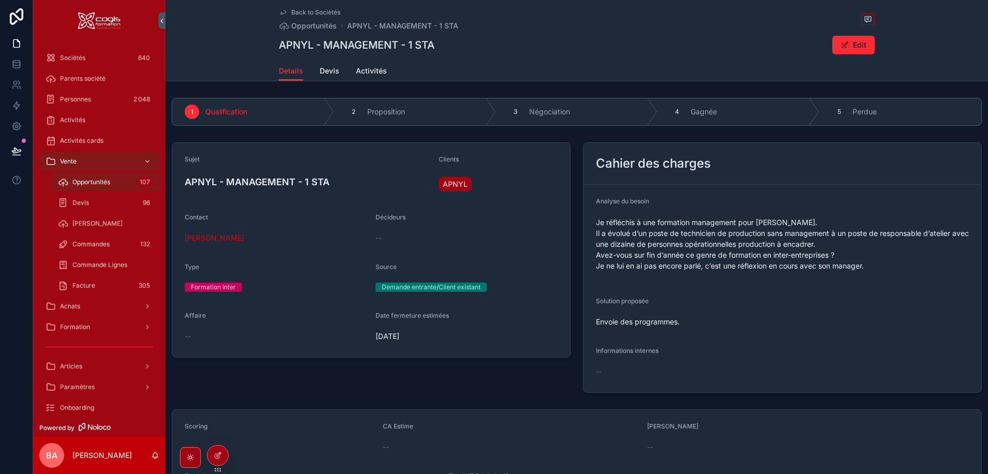
click at [627, 382] on form "Analyse du besoin Je réfléchis à une formation management pour [PERSON_NAME]. I…" at bounding box center [783, 288] width 398 height 207
click at [850, 48] on button "Edit" at bounding box center [853, 45] width 42 height 19
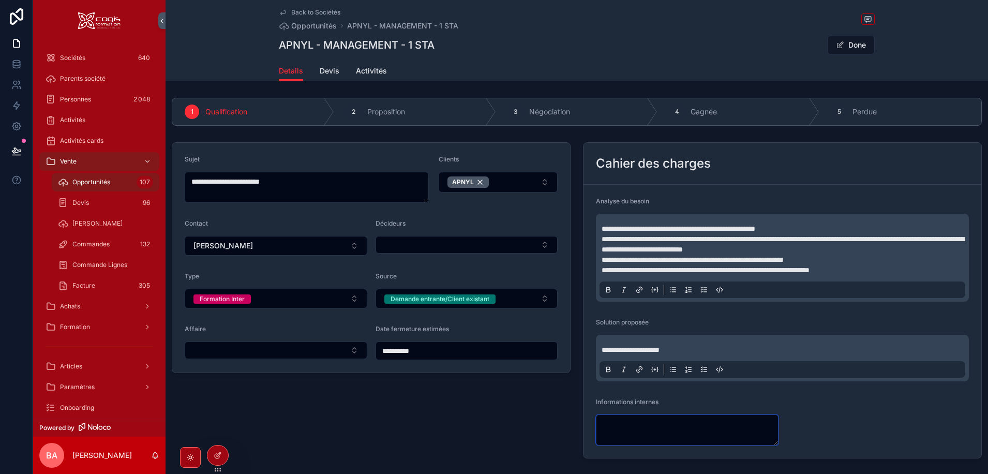
click at [649, 432] on textarea "scrollable content" at bounding box center [687, 429] width 183 height 31
paste textarea "**********"
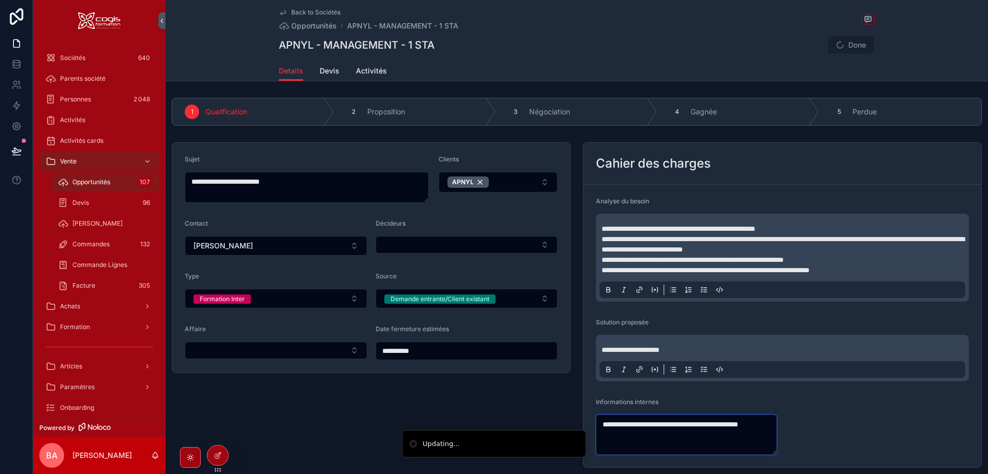
type textarea "**********"
click at [356, 67] on span "Activités" at bounding box center [371, 71] width 31 height 10
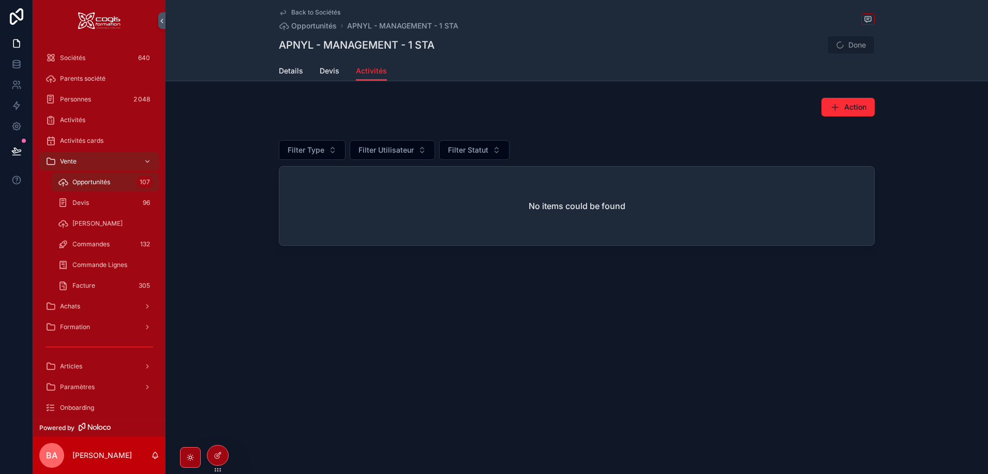
click at [852, 43] on span "Done" at bounding box center [851, 45] width 48 height 19
click at [323, 74] on span "Devis" at bounding box center [330, 71] width 20 height 10
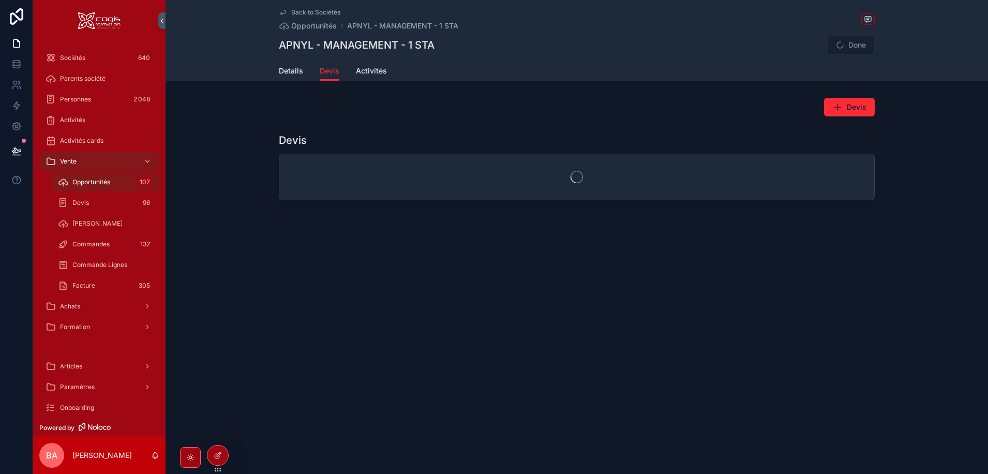
click at [288, 69] on span "Details" at bounding box center [291, 71] width 24 height 10
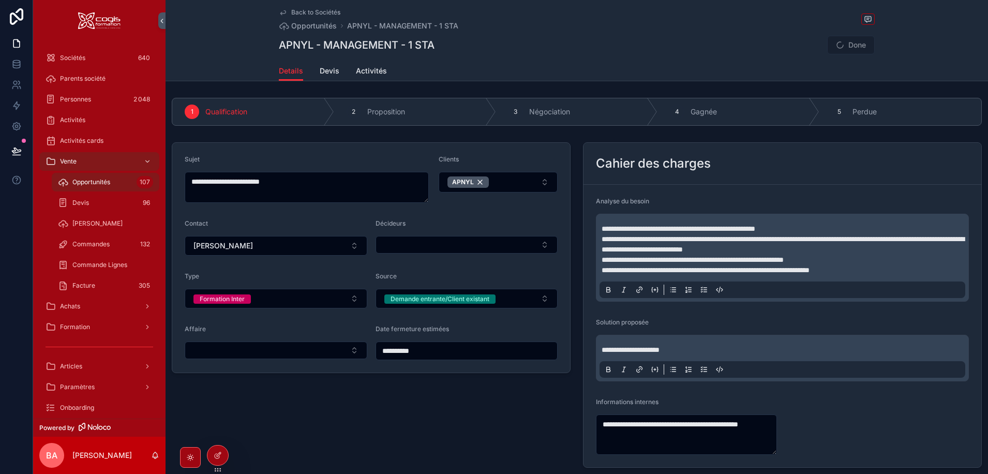
click at [524, 48] on div "APNYL - MANAGEMENT - 1 STA Done" at bounding box center [577, 45] width 596 height 20
click at [844, 43] on span "Done" at bounding box center [851, 45] width 48 height 19
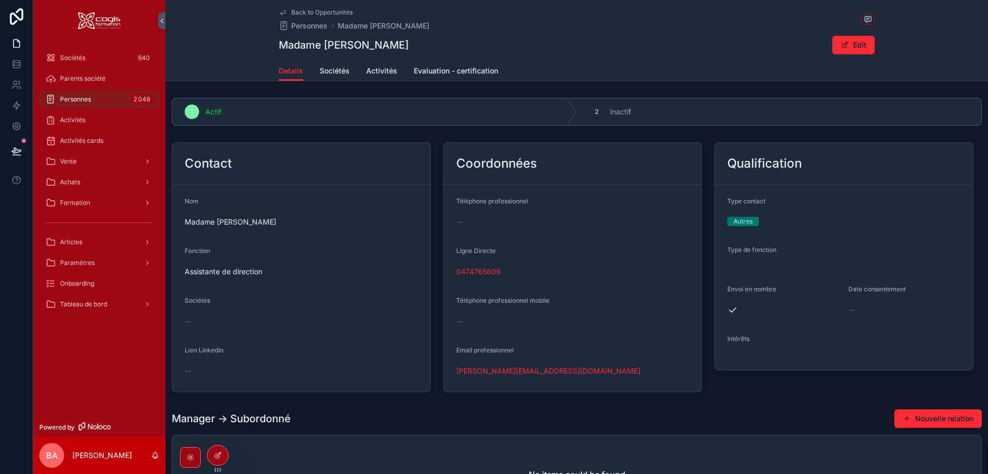
drag, startPoint x: 498, startPoint y: 371, endPoint x: 494, endPoint y: 367, distance: 5.5
click at [497, 371] on link "[PERSON_NAME][EMAIL_ADDRESS][DOMAIN_NAME]" at bounding box center [548, 371] width 184 height 10
